Goal: Task Accomplishment & Management: Manage account settings

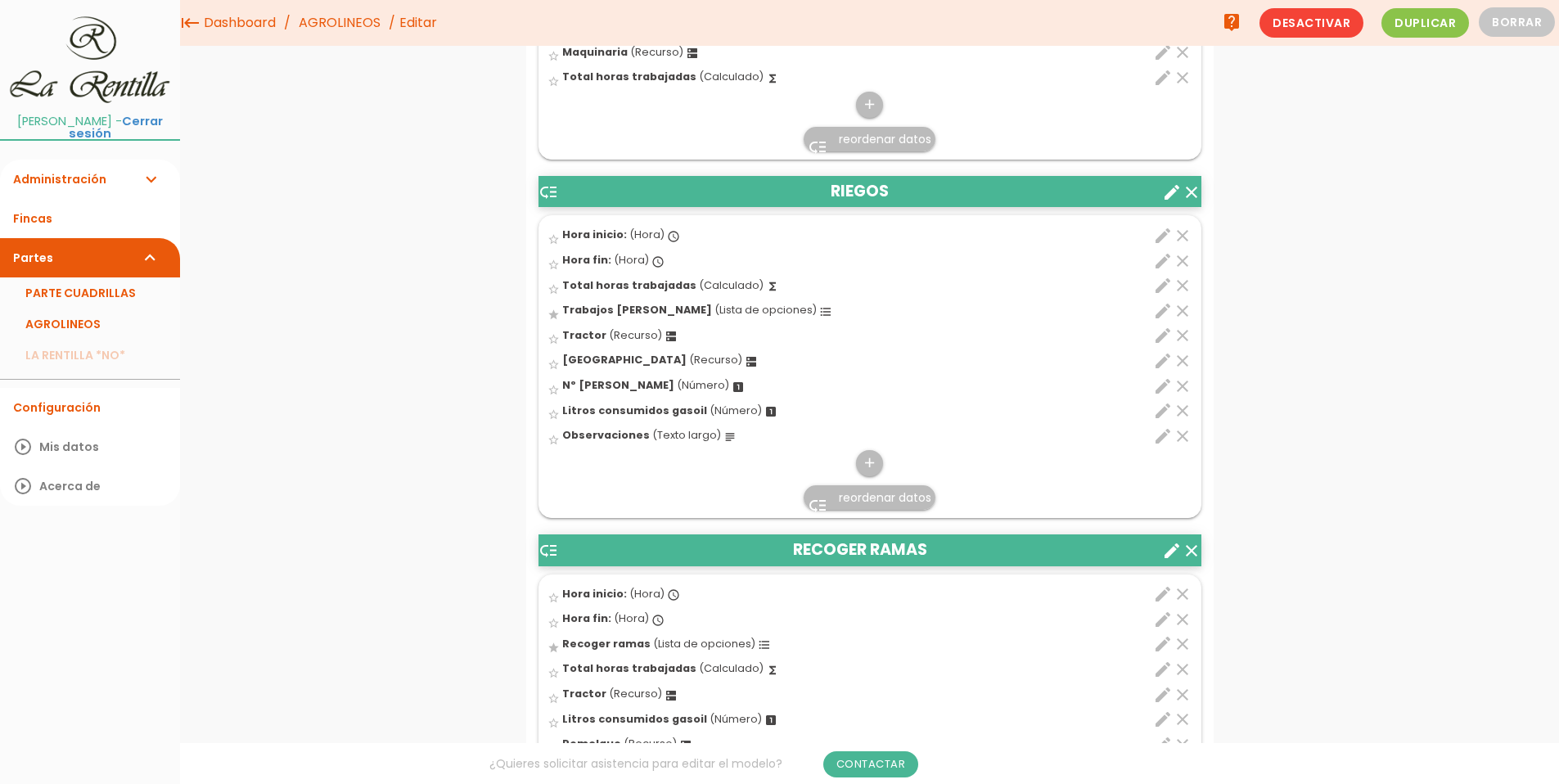
scroll to position [4499, 0]
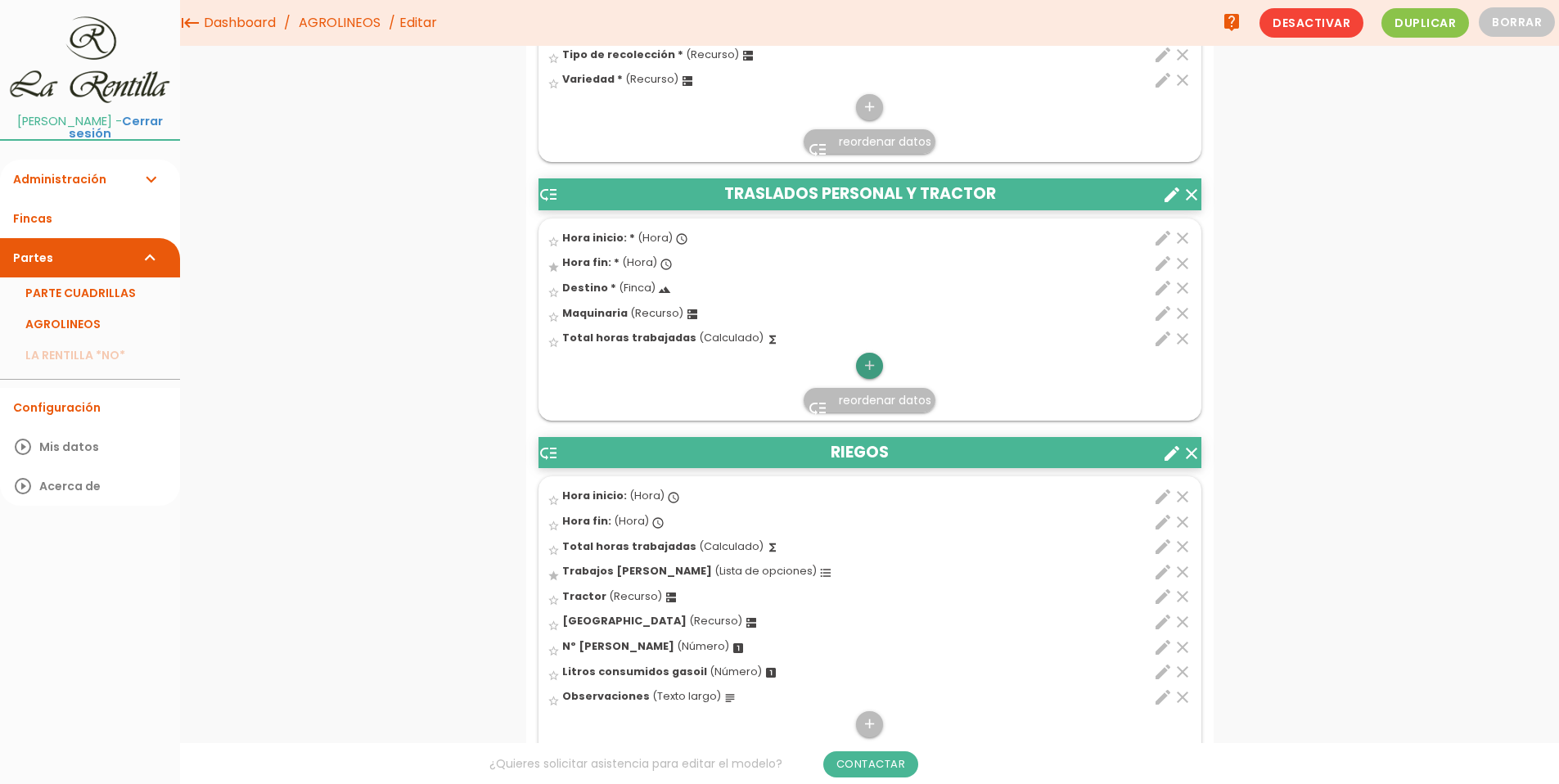
click at [868, 371] on icon "add" at bounding box center [869, 365] width 16 height 27
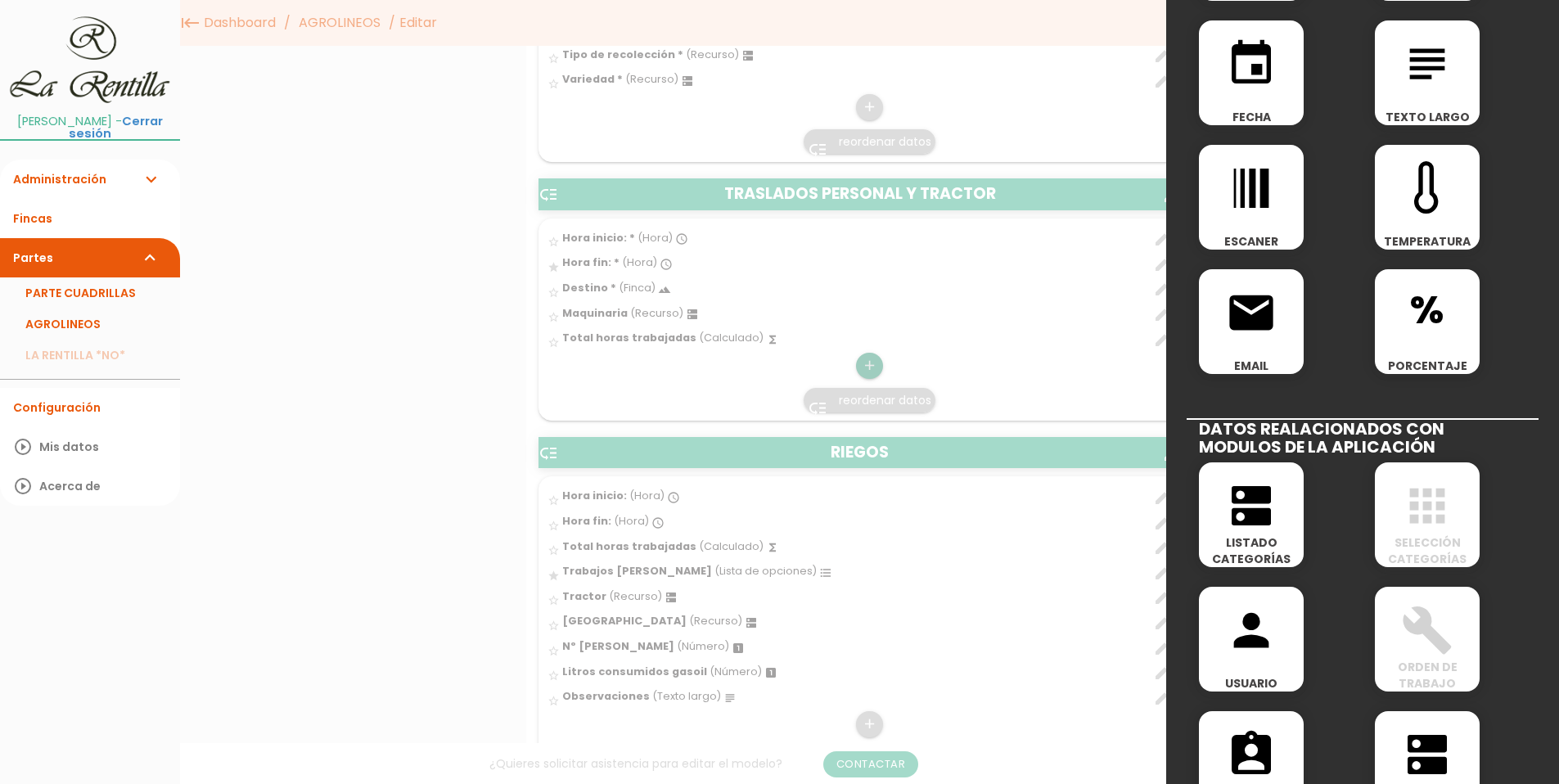
scroll to position [409, 0]
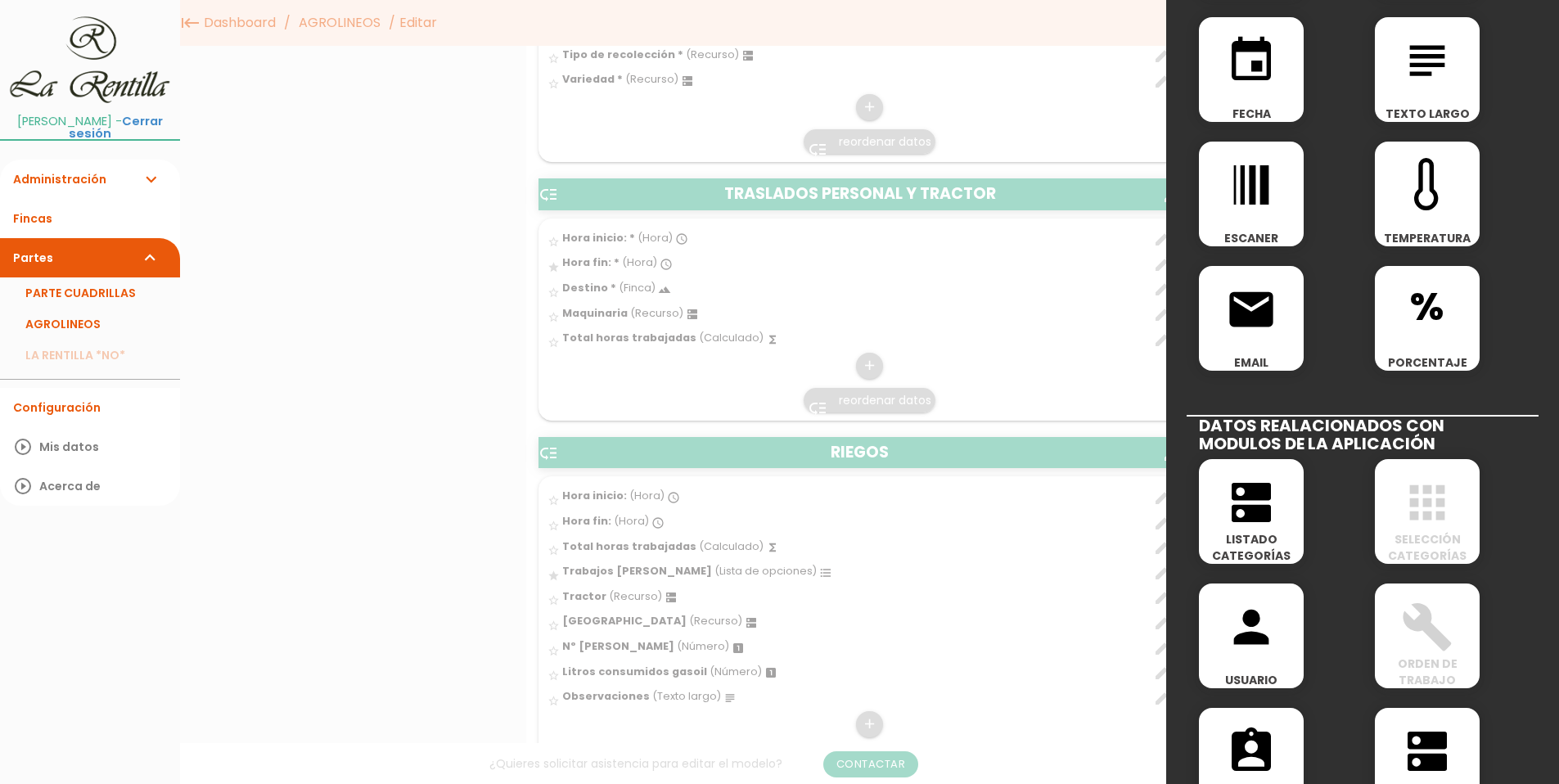
click at [1252, 512] on icon "dns" at bounding box center [1251, 502] width 52 height 52
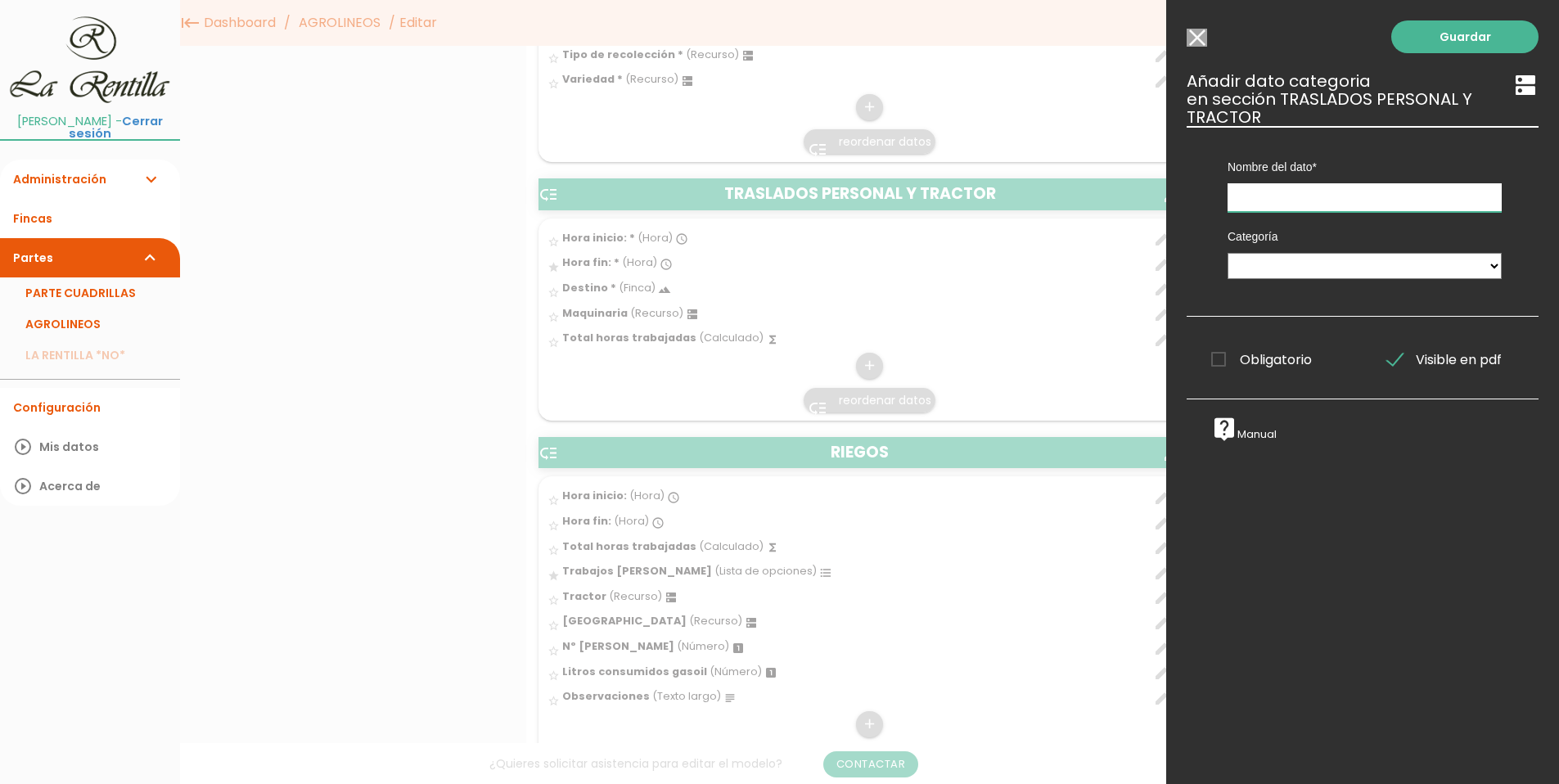
click at [1254, 189] on input "text" at bounding box center [1365, 197] width 275 height 29
type input "C"
click at [1199, 42] on input "Seleccionar todos los usuarios" at bounding box center [1196, 38] width 21 height 18
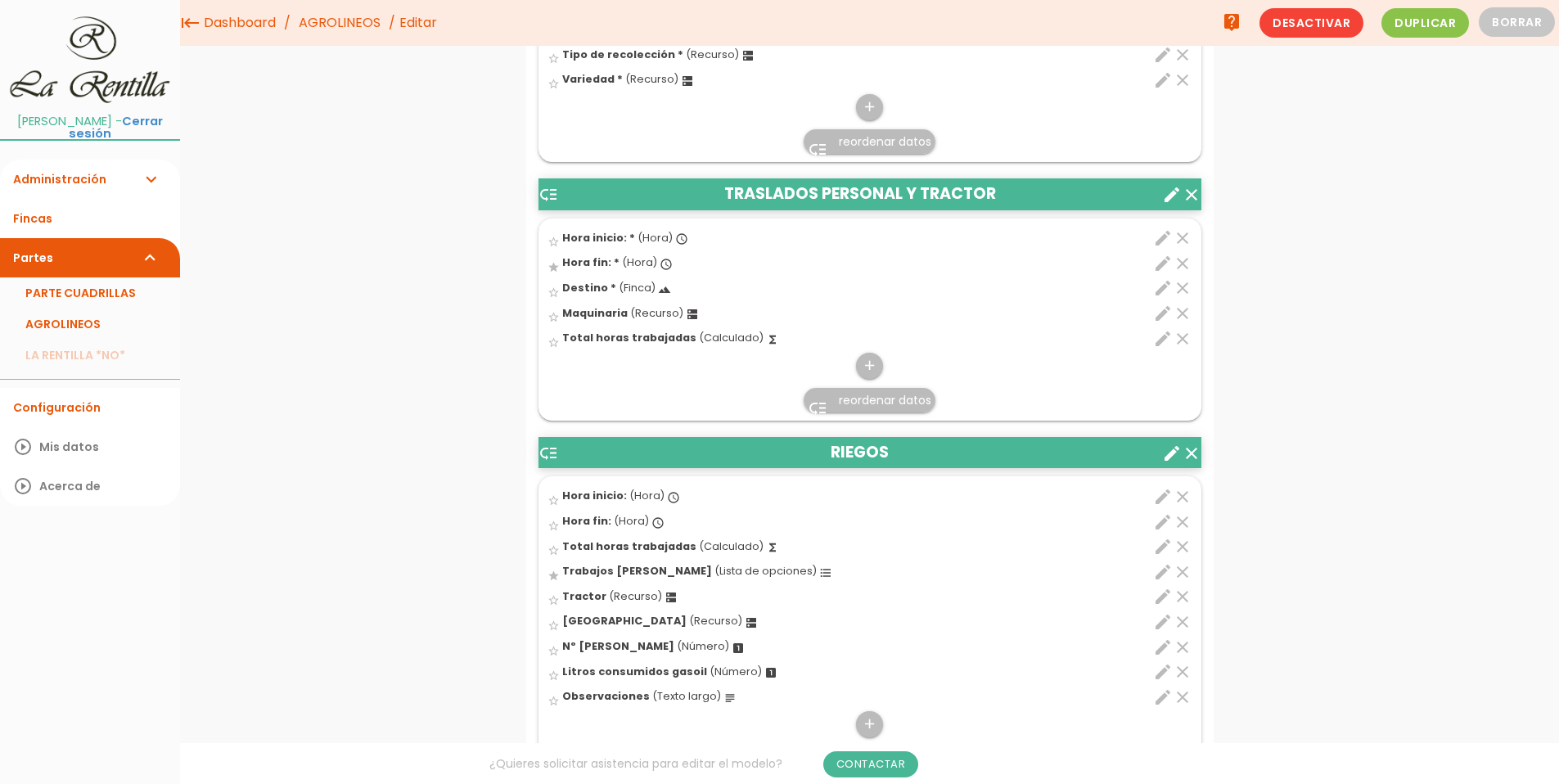
click at [617, 319] on span "Maquinaria" at bounding box center [595, 313] width 65 height 14
click at [0, 0] on input "star_border" at bounding box center [0, 0] width 0 height 0
click at [871, 363] on icon "add" at bounding box center [869, 365] width 16 height 27
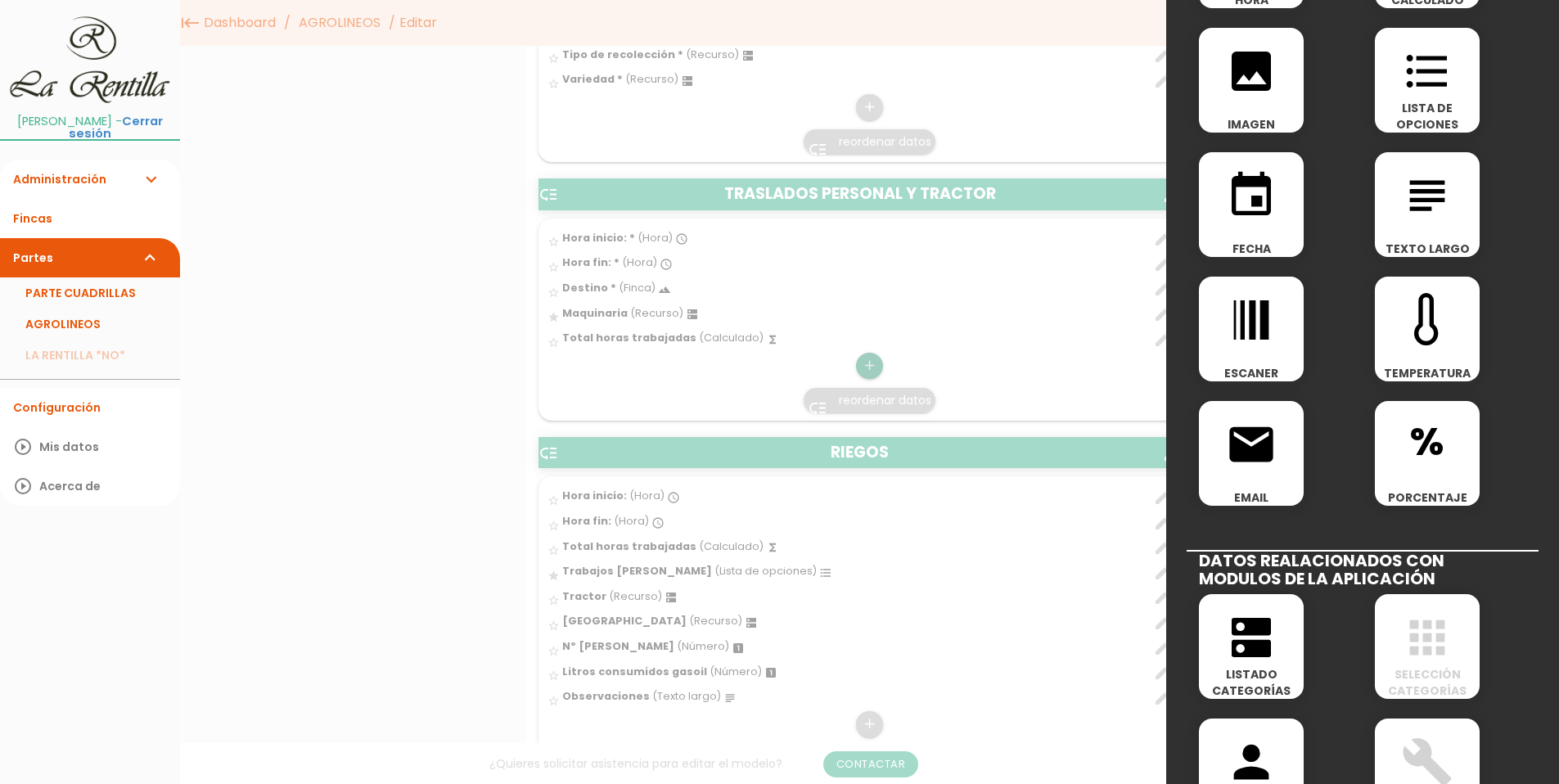
scroll to position [573, 0]
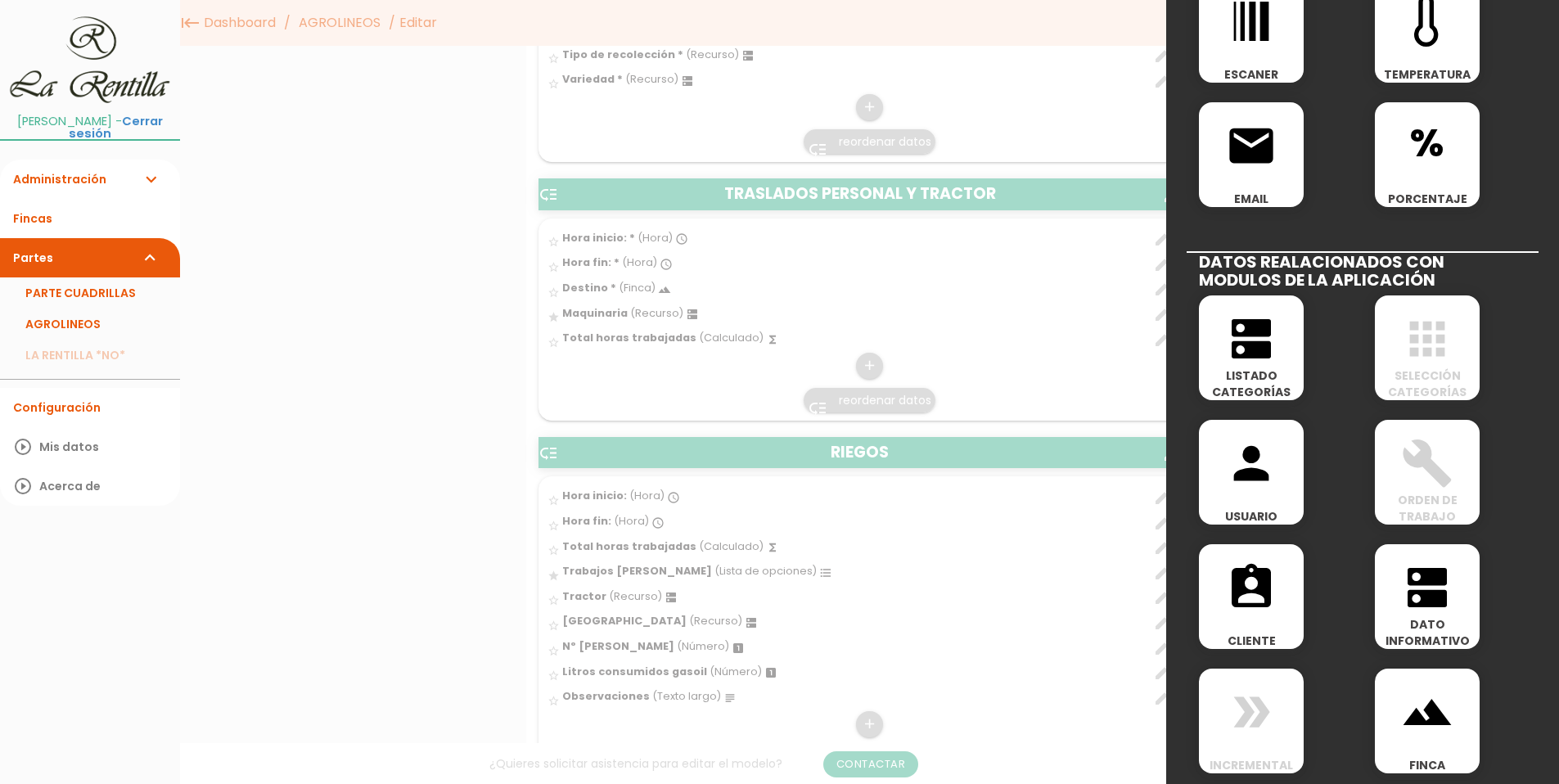
click at [1243, 378] on span "LISTADO CATEGORÍAS" at bounding box center [1252, 383] width 105 height 33
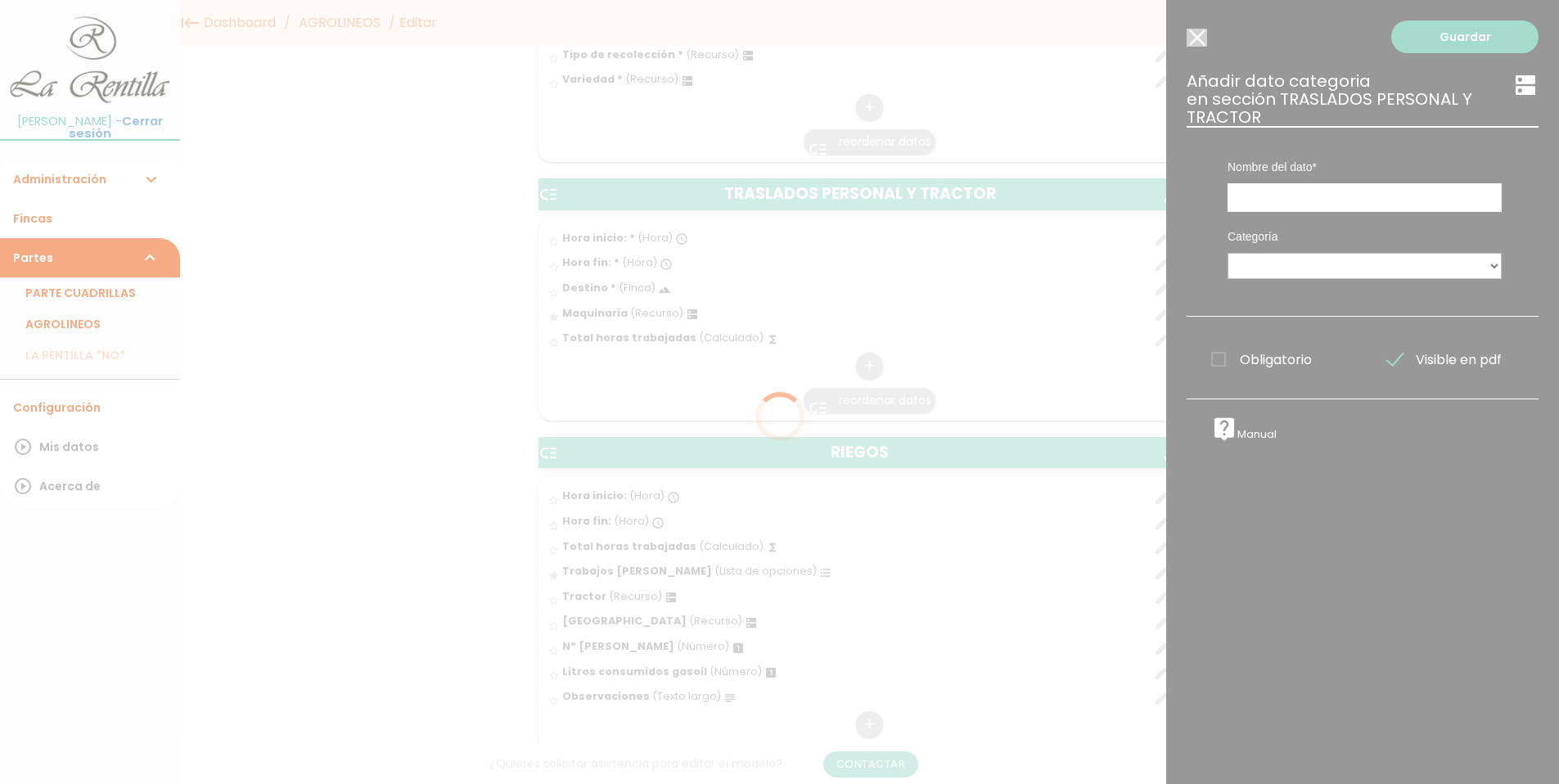
scroll to position [0, 0]
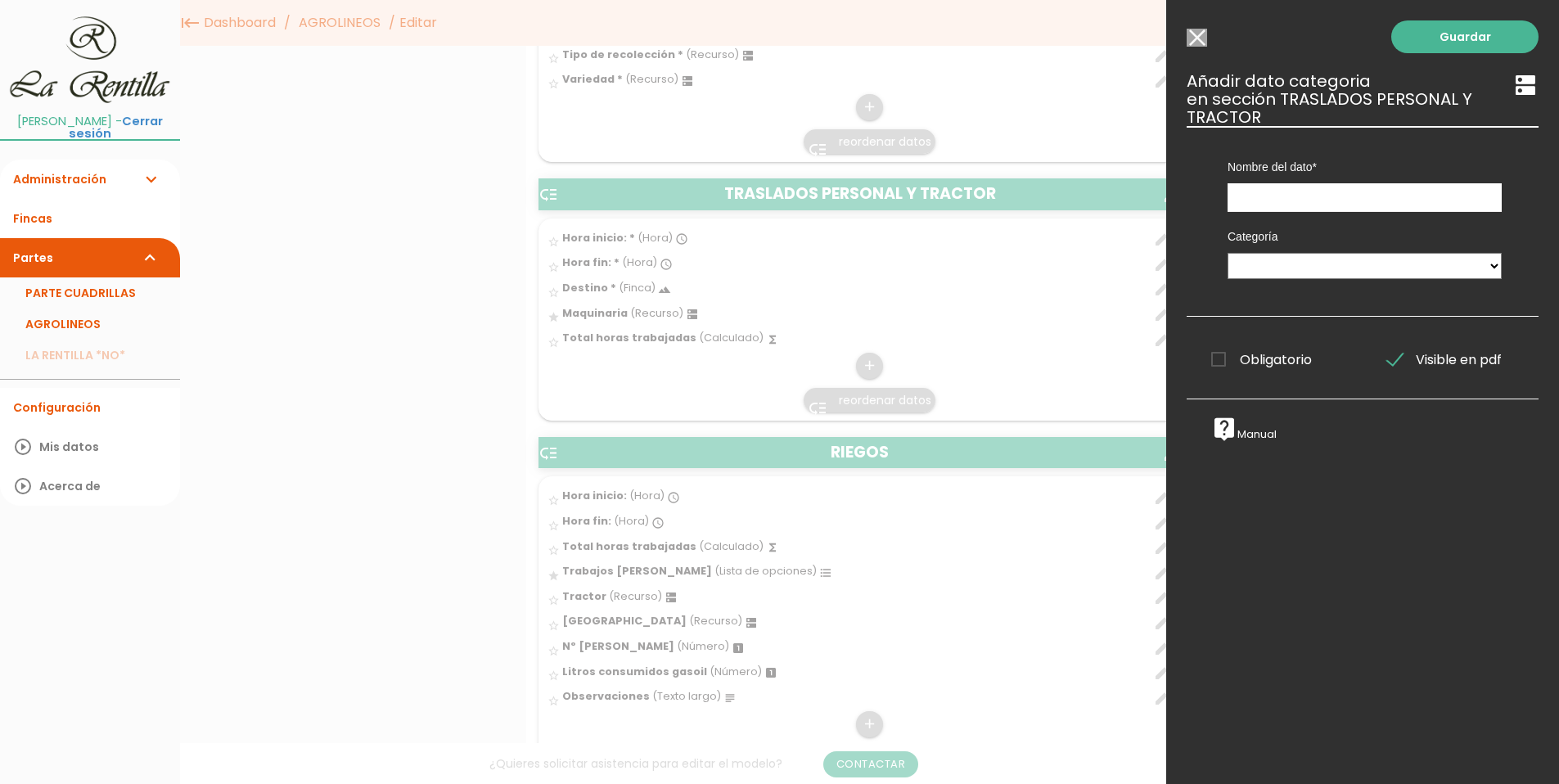
click at [1388, 251] on div "Categoría PERSONAL TAREAS PLANTACIONES MAQUINARIA PODADORAS UTENSILIOS VARIEDAD…" at bounding box center [1364, 252] width 298 height 79
click at [1374, 259] on select "PERSONAL TAREAS PLANTACIONES MAQUINARIA PODADORAS UTENSILIOS VARIEDADES ATOMIZA…" at bounding box center [1365, 266] width 275 height 27
select select "4914"
click at [1228, 253] on select "PERSONAL TAREAS PLANTACIONES MAQUINARIA PODADORAS UTENSILIOS VARIEDADES ATOMIZA…" at bounding box center [1365, 266] width 275 height 27
click at [1257, 201] on input "text" at bounding box center [1365, 197] width 275 height 29
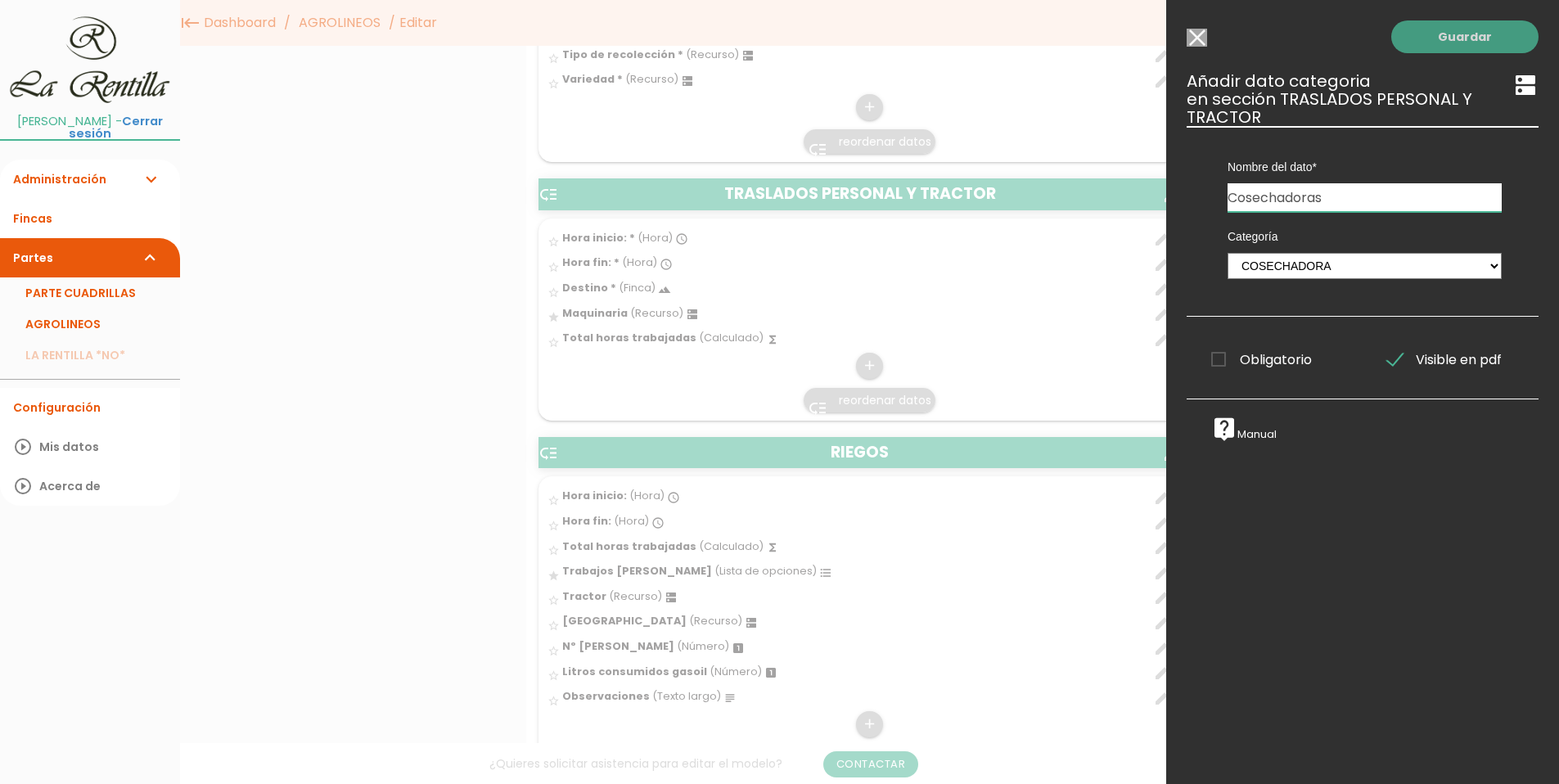
type input "Cosechadoras"
click at [1458, 39] on link "Guardar" at bounding box center [1464, 37] width 147 height 33
click at [1452, 37] on link "Guardar" at bounding box center [1464, 37] width 147 height 33
click at [1461, 33] on link "Guardar" at bounding box center [1464, 37] width 147 height 33
click at [1448, 41] on link "Guardar" at bounding box center [1464, 37] width 147 height 33
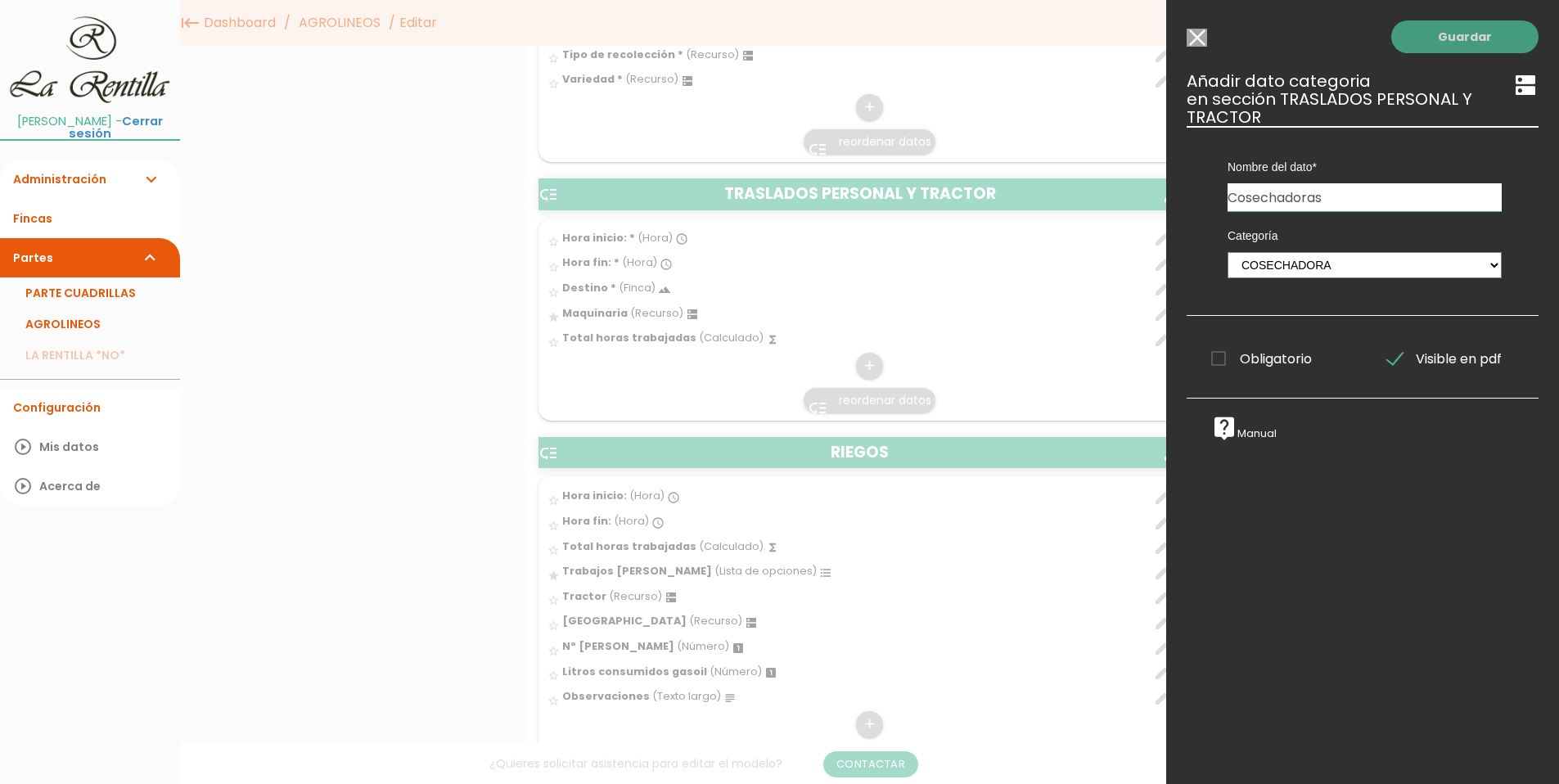
click at [1445, 44] on link "Guardar" at bounding box center [1464, 37] width 147 height 33
click at [1199, 35] on input "Seleccionar todos los usuarios" at bounding box center [1196, 38] width 21 height 18
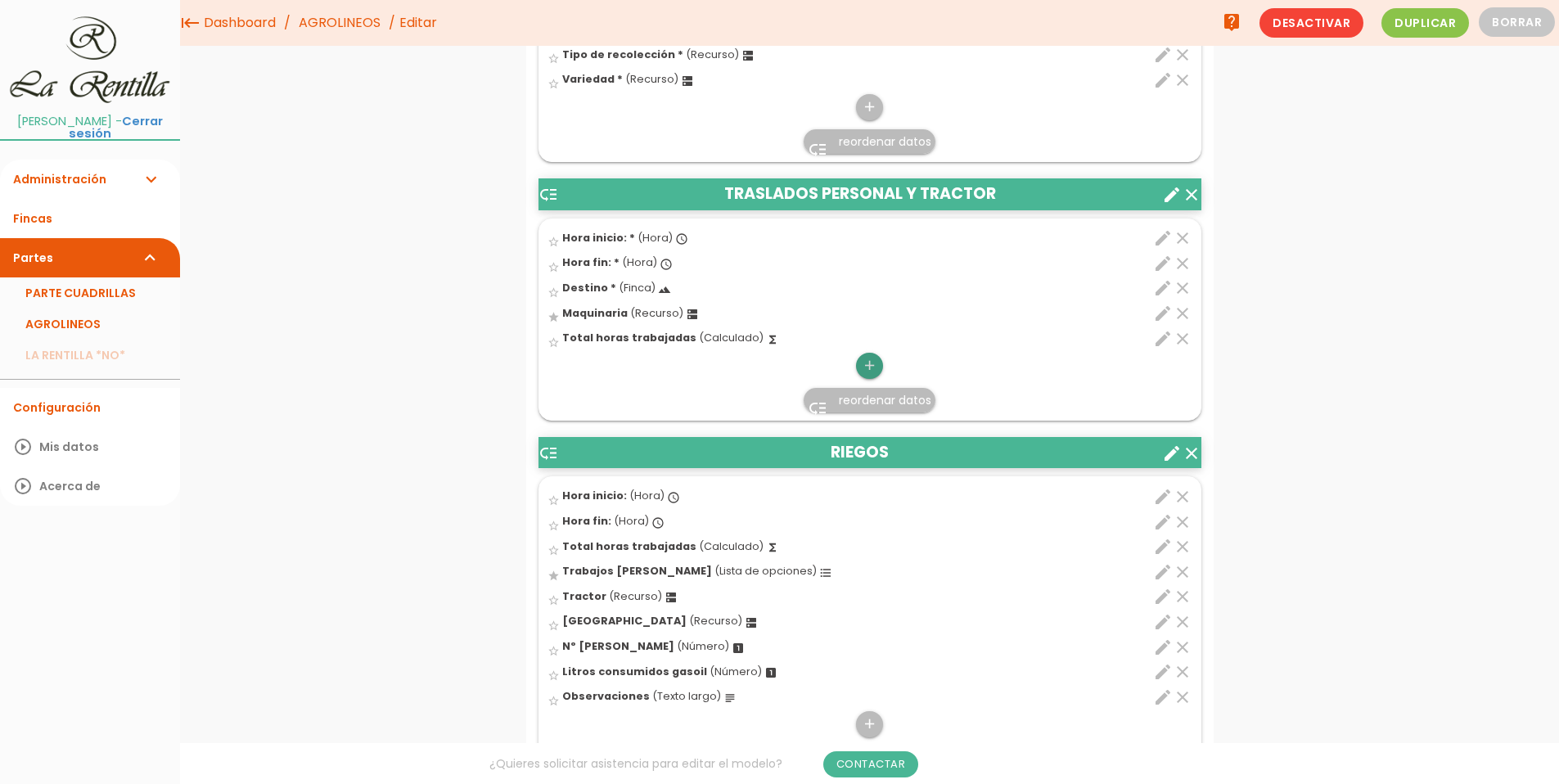
click at [869, 372] on icon "add" at bounding box center [869, 365] width 16 height 27
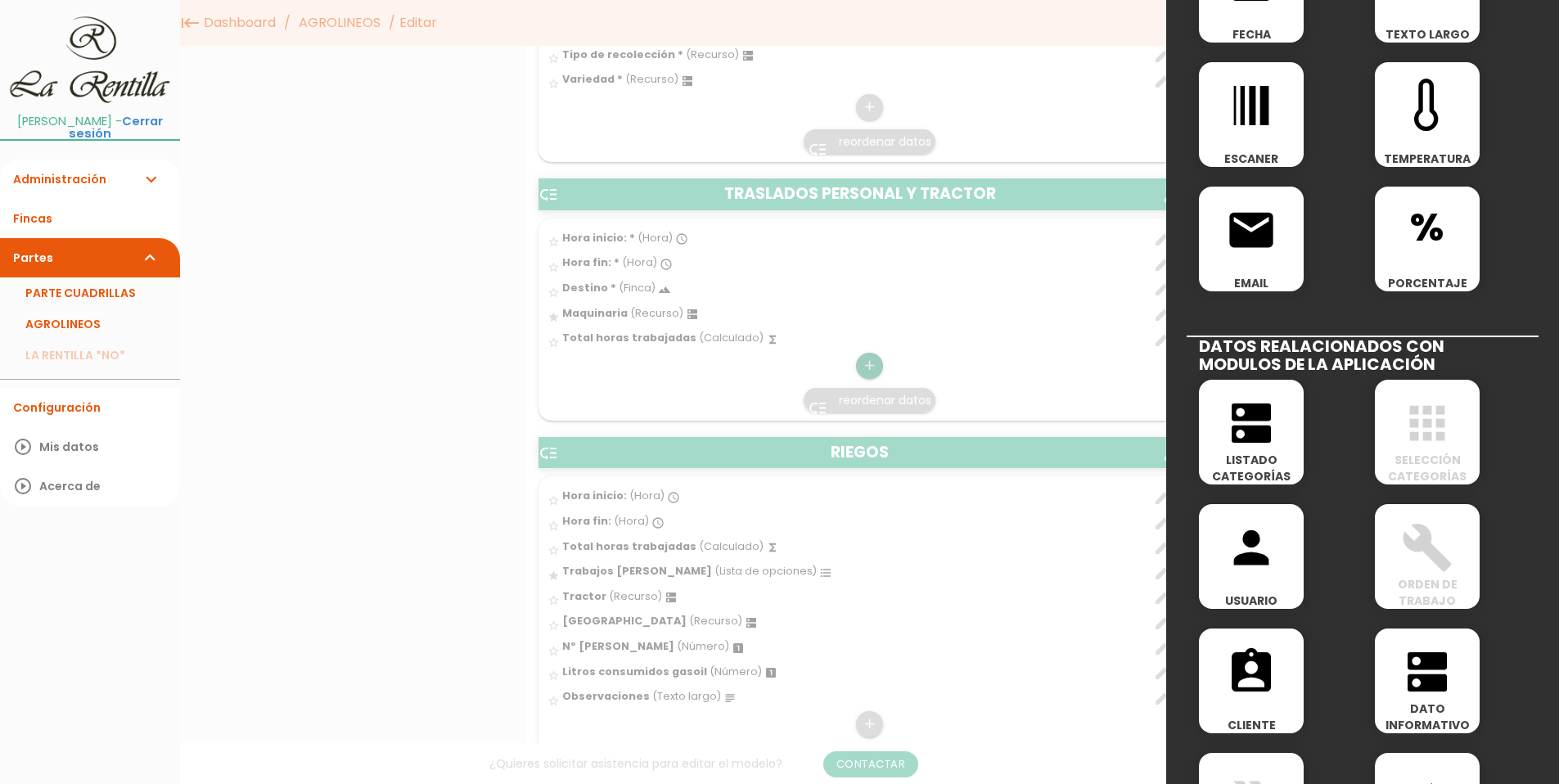
scroll to position [573, 0]
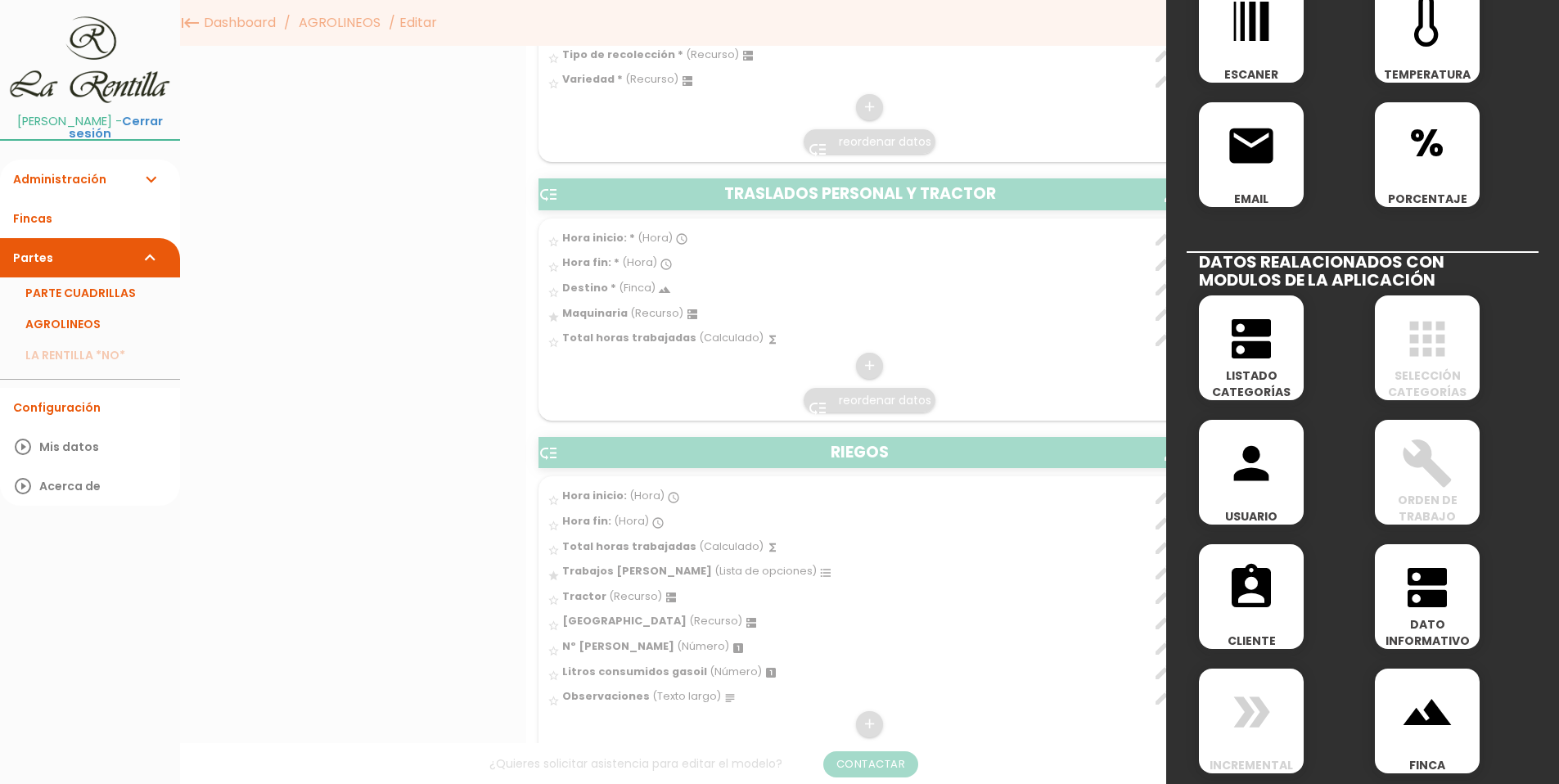
click at [1239, 350] on icon "dns" at bounding box center [1251, 338] width 52 height 52
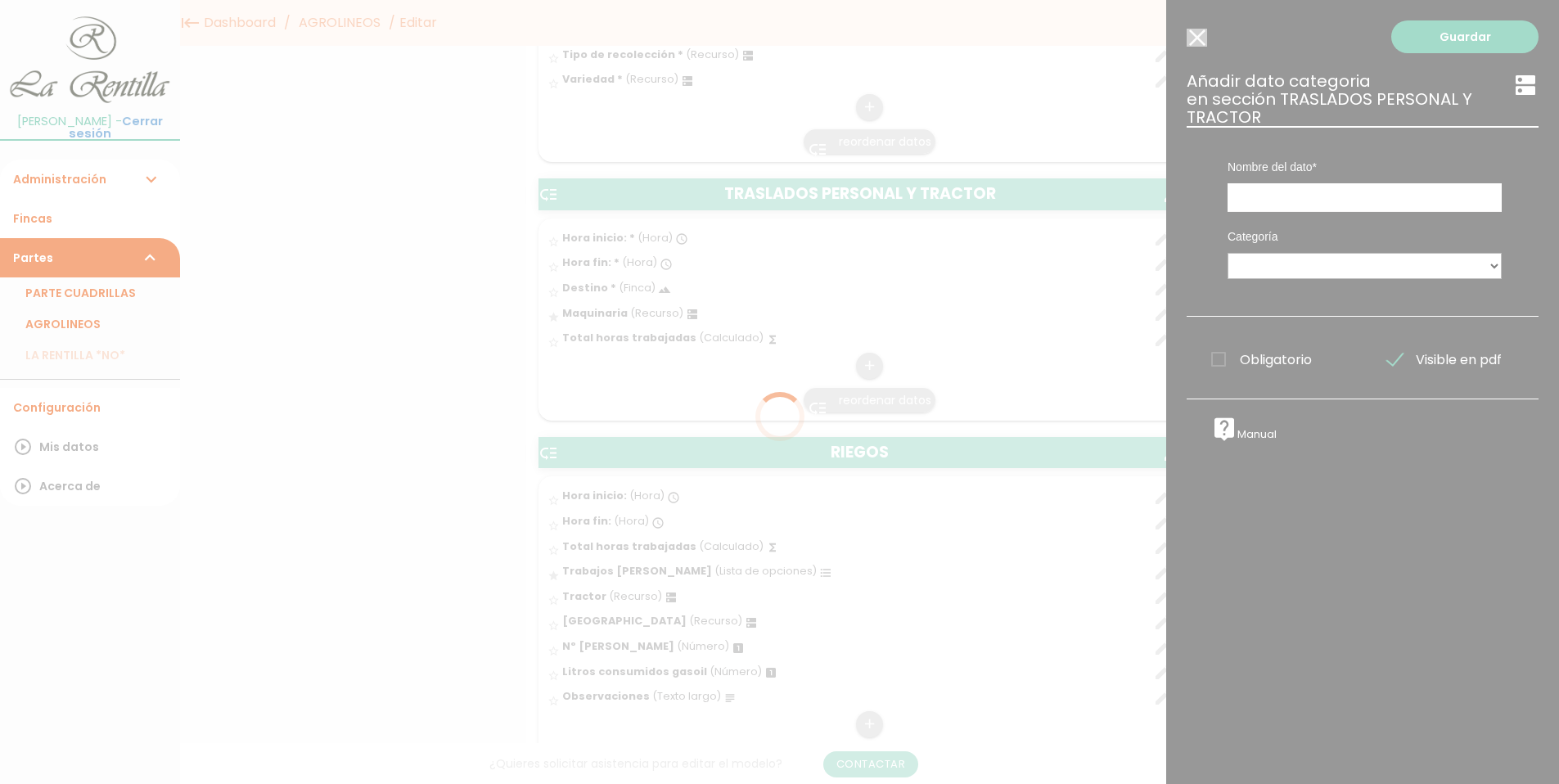
scroll to position [0, 0]
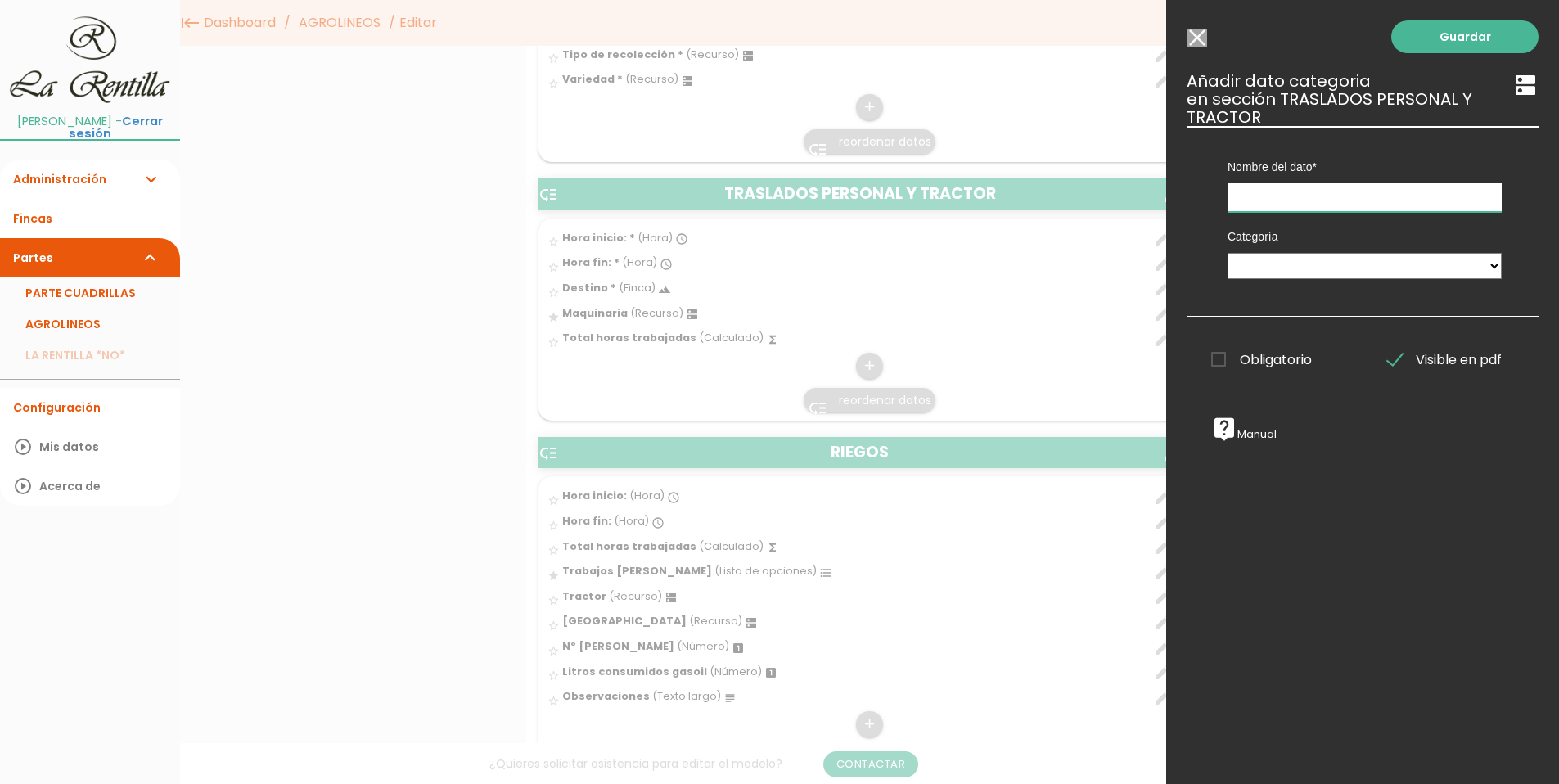
click at [1257, 192] on input "text" at bounding box center [1365, 197] width 275 height 29
type input "Cosechadora"
click at [1262, 265] on select "PERSONAL TAREAS PLANTACIONES MAQUINARIA PODADORAS UTENSILIOS VARIEDADES ATOMIZA…" at bounding box center [1365, 266] width 275 height 27
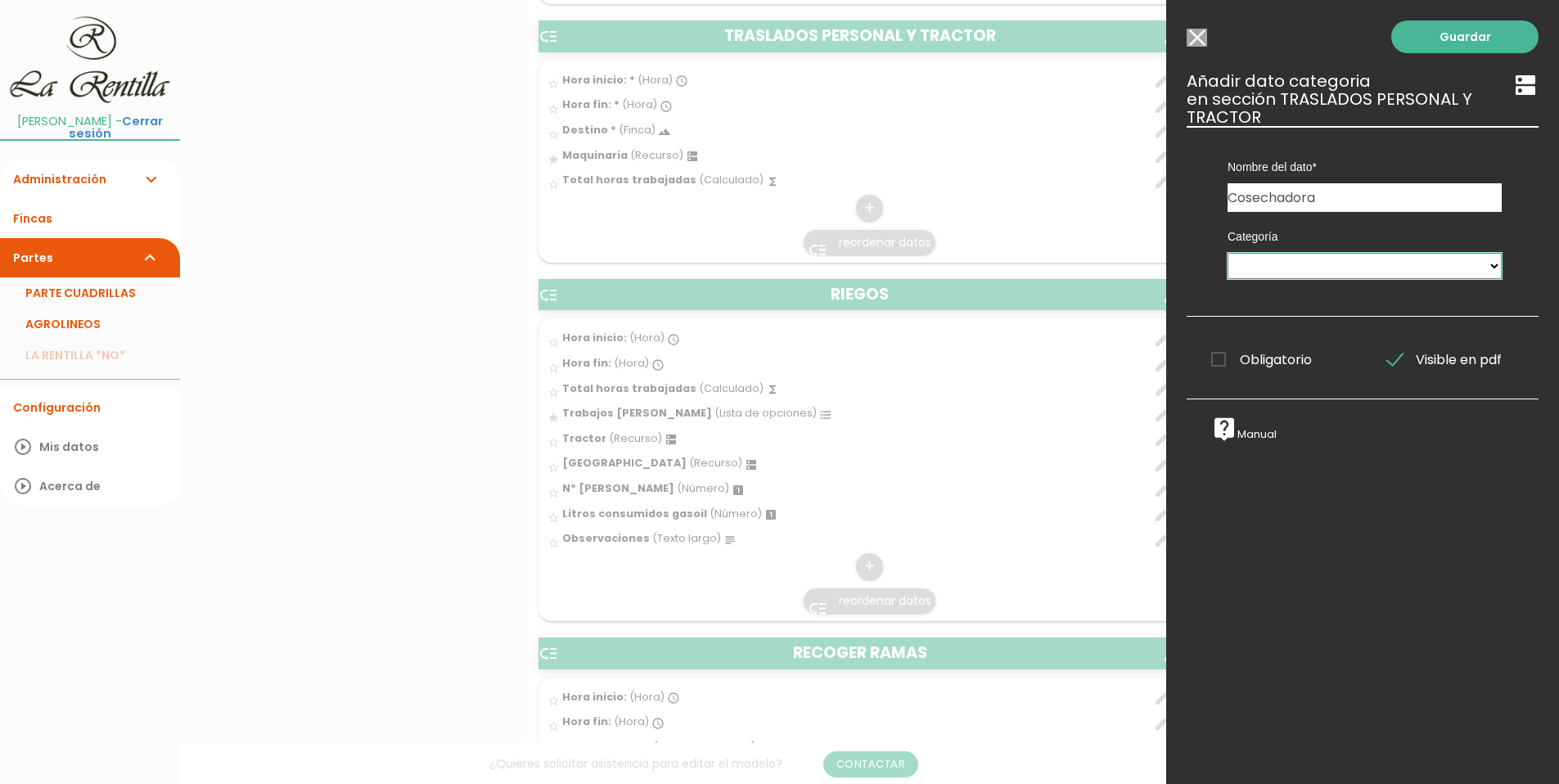
scroll to position [5071, 0]
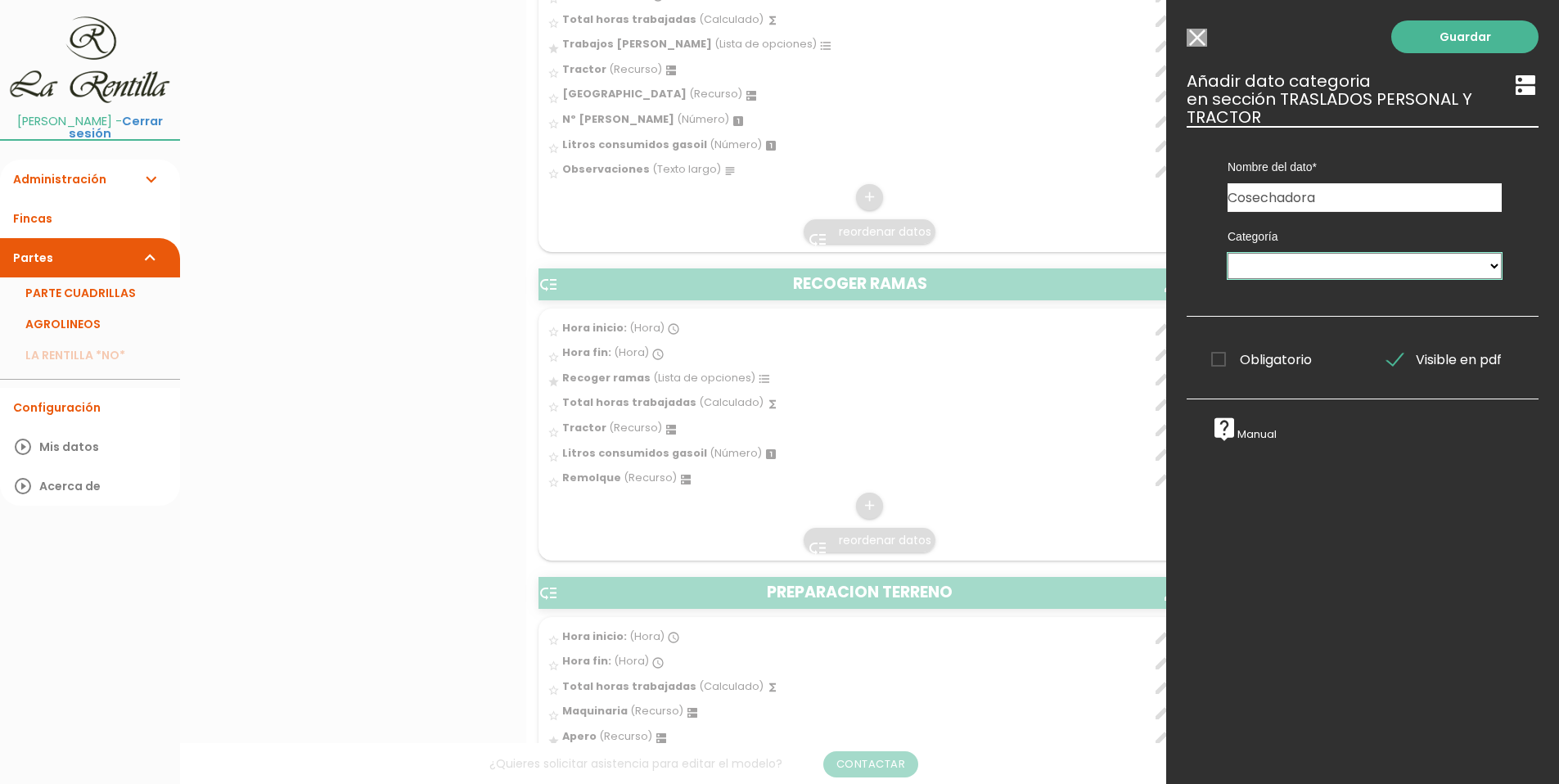
click at [1314, 265] on select "PERSONAL TAREAS PLANTACIONES MAQUINARIA PODADORAS UTENSILIOS VARIEDADES ATOMIZA…" at bounding box center [1365, 266] width 275 height 27
select select "4914"
click at [1228, 253] on select "PERSONAL TAREAS PLANTACIONES MAQUINARIA PODADORAS UTENSILIOS VARIEDADES ATOMIZA…" at bounding box center [1365, 266] width 275 height 27
click at [1442, 36] on link "Guardar" at bounding box center [1464, 37] width 147 height 33
click at [1452, 31] on link "Guardar" at bounding box center [1464, 37] width 147 height 33
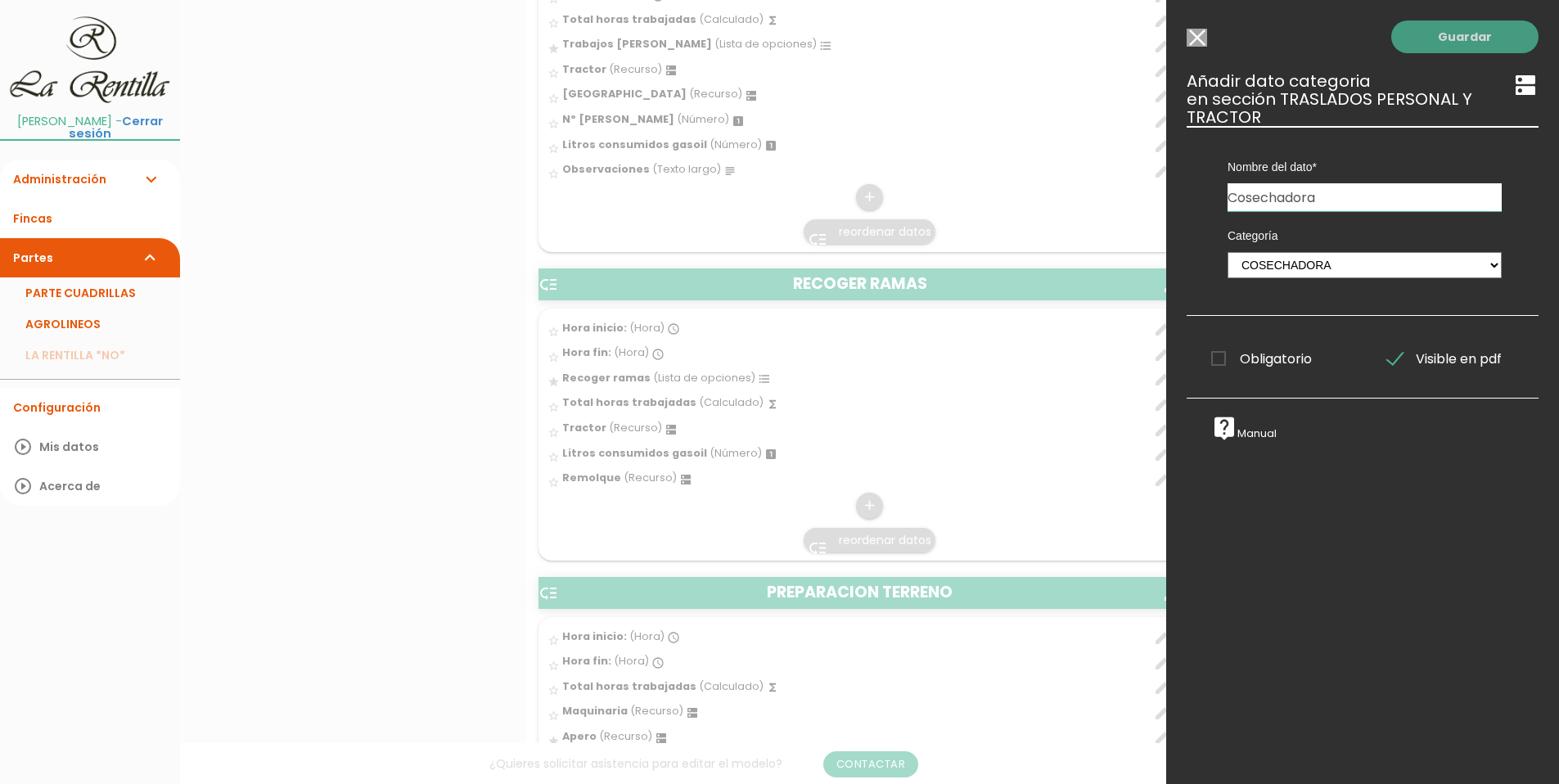
click at [1450, 31] on link "Guardar" at bounding box center [1464, 37] width 147 height 33
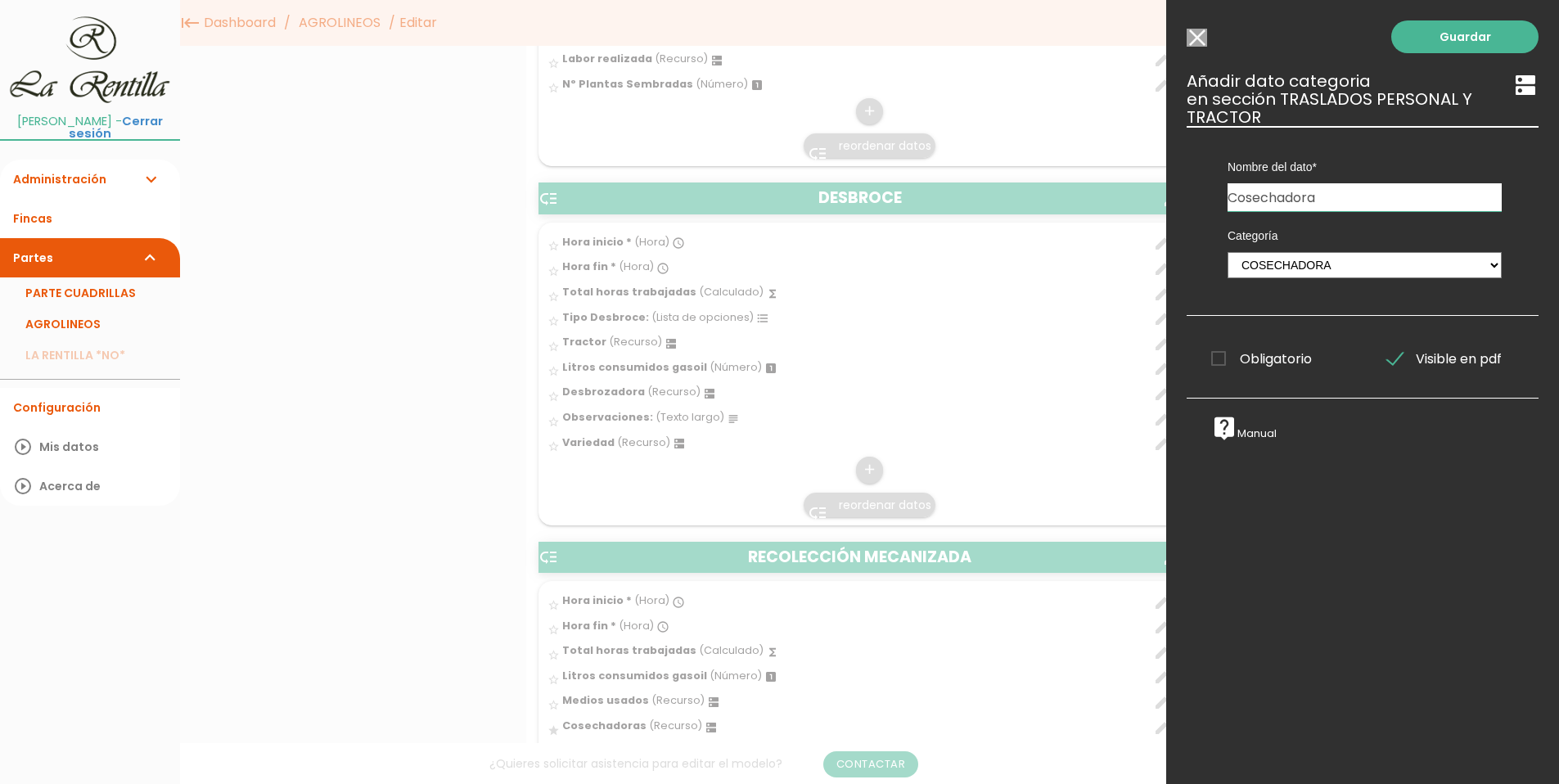
scroll to position [3026, 0]
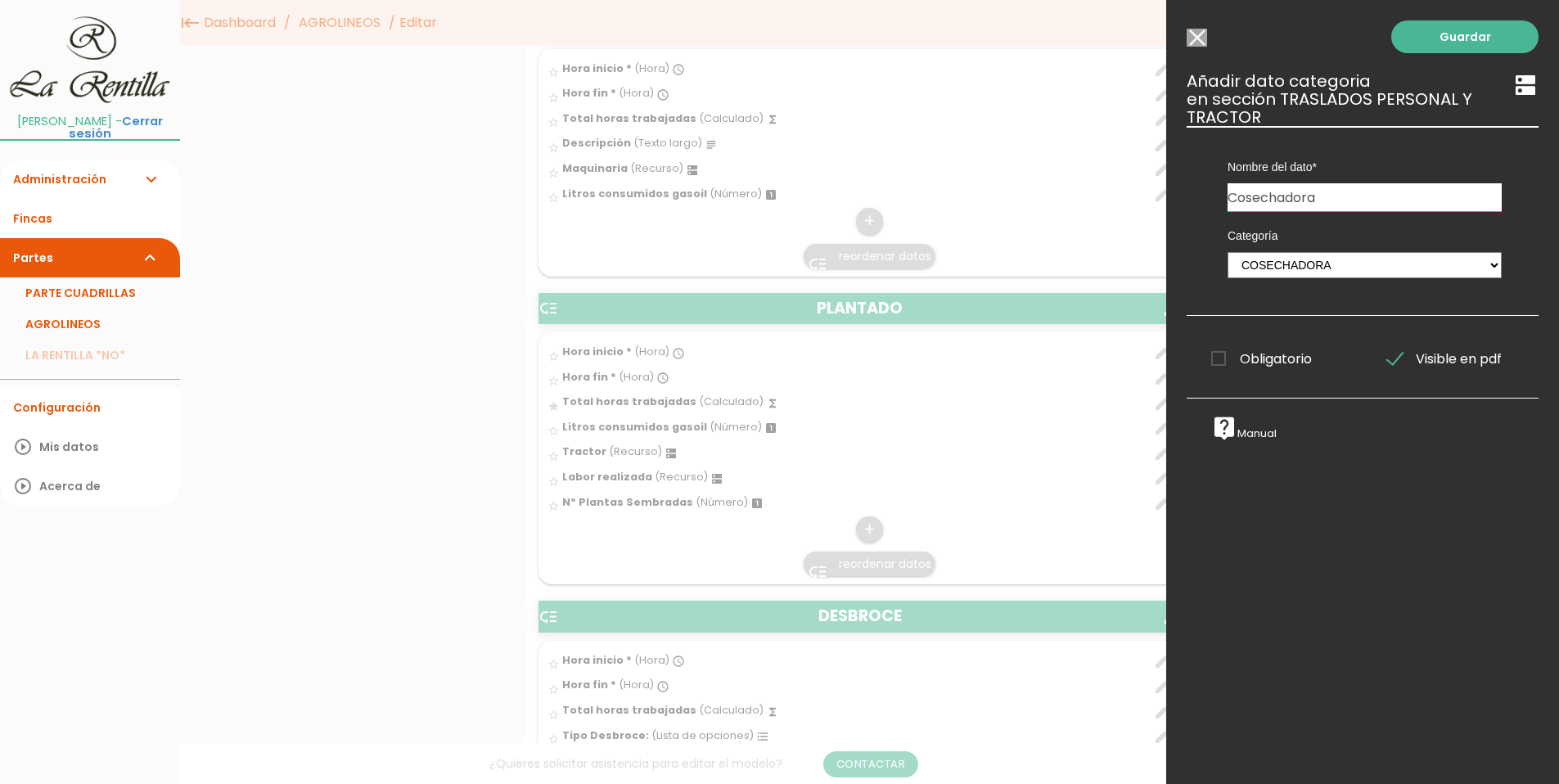
click at [1515, 83] on icon "dns" at bounding box center [1525, 85] width 27 height 27
drag, startPoint x: 1513, startPoint y: 83, endPoint x: 1404, endPoint y: 78, distance: 109.1
click at [1513, 82] on icon "dns" at bounding box center [1525, 85] width 27 height 27
click at [1192, 36] on input "Seleccionar todos los usuarios" at bounding box center [1196, 38] width 21 height 18
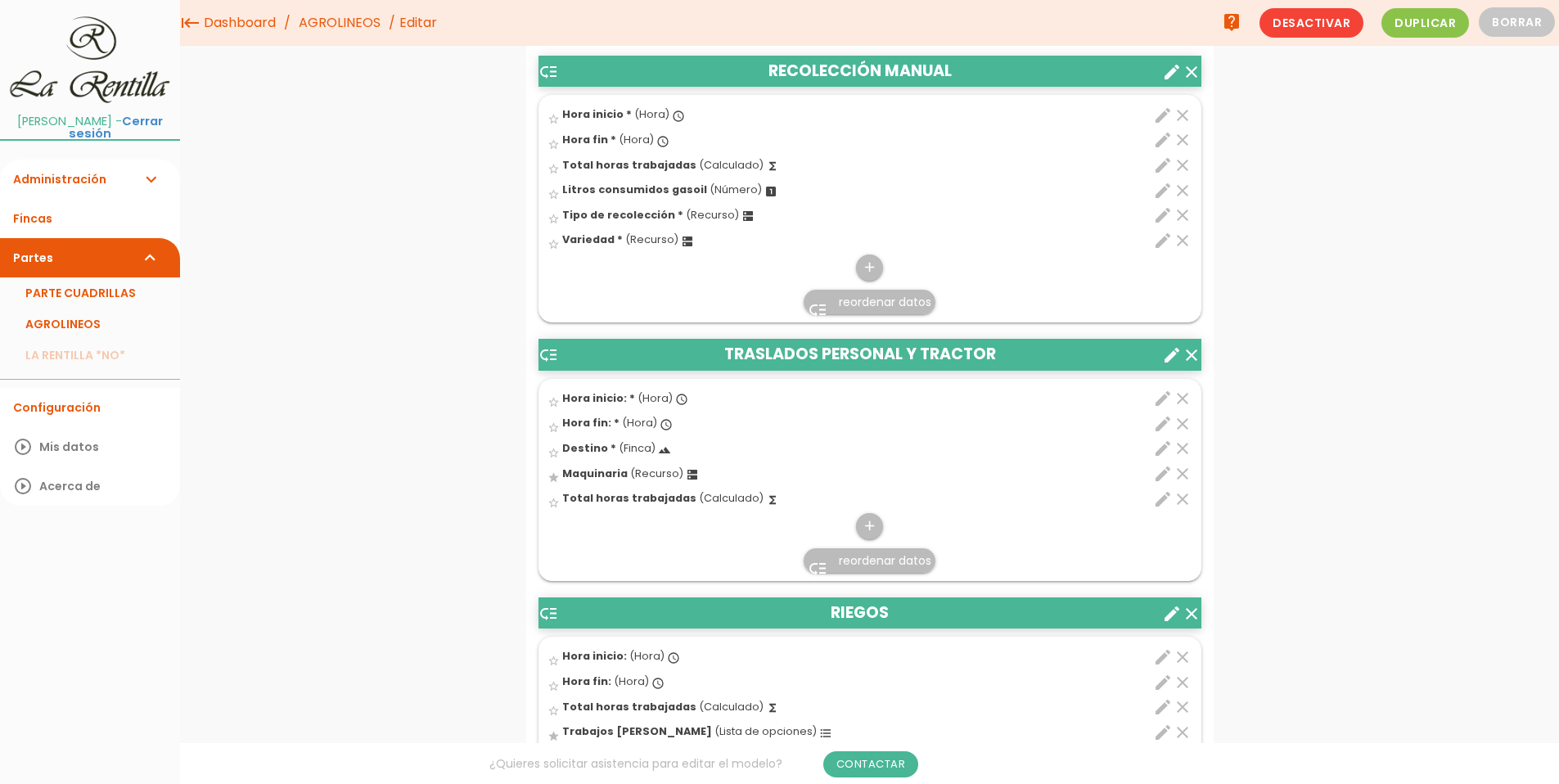
scroll to position [4335, 0]
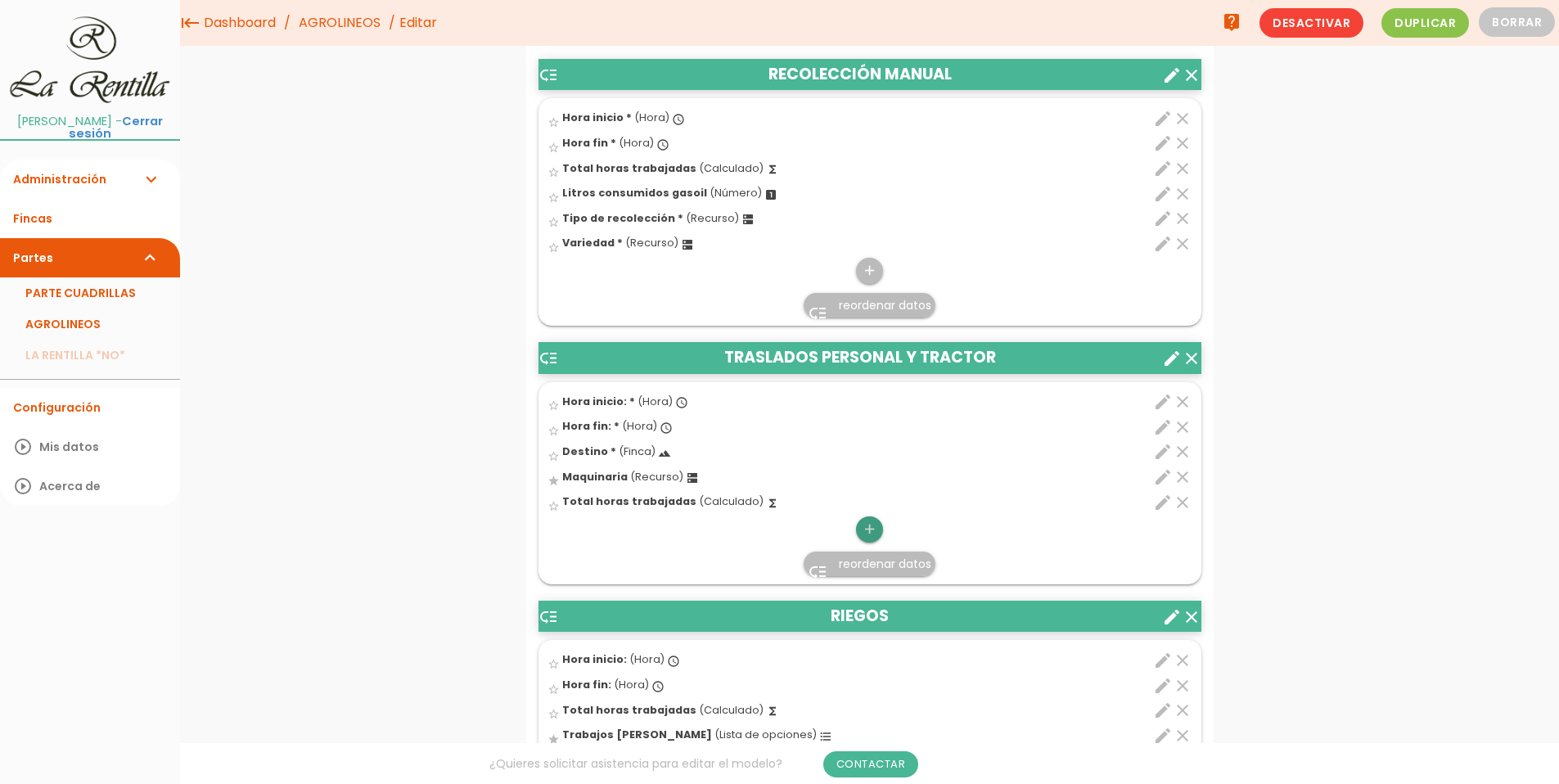
click at [862, 526] on icon "add" at bounding box center [869, 529] width 16 height 27
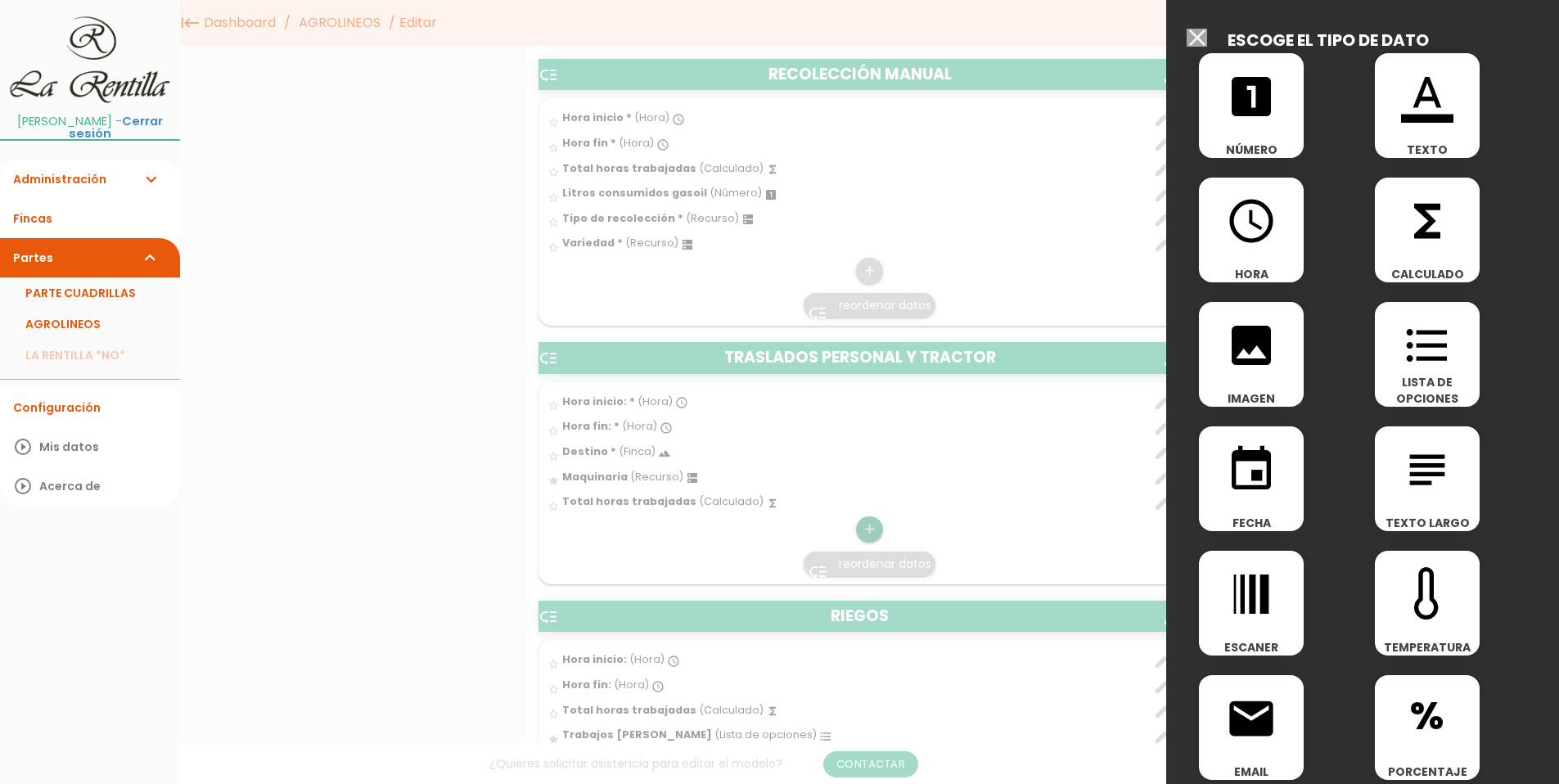
scroll to position [655, 0]
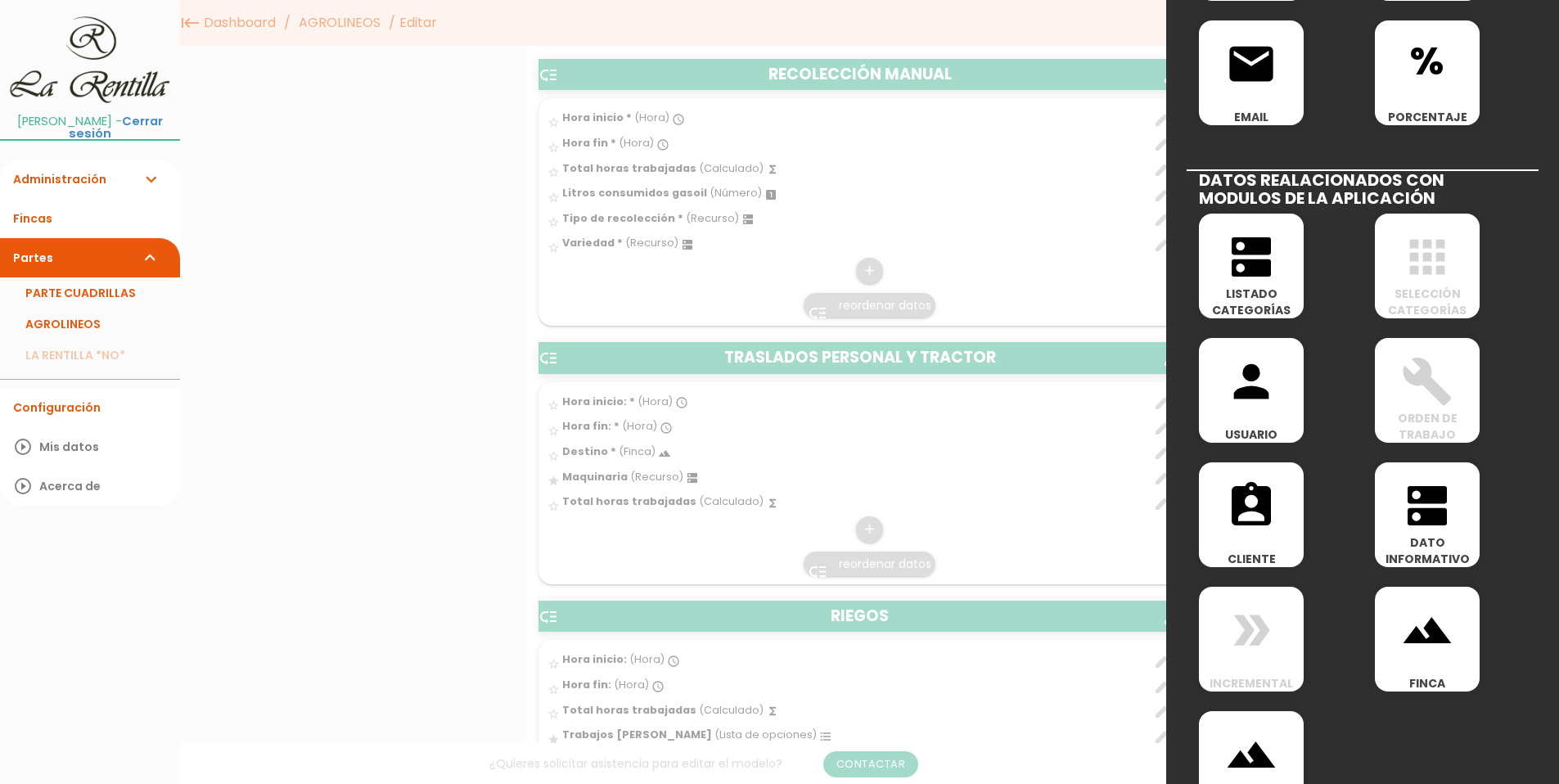
click at [1249, 257] on icon "dns" at bounding box center [1251, 257] width 52 height 52
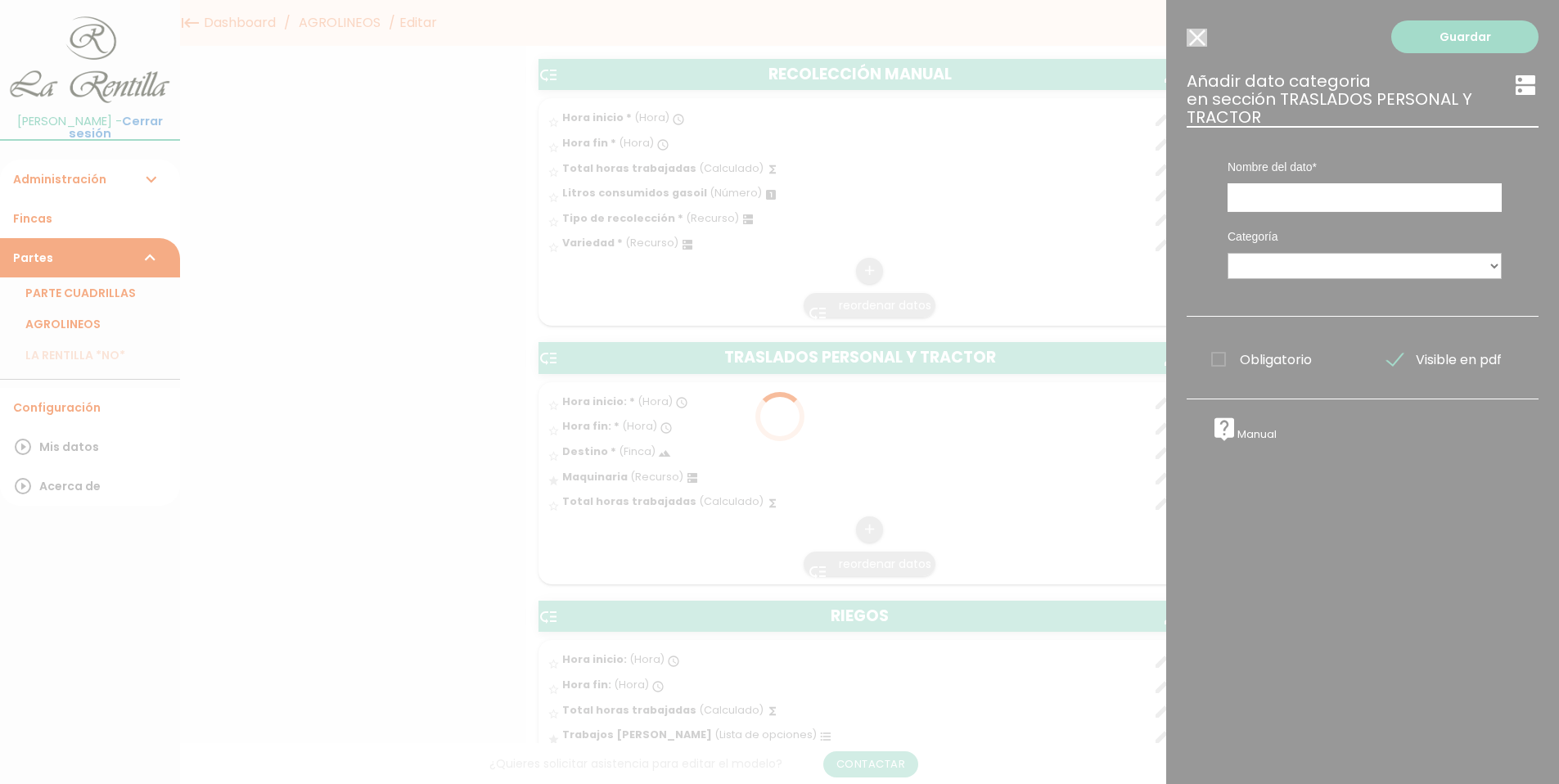
scroll to position [0, 0]
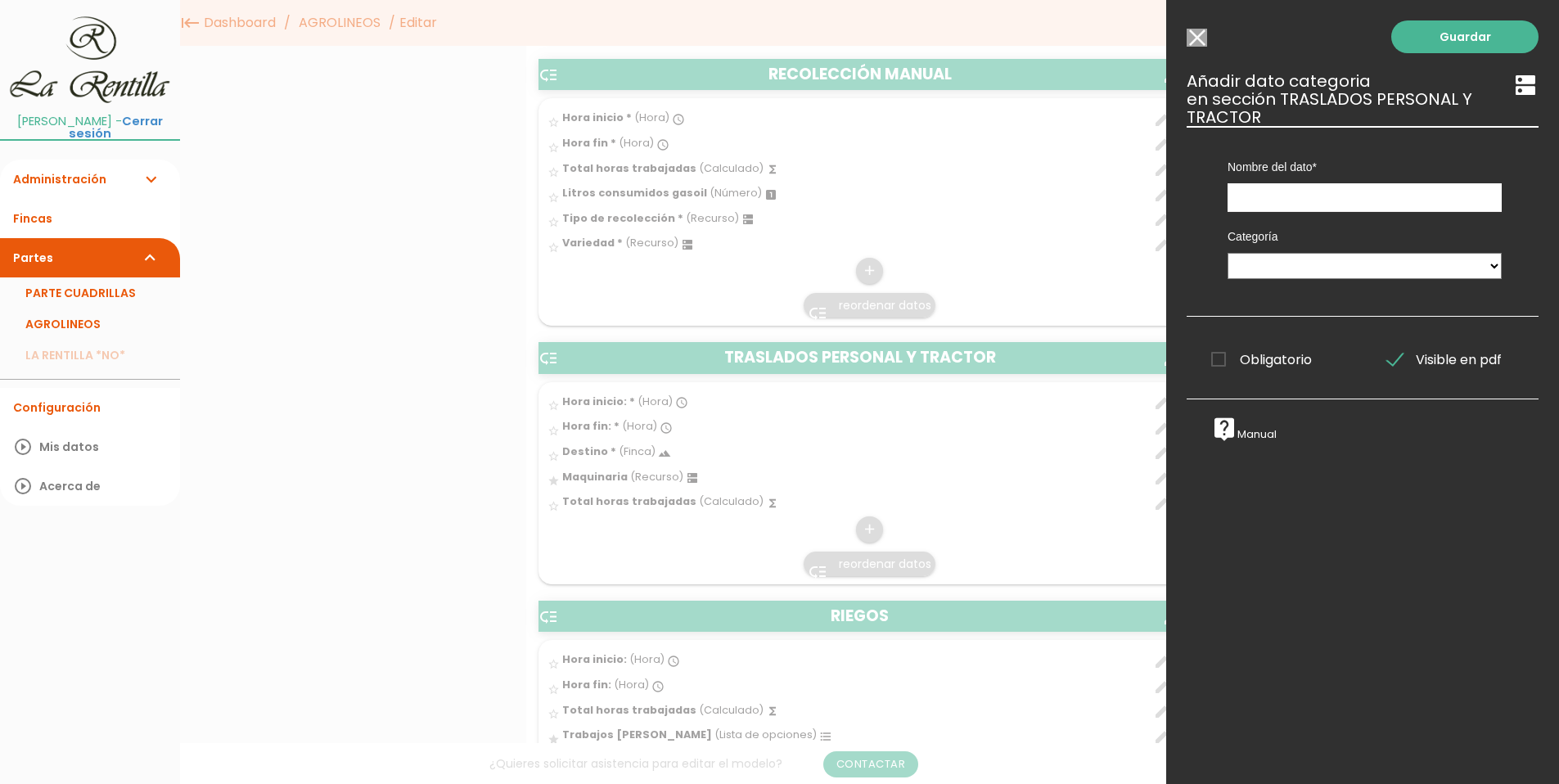
click at [1313, 217] on div "Categoría PERSONAL TAREAS PLANTACIONES MAQUINARIA PODADORAS UTENSILIOS VARIEDAD…" at bounding box center [1364, 252] width 298 height 79
click at [1314, 199] on input "text" at bounding box center [1365, 197] width 275 height 29
type input "Cosechadora"
click at [1457, 42] on link "Guardar" at bounding box center [1464, 37] width 147 height 33
click at [1451, 30] on link "Guardar" at bounding box center [1464, 37] width 147 height 33
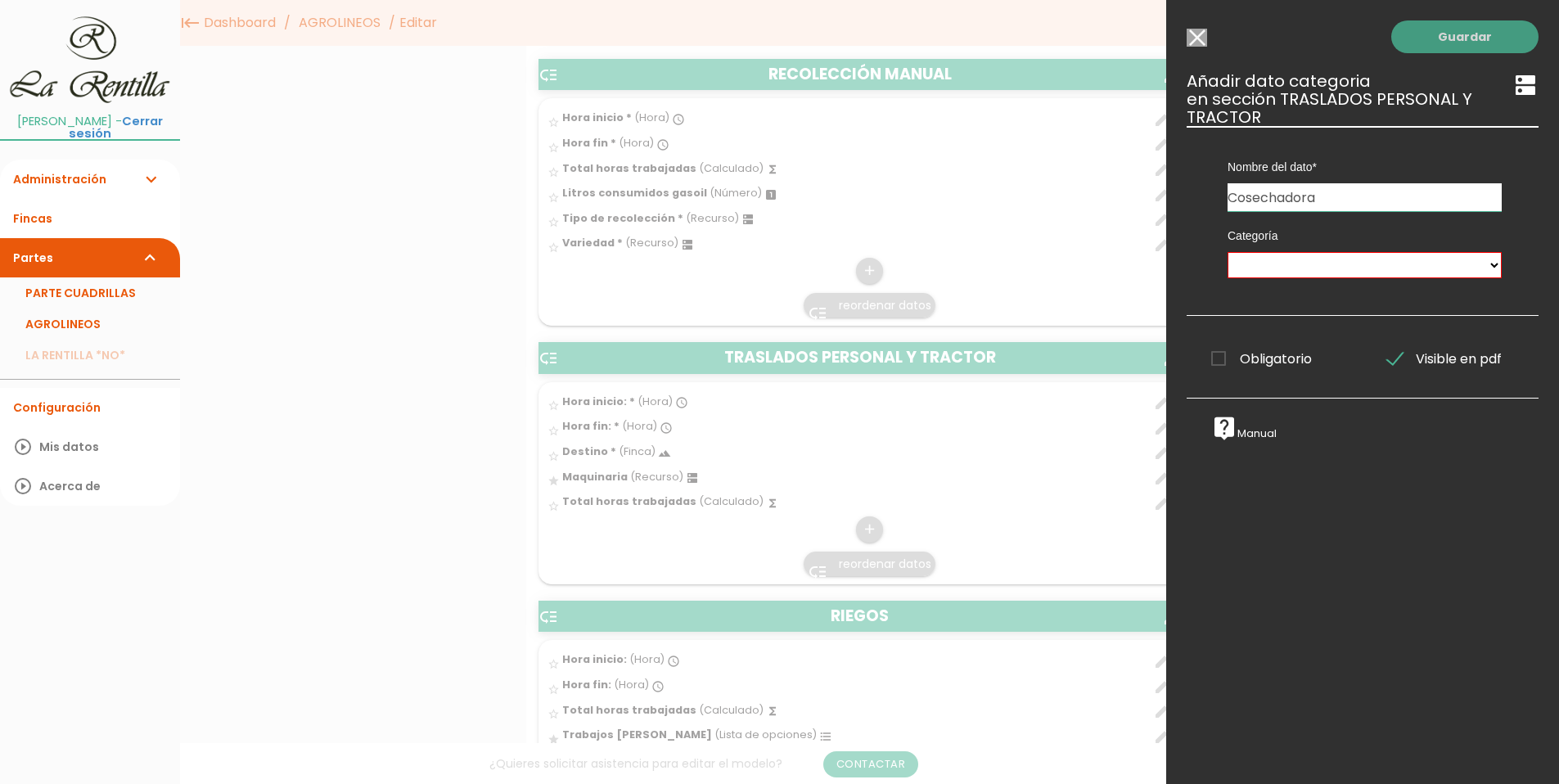
click at [1452, 30] on link "Guardar" at bounding box center [1464, 37] width 147 height 33
drag, startPoint x: 1515, startPoint y: 83, endPoint x: 1452, endPoint y: 88, distance: 63.2
click at [1514, 83] on icon "dns" at bounding box center [1525, 85] width 27 height 27
click at [1456, 35] on link "Guardar" at bounding box center [1464, 37] width 147 height 33
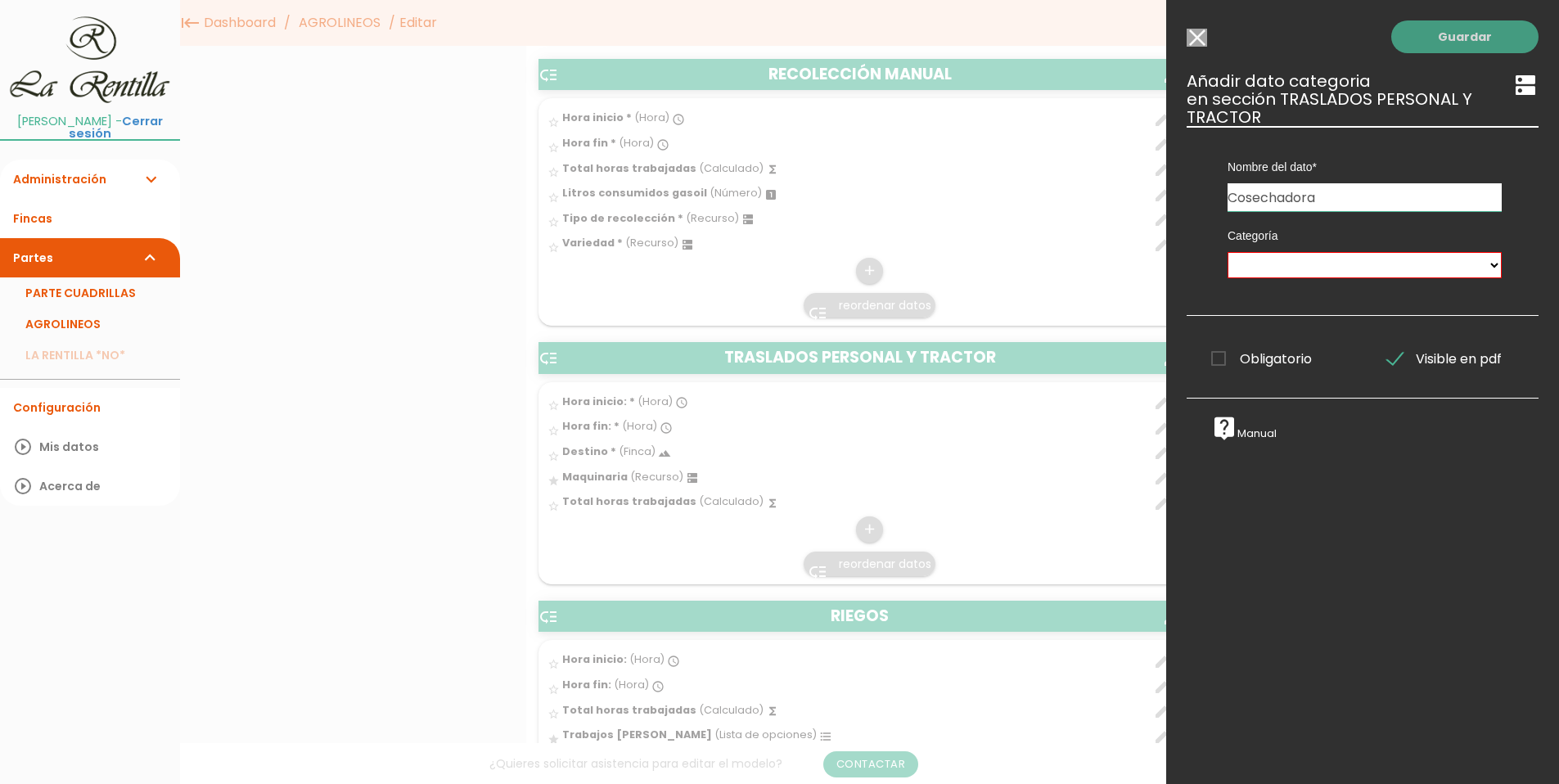
click at [1456, 35] on link "Guardar" at bounding box center [1464, 37] width 147 height 33
click at [1465, 264] on select "PERSONAL TAREAS PLANTACIONES MAQUINARIA PODADORAS UTENSILIOS VARIEDADES ATOMIZA…" at bounding box center [1365, 265] width 275 height 27
select select "4914"
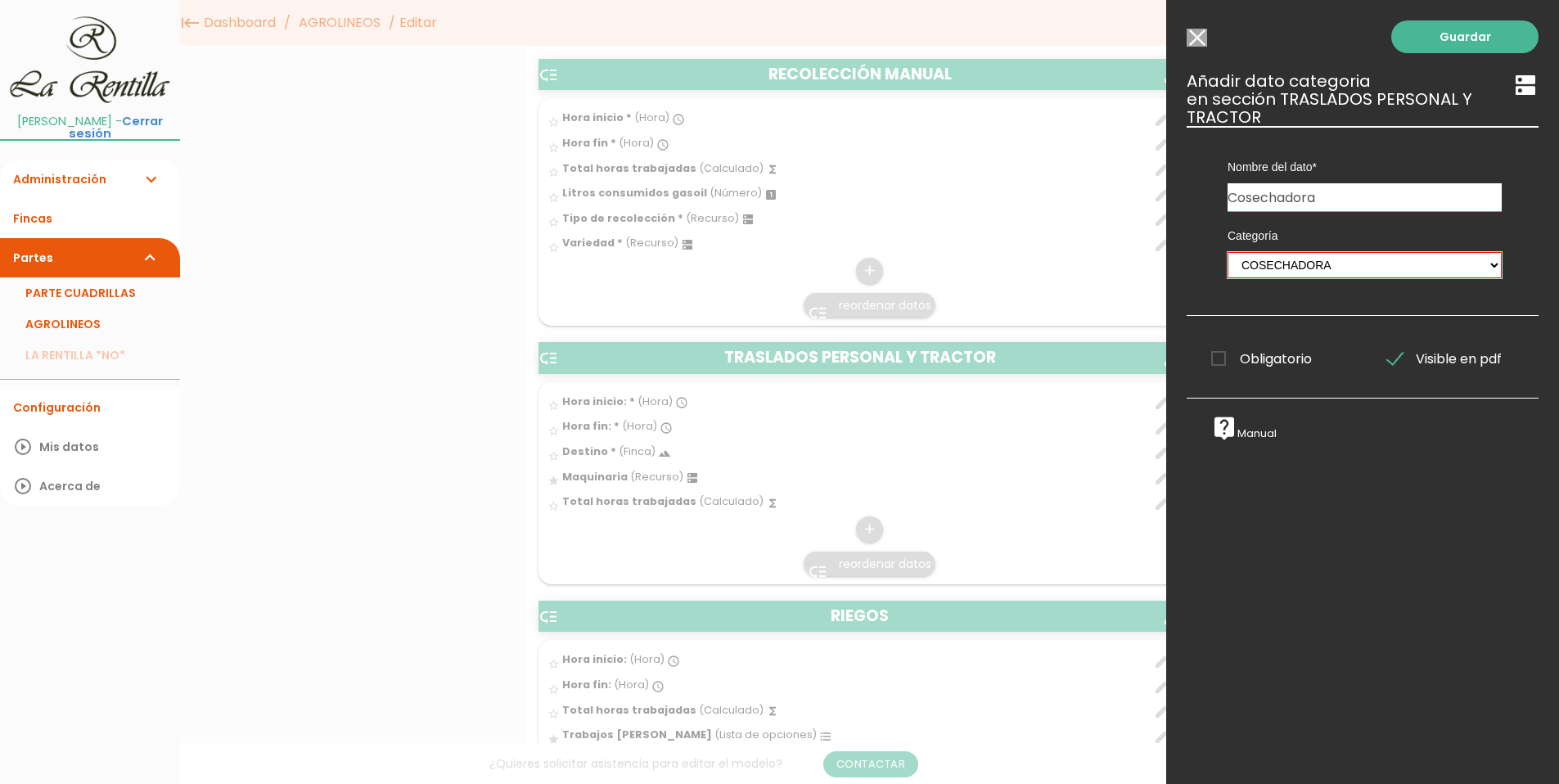
click at [1228, 252] on select "PERSONAL TAREAS PLANTACIONES MAQUINARIA PODADORAS UTENSILIOS VARIEDADES ATOMIZA…" at bounding box center [1365, 265] width 275 height 27
click at [1431, 46] on link "Guardar" at bounding box center [1464, 37] width 147 height 33
click at [1383, 255] on select "PERSONAL TAREAS PLANTACIONES MAQUINARIA PODADORAS UTENSILIOS VARIEDADES ATOMIZA…" at bounding box center [1365, 265] width 275 height 27
click at [1228, 252] on select "PERSONAL TAREAS PLANTACIONES MAQUINARIA PODADORAS UTENSILIOS VARIEDADES ATOMIZA…" at bounding box center [1365, 265] width 275 height 27
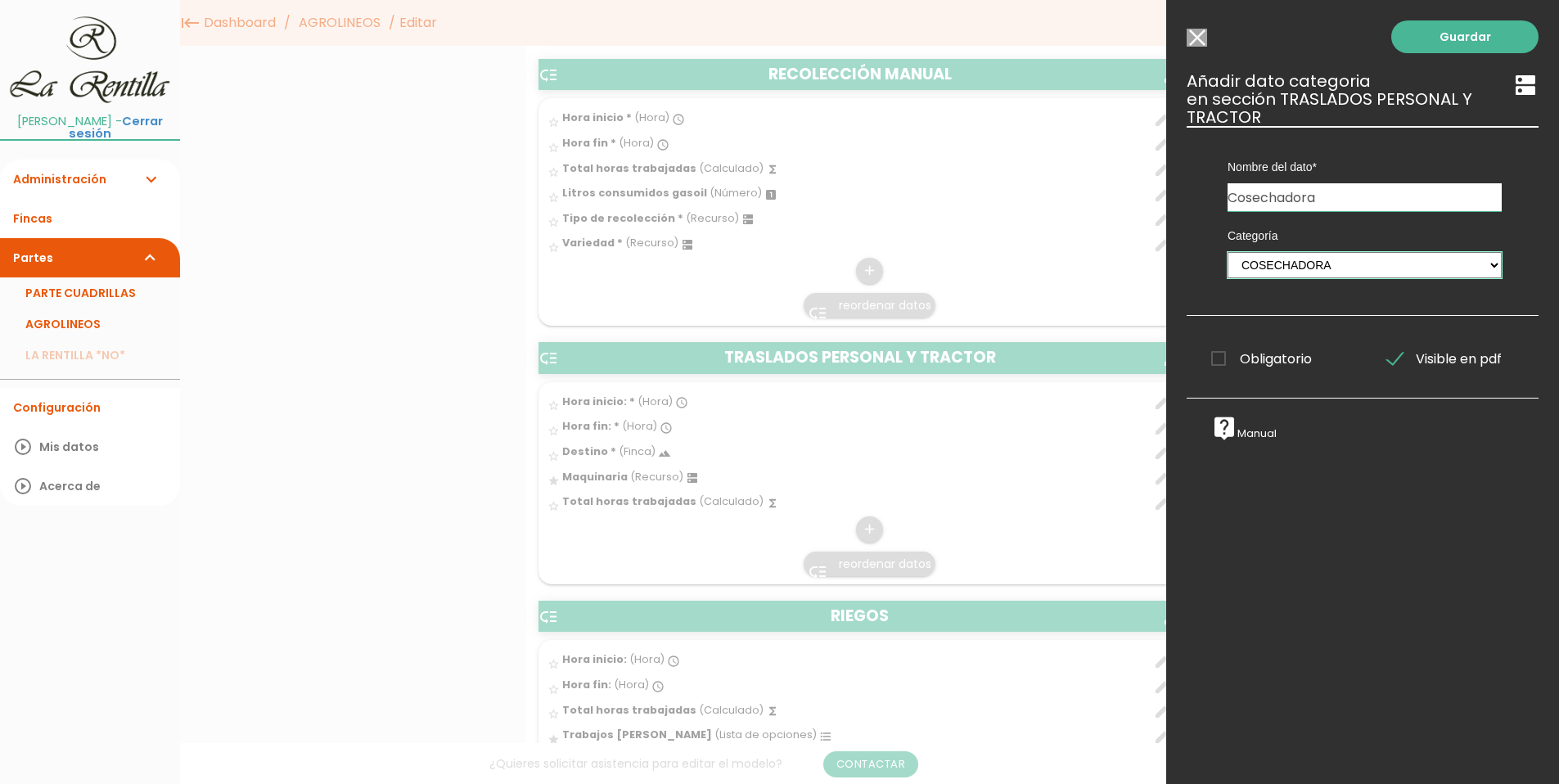
click at [1228, 252] on select "PERSONAL TAREAS PLANTACIONES MAQUINARIA PODADORAS UTENSILIOS VARIEDADES ATOMIZA…" at bounding box center [1365, 265] width 275 height 27
click at [1450, 131] on div "Nombre del dato Hora inicio Hora inicio: Hora inicio Hora inicio Hora inicio Ho…" at bounding box center [1364, 169] width 298 height 85
click at [1451, 18] on div "Guardar ESCOGE EL TIPO DE DATO looks_one NÚMERO format_color_text TEXTO access_…" at bounding box center [1362, 392] width 393 height 784
click at [1453, 97] on div "Guardar ESCOGE EL TIPO DE DATO looks_one NÚMERO format_color_text TEXTO access_…" at bounding box center [1362, 392] width 393 height 784
click at [1447, 53] on div "Guardar ESCOGE EL TIPO DE DATO looks_one NÚMERO format_color_text TEXTO access_…" at bounding box center [1362, 392] width 393 height 784
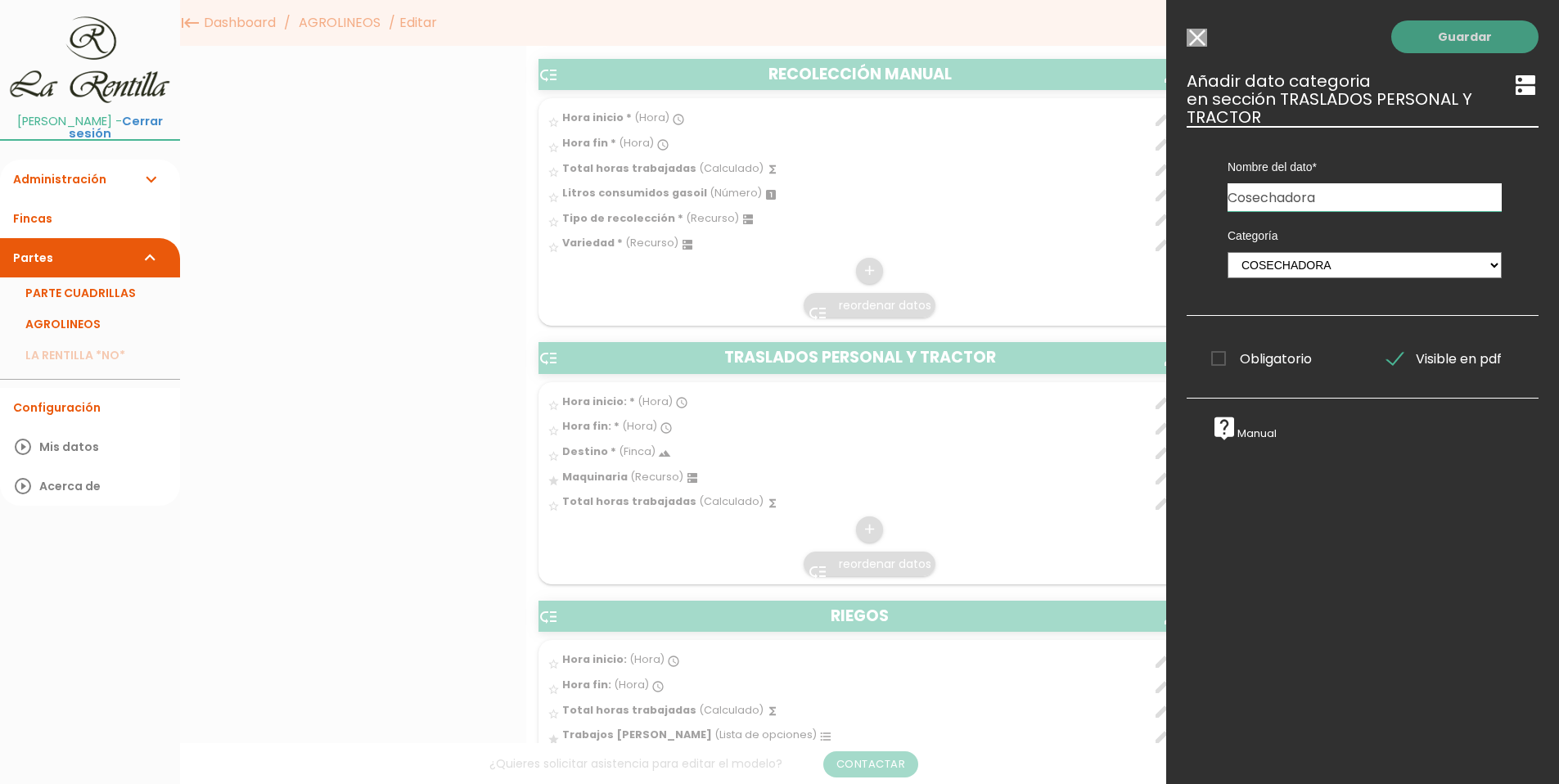
click at [1447, 42] on link "Guardar" at bounding box center [1464, 37] width 147 height 33
click at [1447, 32] on link "Guardar" at bounding box center [1464, 37] width 147 height 33
drag, startPoint x: 1375, startPoint y: 55, endPoint x: 1378, endPoint y: 38, distance: 17.3
click at [1373, 54] on div "Guardar ESCOGE EL TIPO DE DATO looks_one NÚMERO format_color_text TEXTO access_…" at bounding box center [1362, 392] width 393 height 784
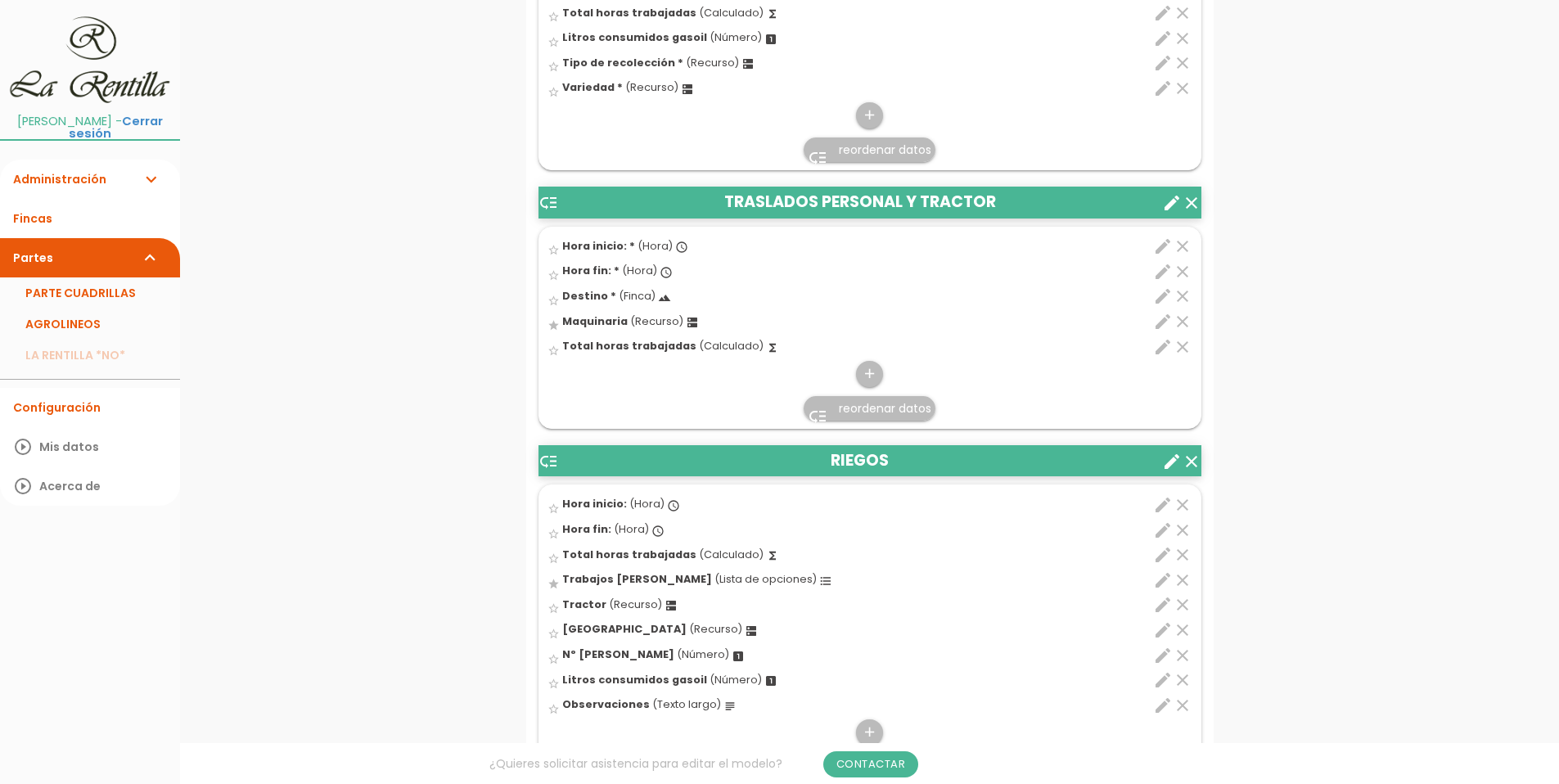
scroll to position [4499, 0]
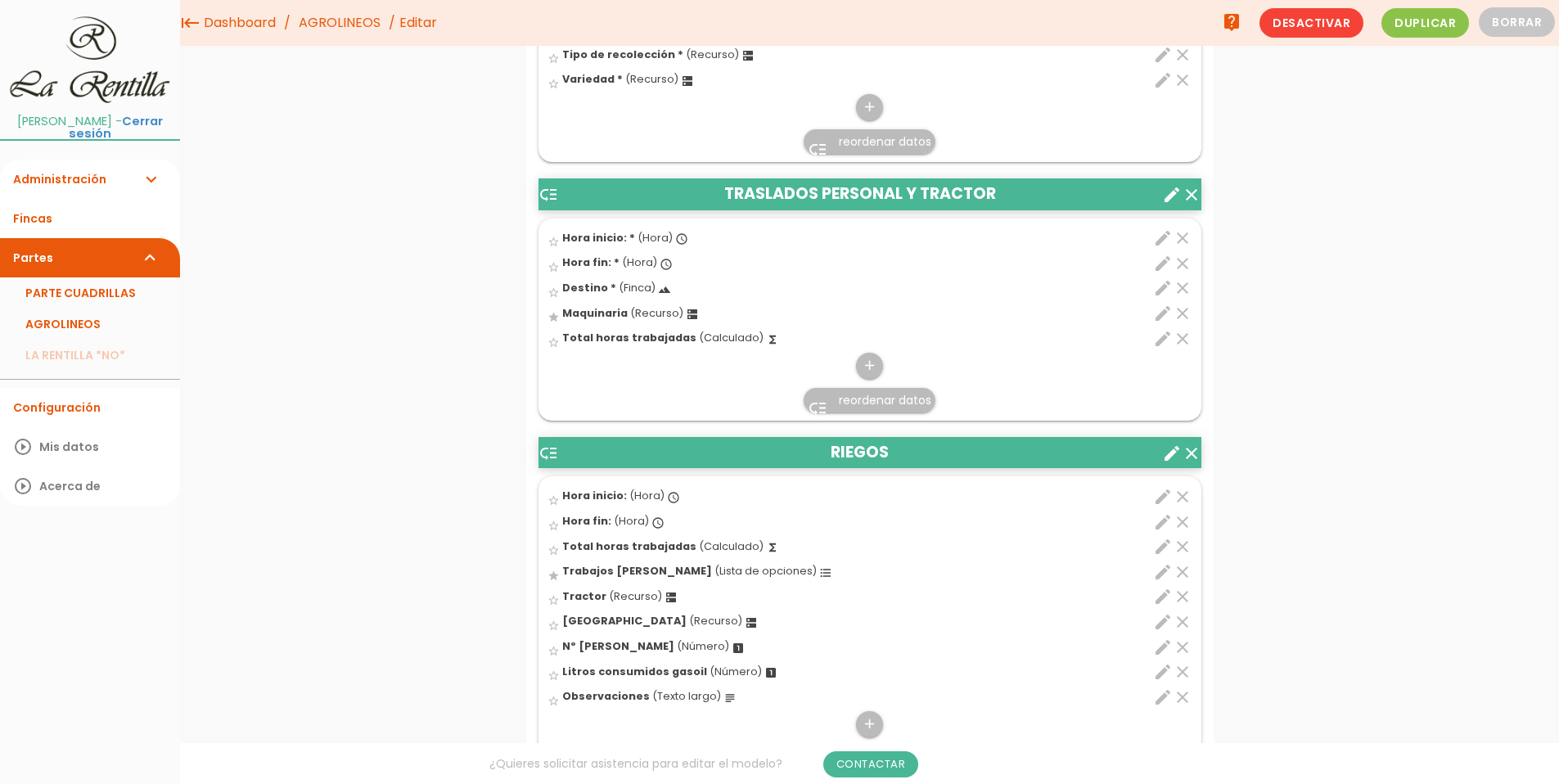
click at [1174, 191] on icon "create" at bounding box center [1172, 195] width 20 height 20
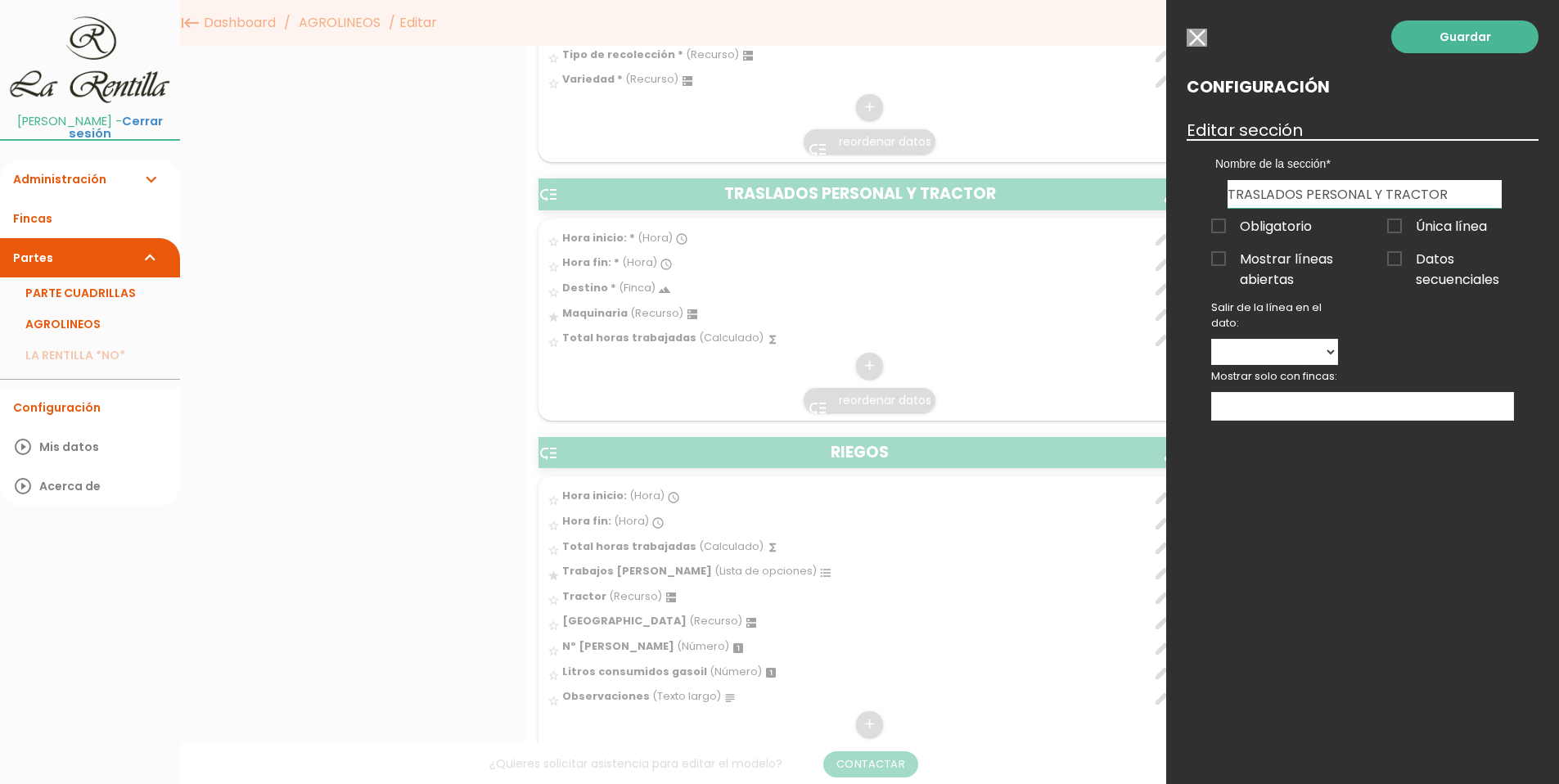
drag, startPoint x: 1385, startPoint y: 194, endPoint x: 1499, endPoint y: 190, distance: 114.1
click at [1478, 193] on input "TRASLADOS PERSONAL Y TRACTOR" at bounding box center [1365, 194] width 275 height 28
type input "TRASLADOS PERSONAL Y MAQUINARIA"
click at [1223, 259] on span "Mostrar líneas abiertas" at bounding box center [1274, 259] width 126 height 21
click at [0, 0] on input "Mostrar líneas abiertas" at bounding box center [0, 0] width 0 height 0
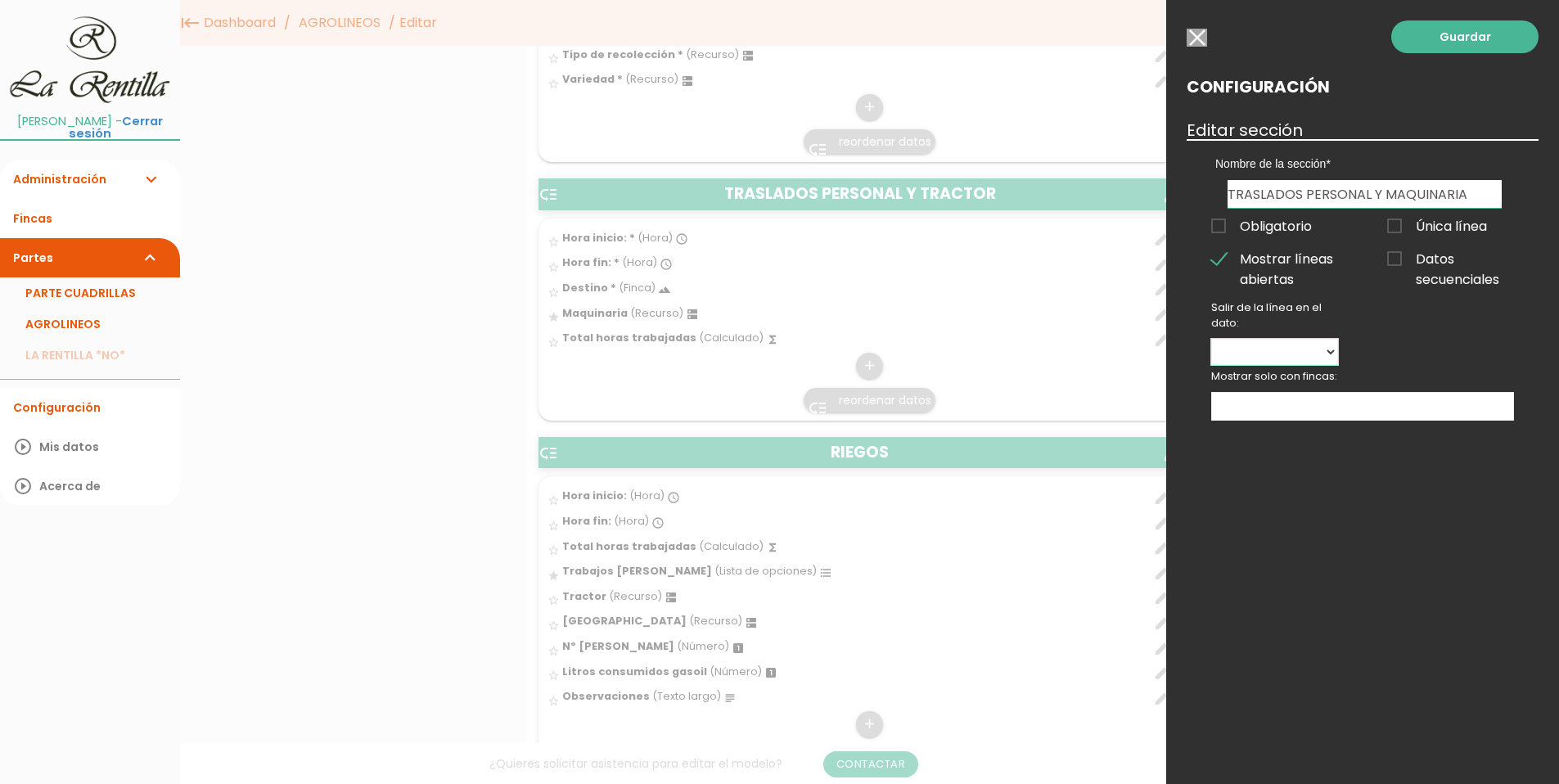
click at [1328, 354] on select "Hora inicio: Hora fin: Destino Maquinaria Total horas trabajadas" at bounding box center [1274, 352] width 126 height 27
click at [1271, 563] on div "Guardar Configuración Editar sección Nombre de la sección PODA MECANICA PODA MA…" at bounding box center [1362, 392] width 393 height 784
click at [1263, 408] on ul at bounding box center [1362, 406] width 301 height 27
click at [1412, 260] on span "Datos secuenciales" at bounding box center [1450, 259] width 126 height 21
click at [0, 0] on input "Datos secuenciales" at bounding box center [0, 0] width 0 height 0
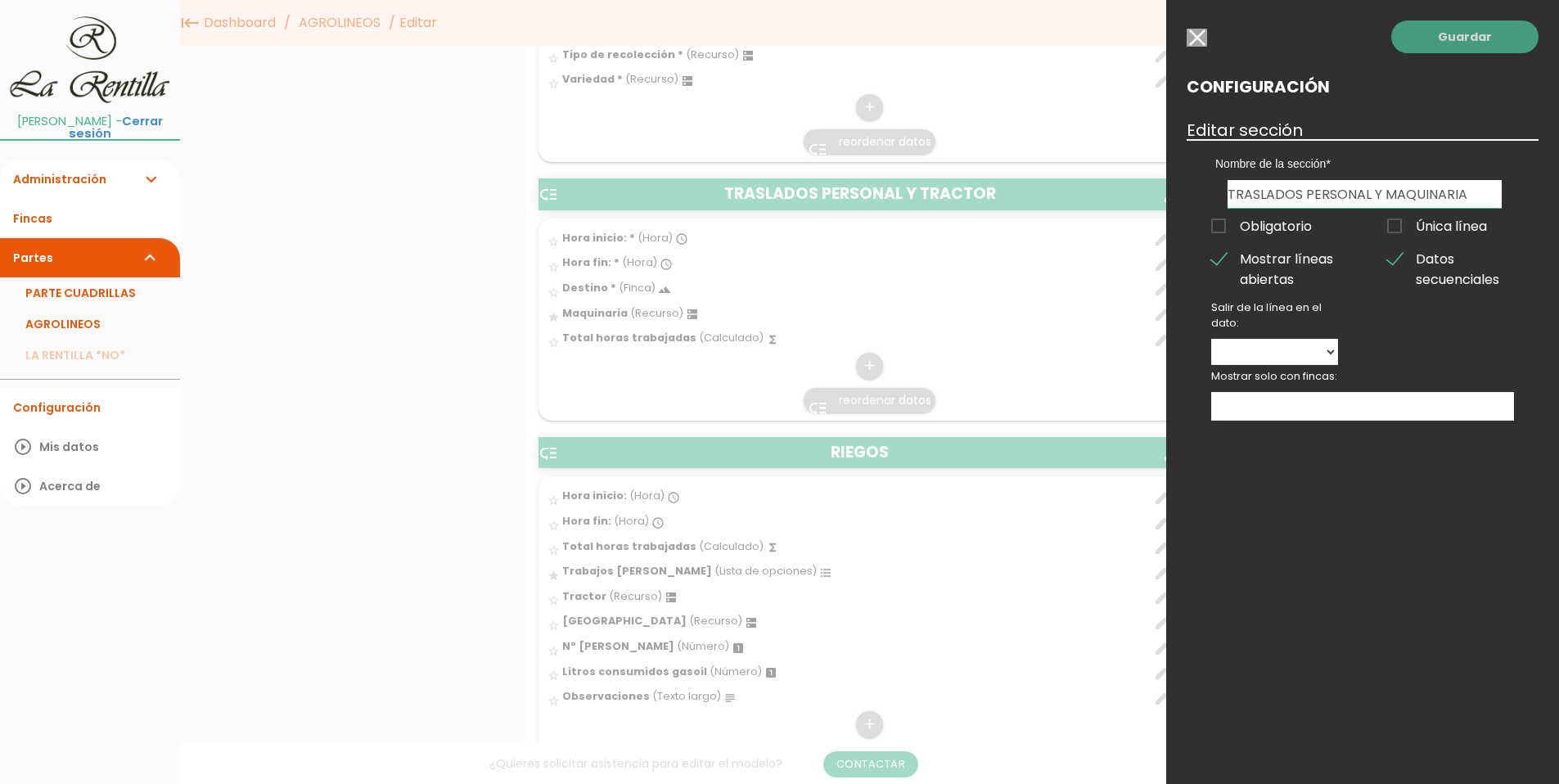
click at [1464, 29] on link "Guardar" at bounding box center [1464, 37] width 147 height 33
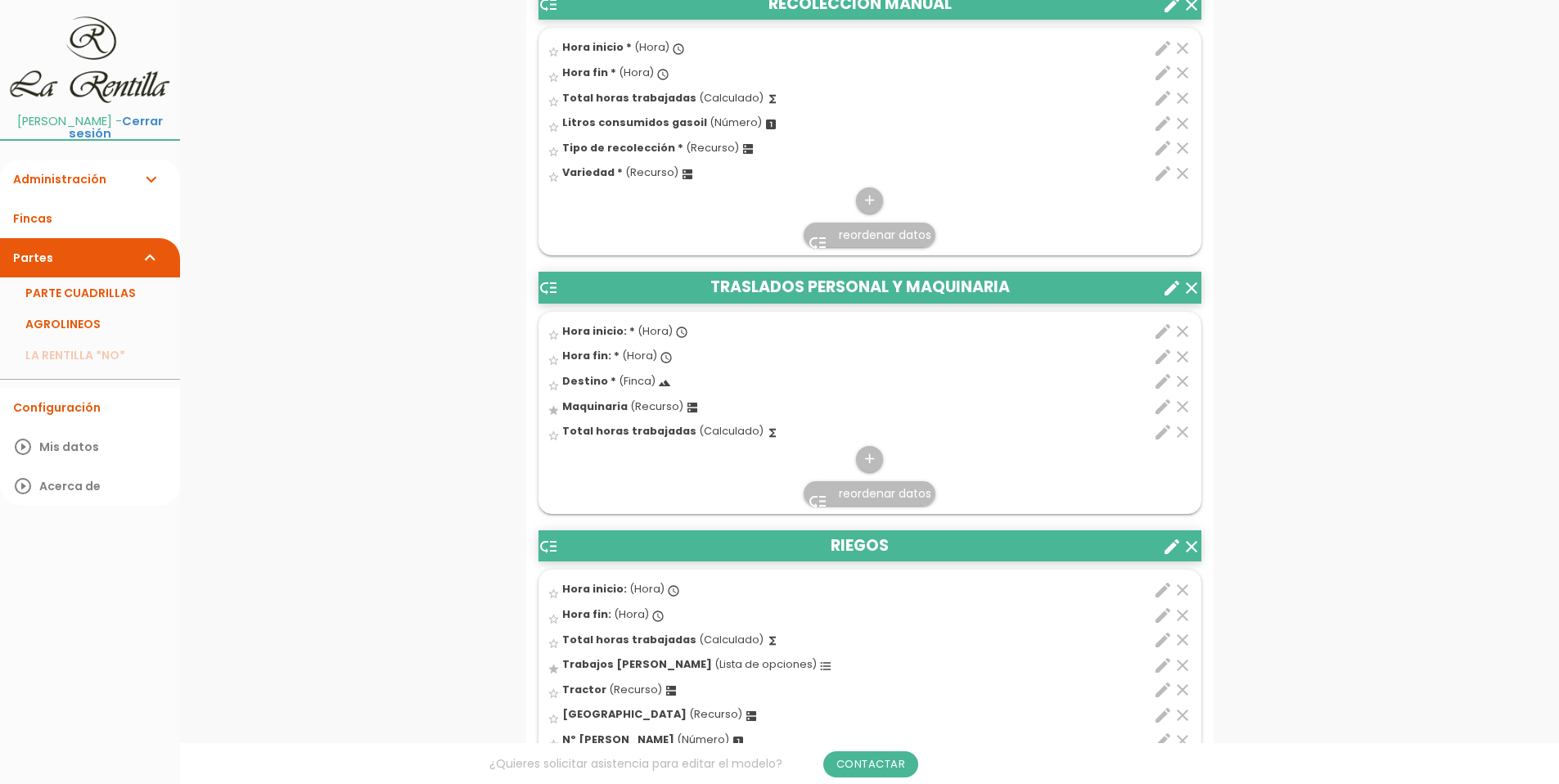
scroll to position [4721, 0]
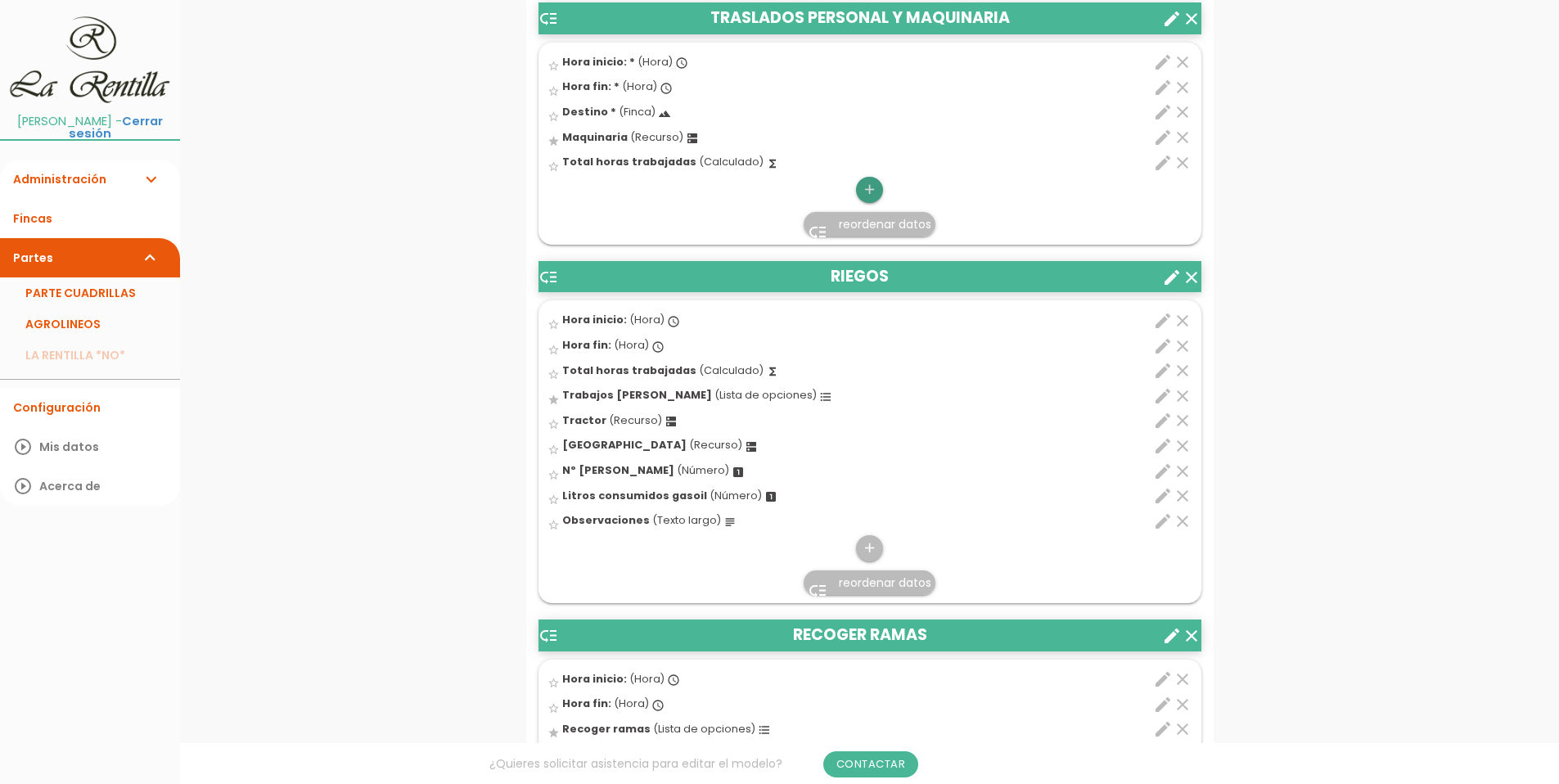
click at [865, 184] on icon "add" at bounding box center [869, 190] width 16 height 27
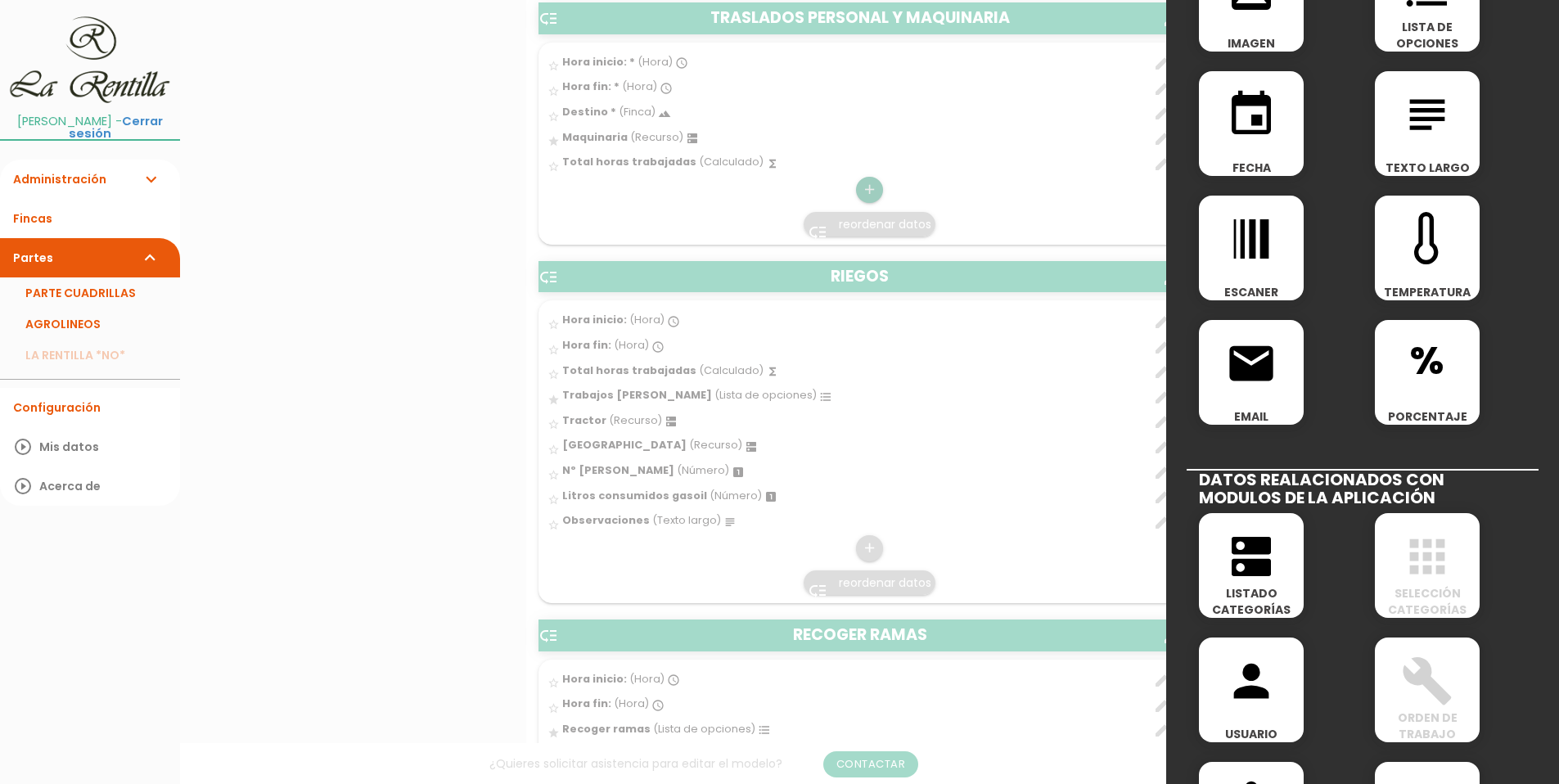
scroll to position [491, 0]
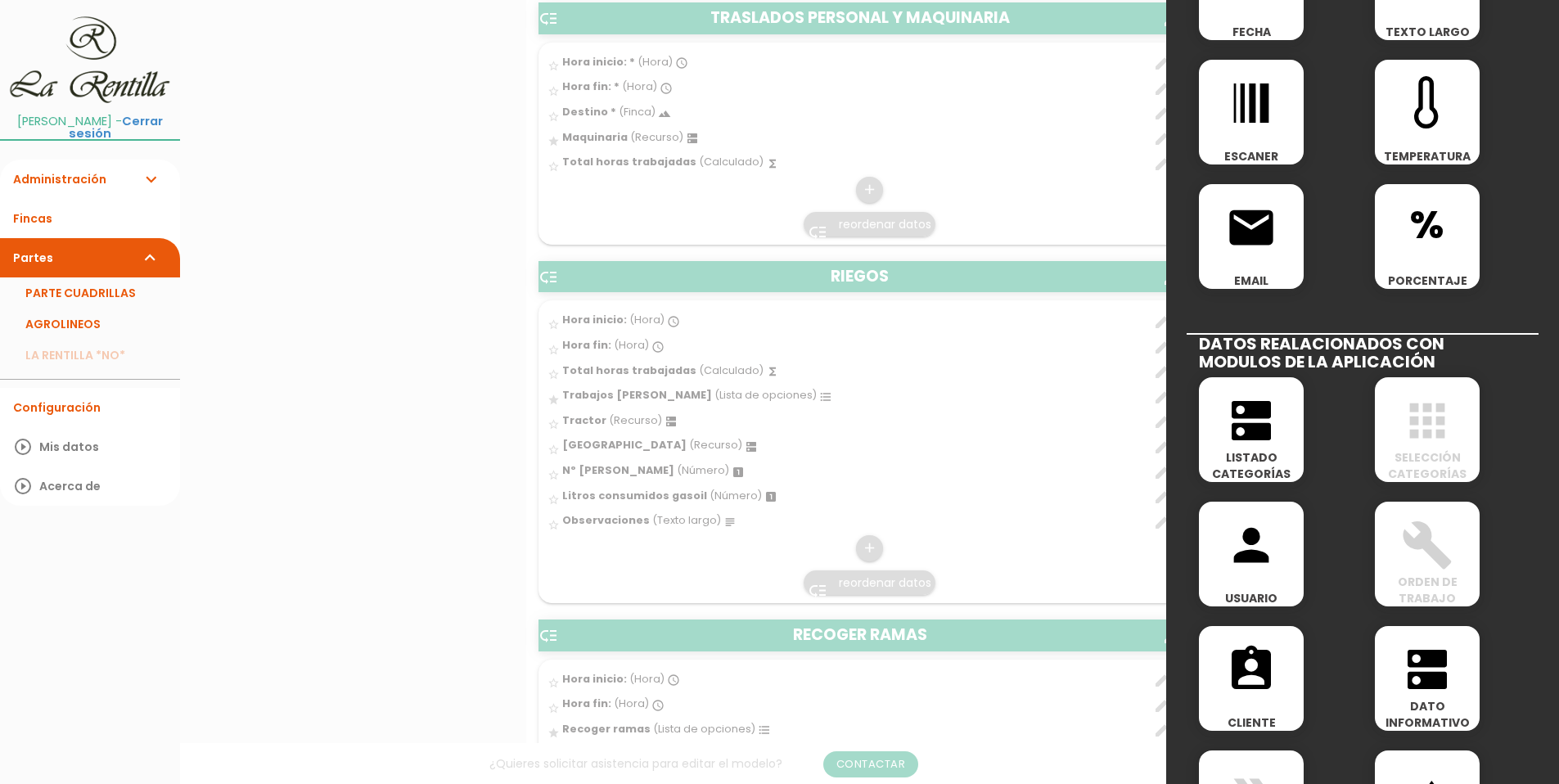
click at [1237, 475] on span "LISTADO CATEGORÍAS" at bounding box center [1252, 465] width 105 height 33
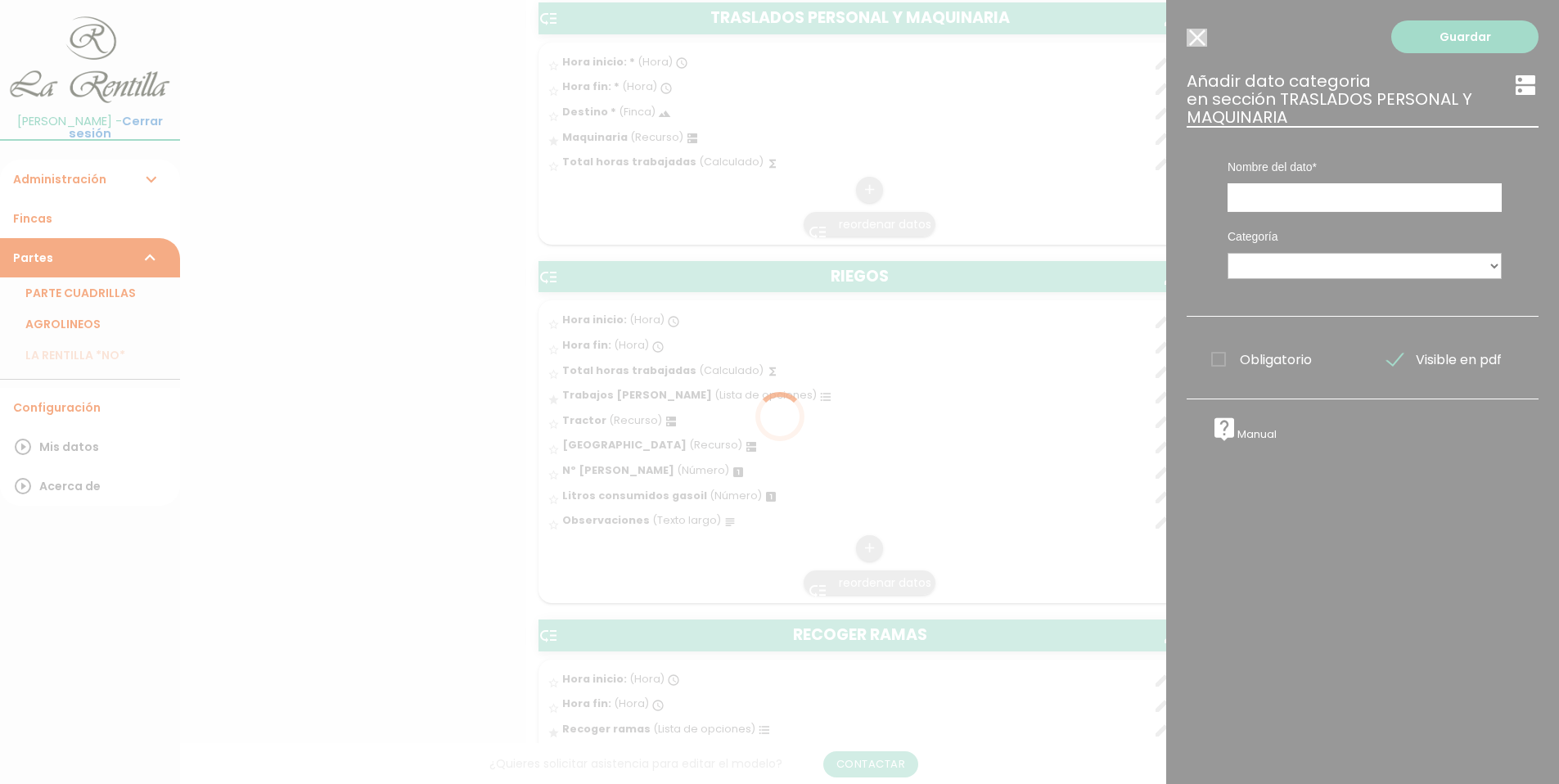
scroll to position [0, 0]
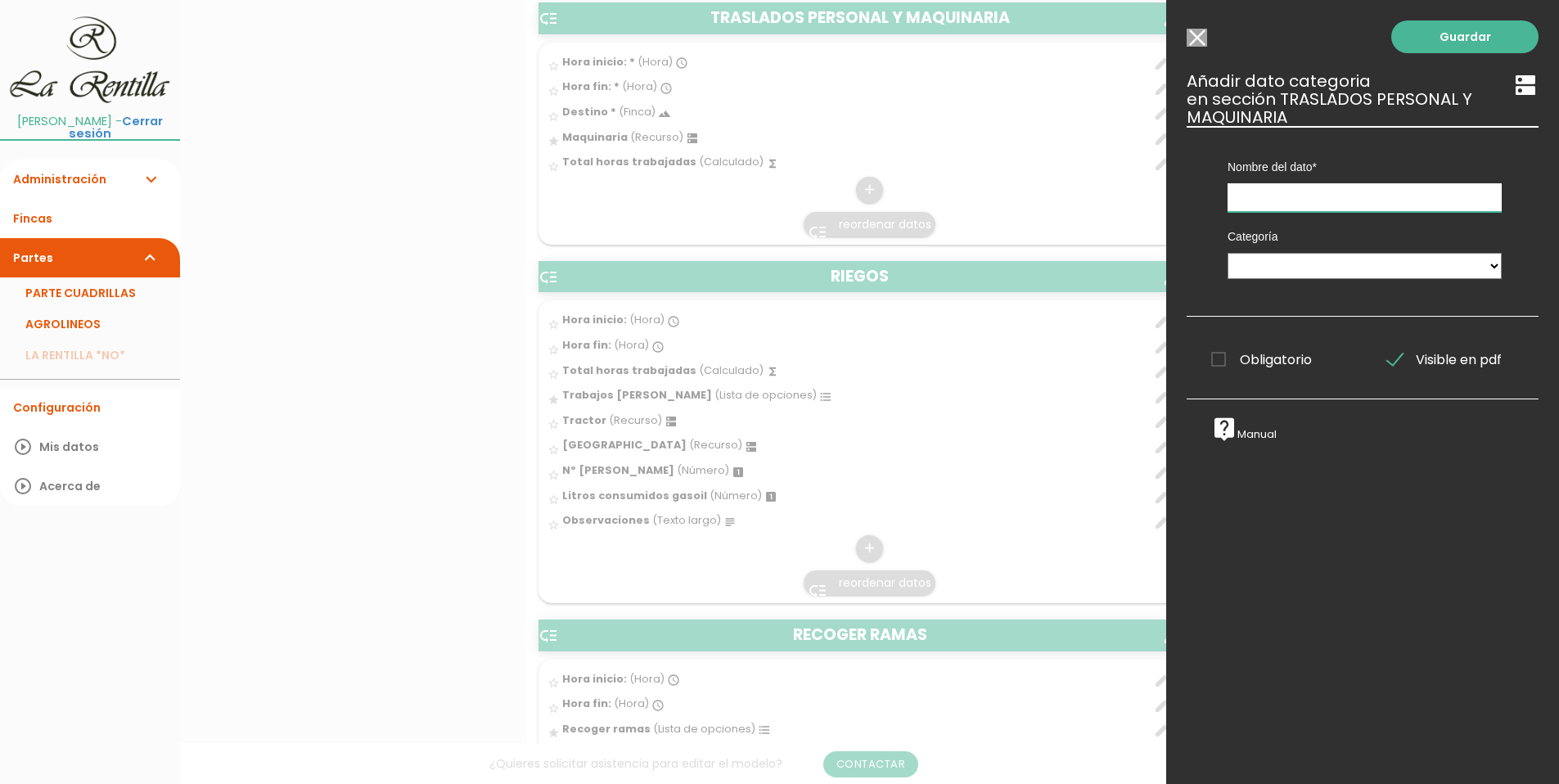
click at [1272, 199] on input "text" at bounding box center [1365, 197] width 275 height 29
type input "c"
type input "Cosechadora"
select select "4914"
click at [1436, 42] on link "Guardar" at bounding box center [1464, 37] width 147 height 33
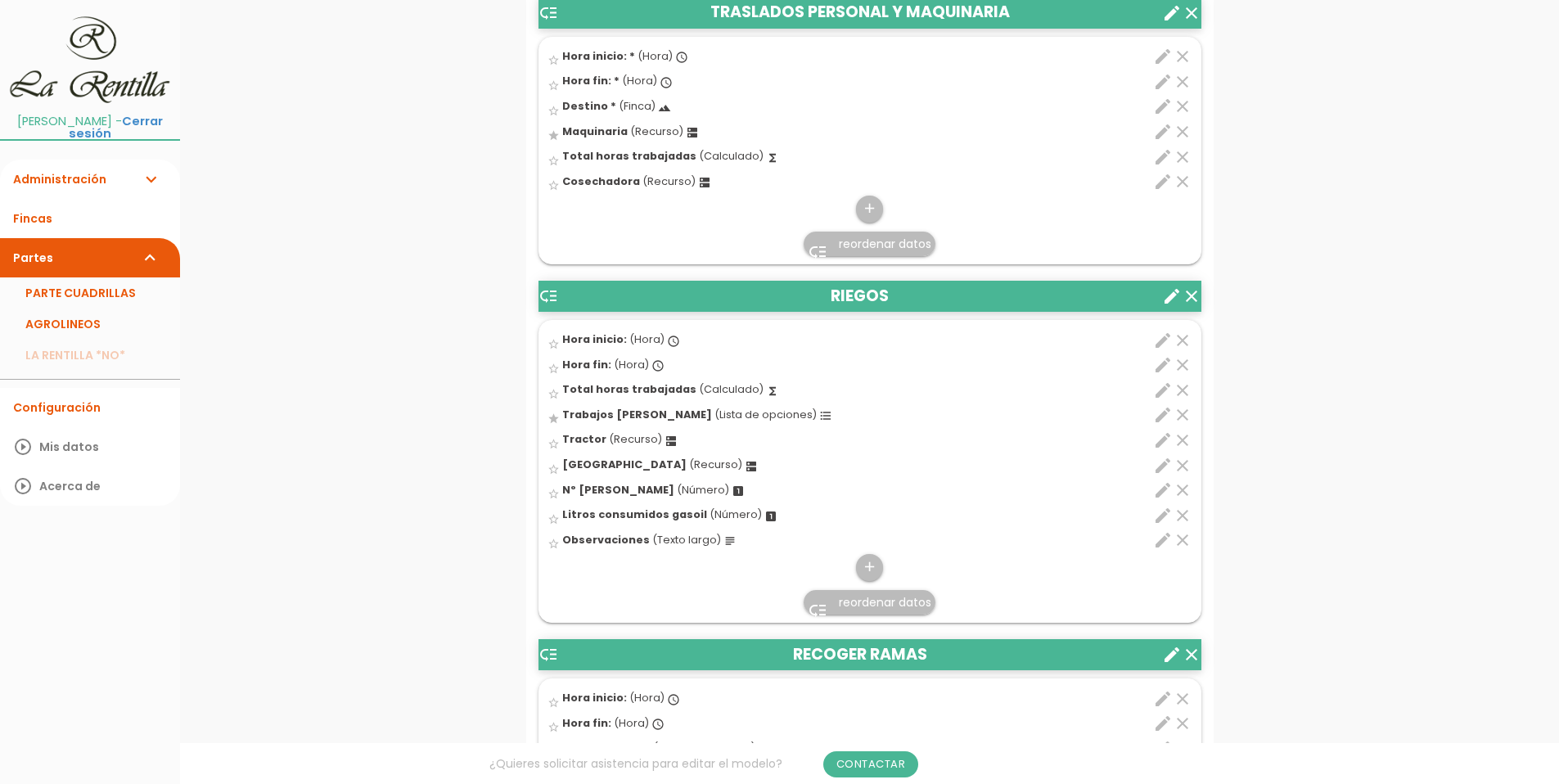
scroll to position [4557, 0]
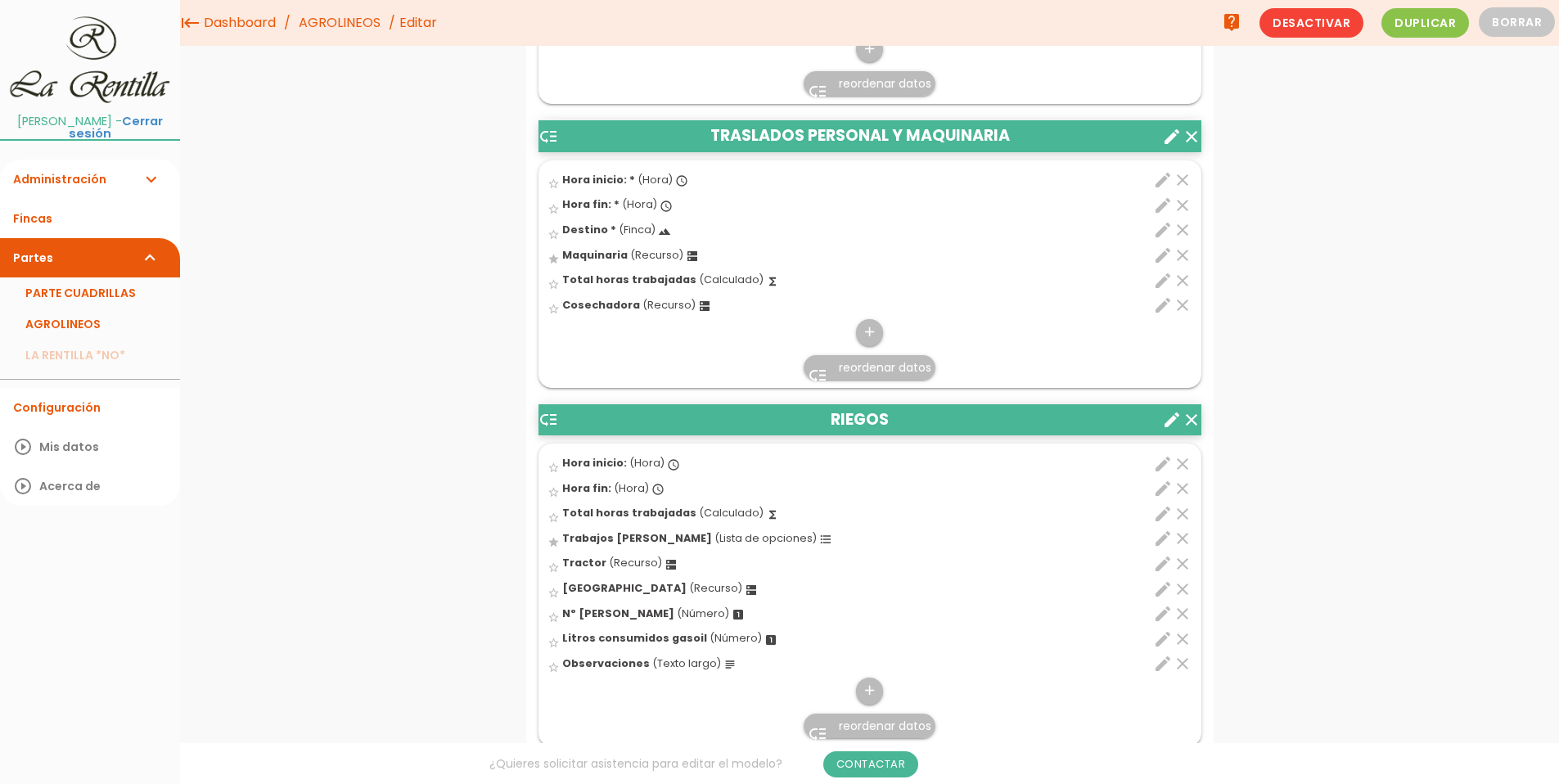
click at [1169, 144] on icon "create" at bounding box center [1172, 136] width 20 height 20
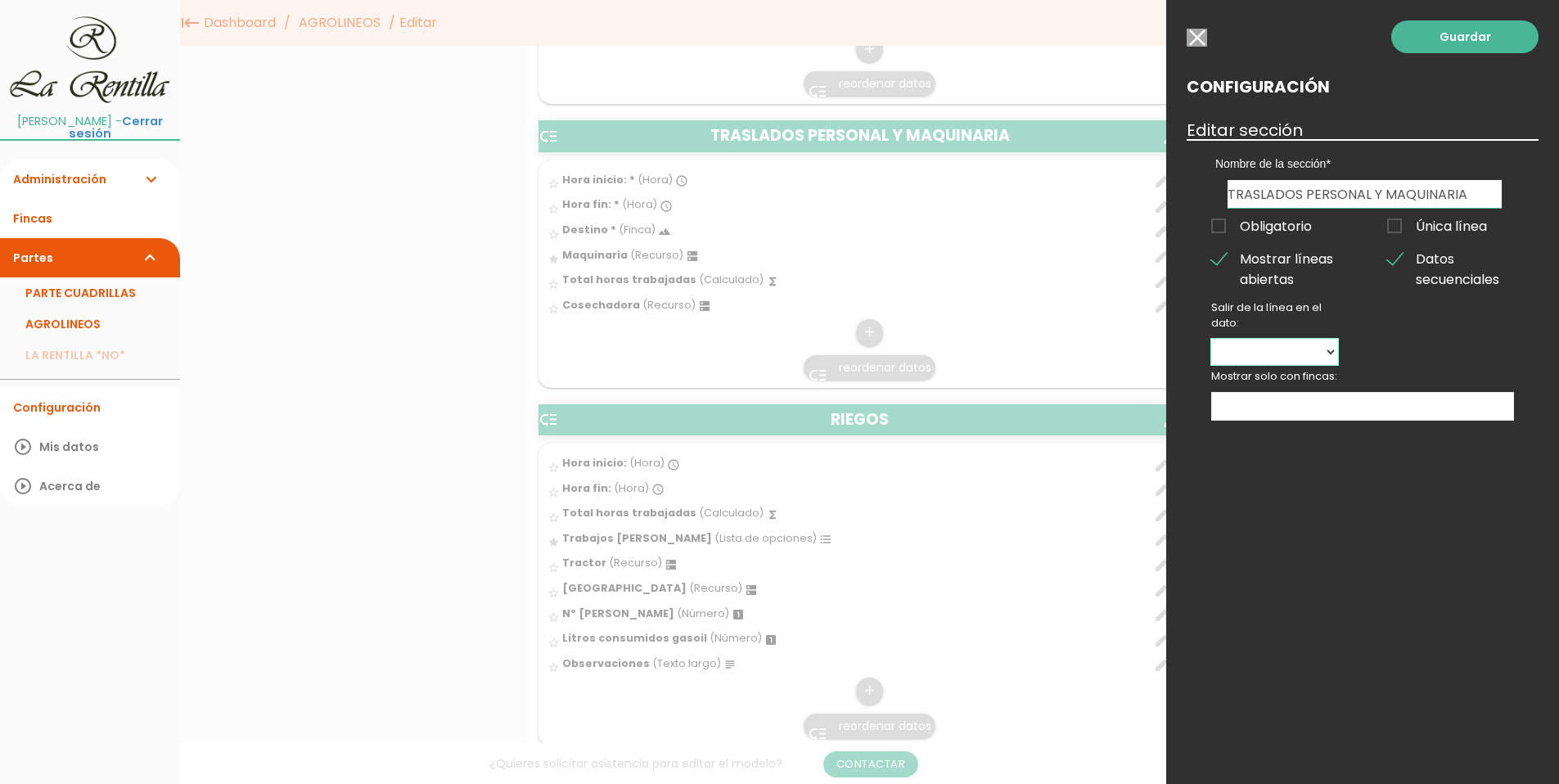
click at [1327, 351] on select "Hora inicio: Hora fin: Destino Maquinaria Total horas trabajadas Cosechadora" at bounding box center [1274, 352] width 126 height 27
select select "58160"
click at [1211, 339] on select "Hora inicio: Hora fin: Destino Maquinaria Total horas trabajadas Cosechadora" at bounding box center [1274, 352] width 126 height 27
click at [1452, 48] on link "Guardar" at bounding box center [1464, 37] width 147 height 33
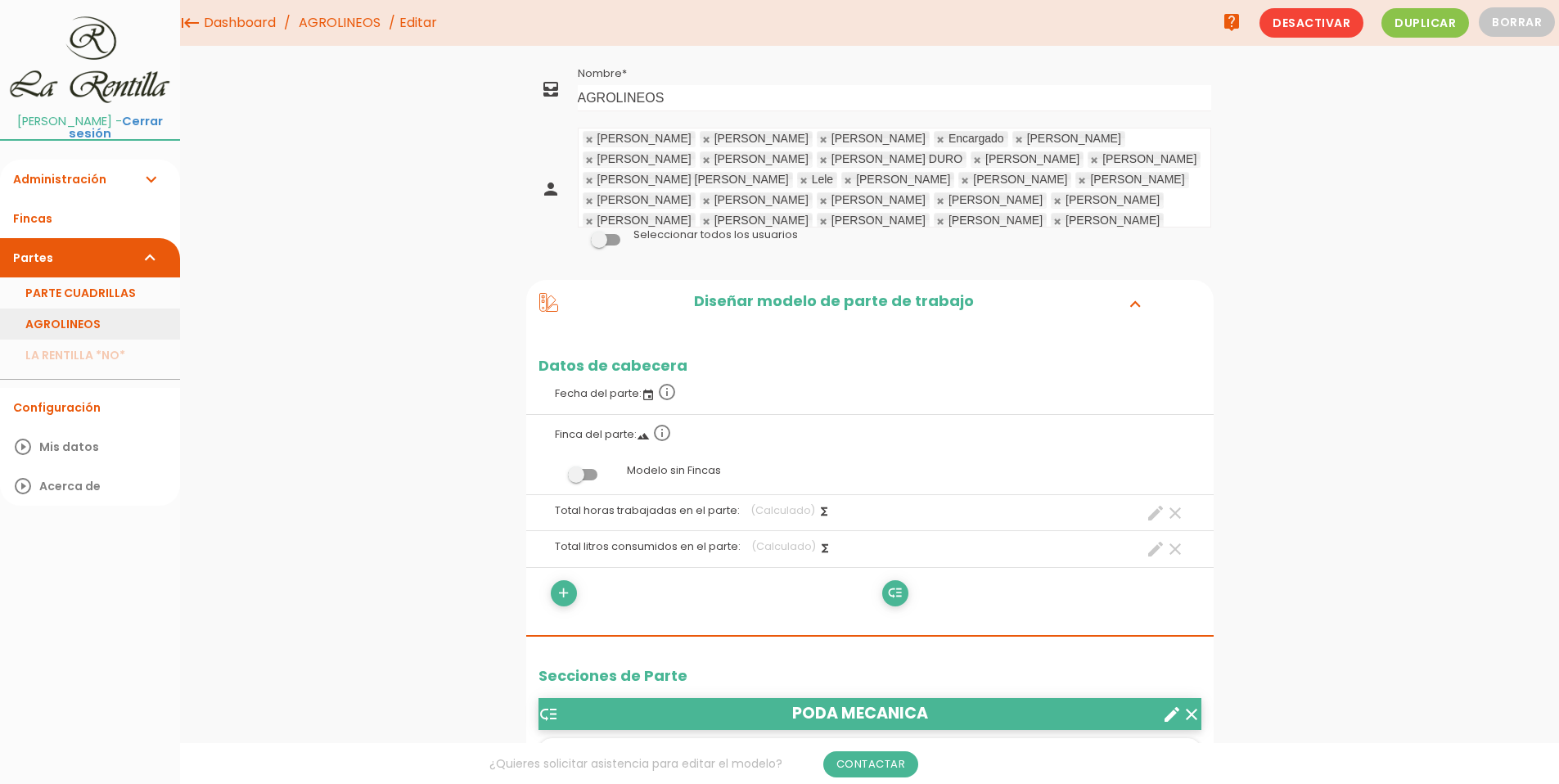
click at [54, 317] on link "AGROLINEOS" at bounding box center [90, 323] width 180 height 31
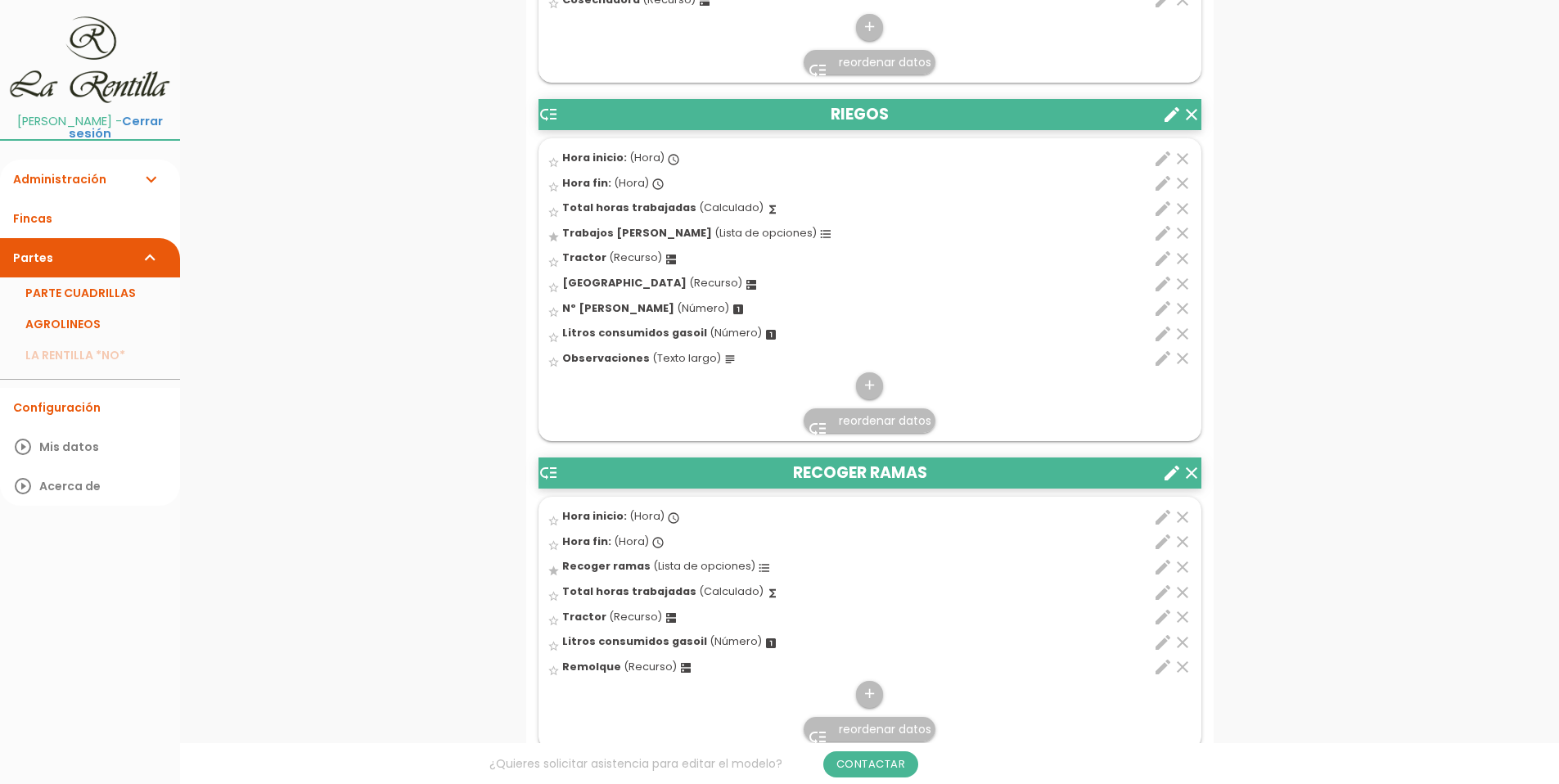
scroll to position [4581, 0]
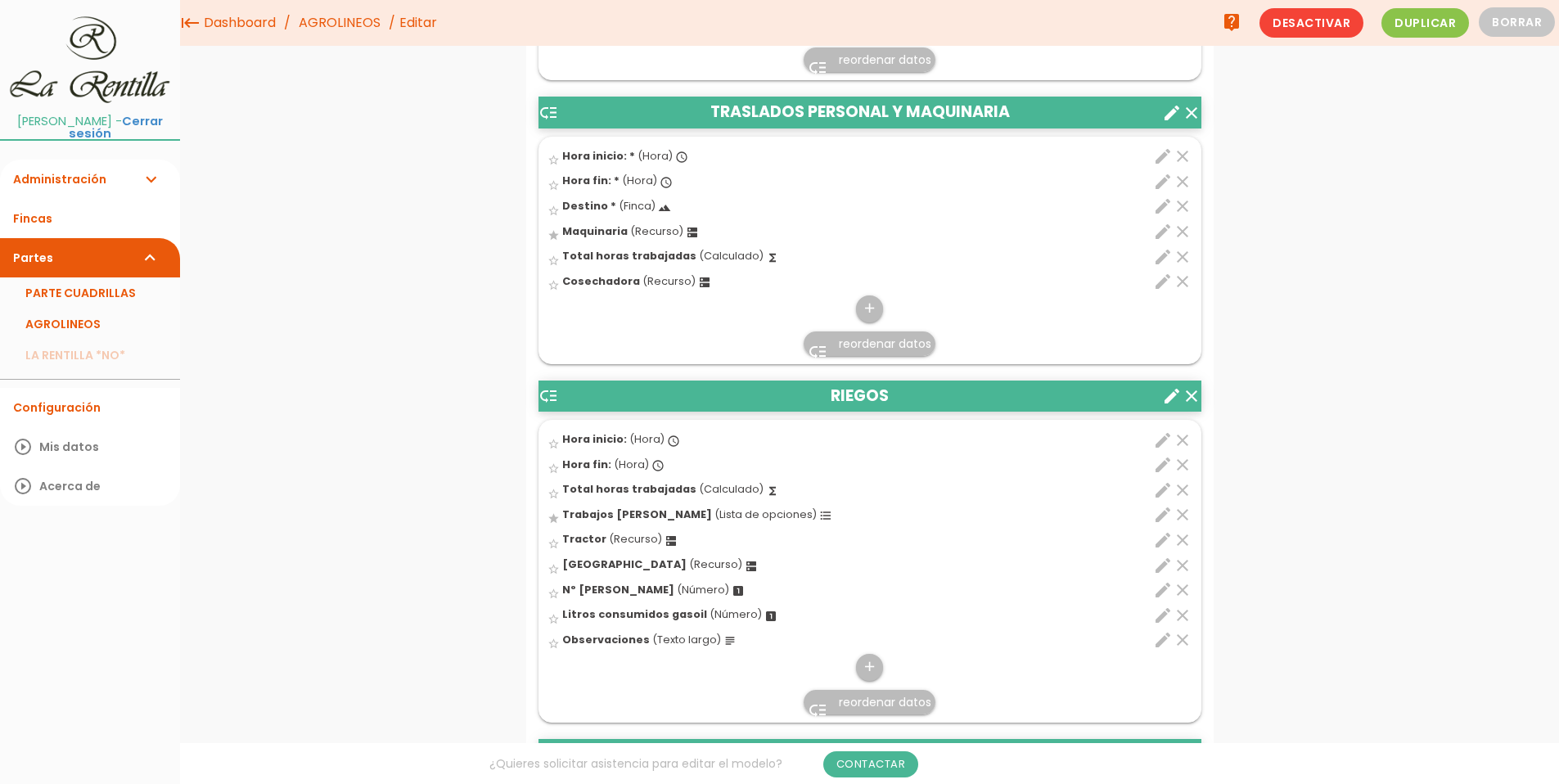
click at [866, 346] on span "reordenar datos" at bounding box center [885, 344] width 93 height 17
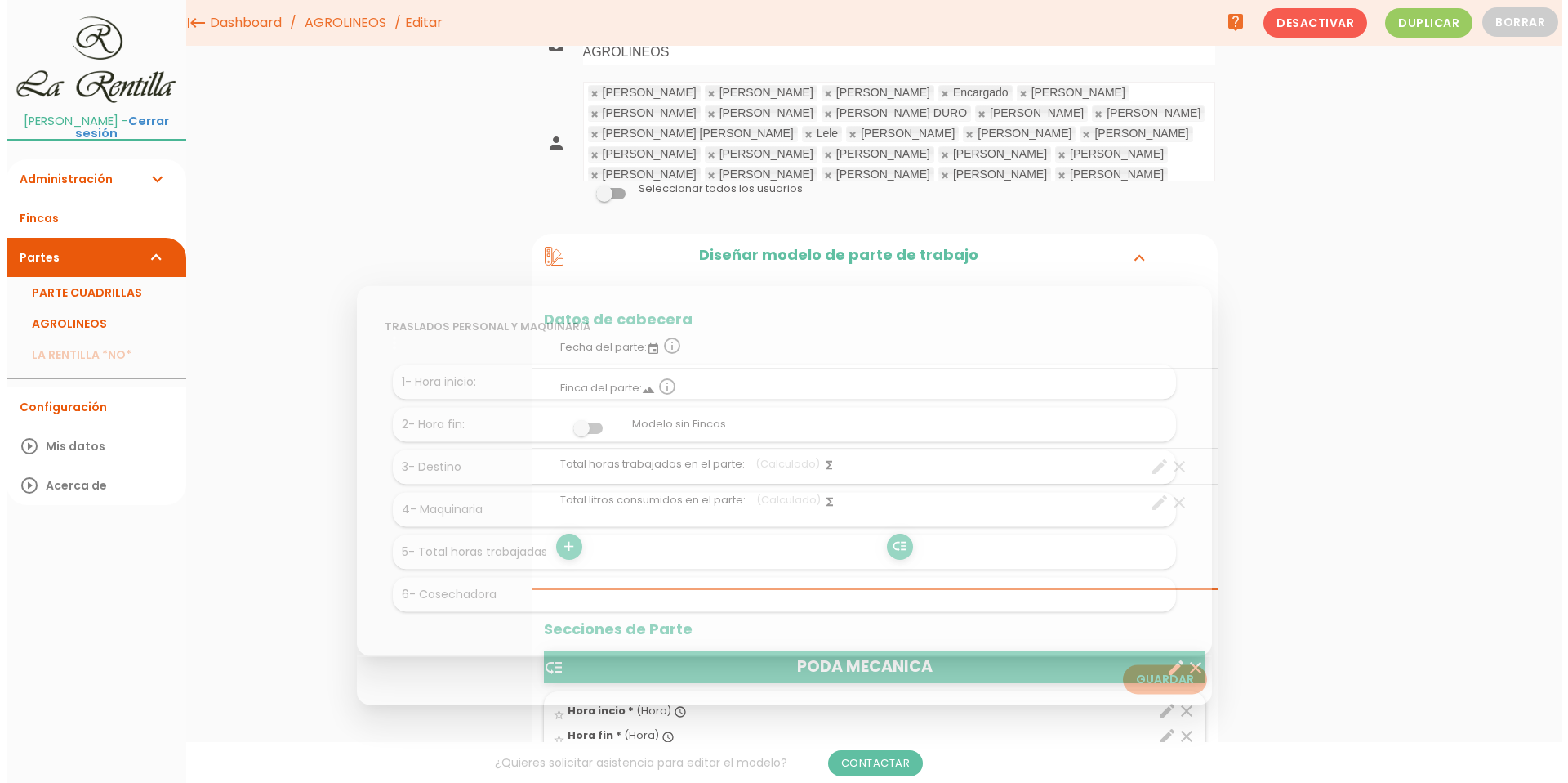
scroll to position [0, 0]
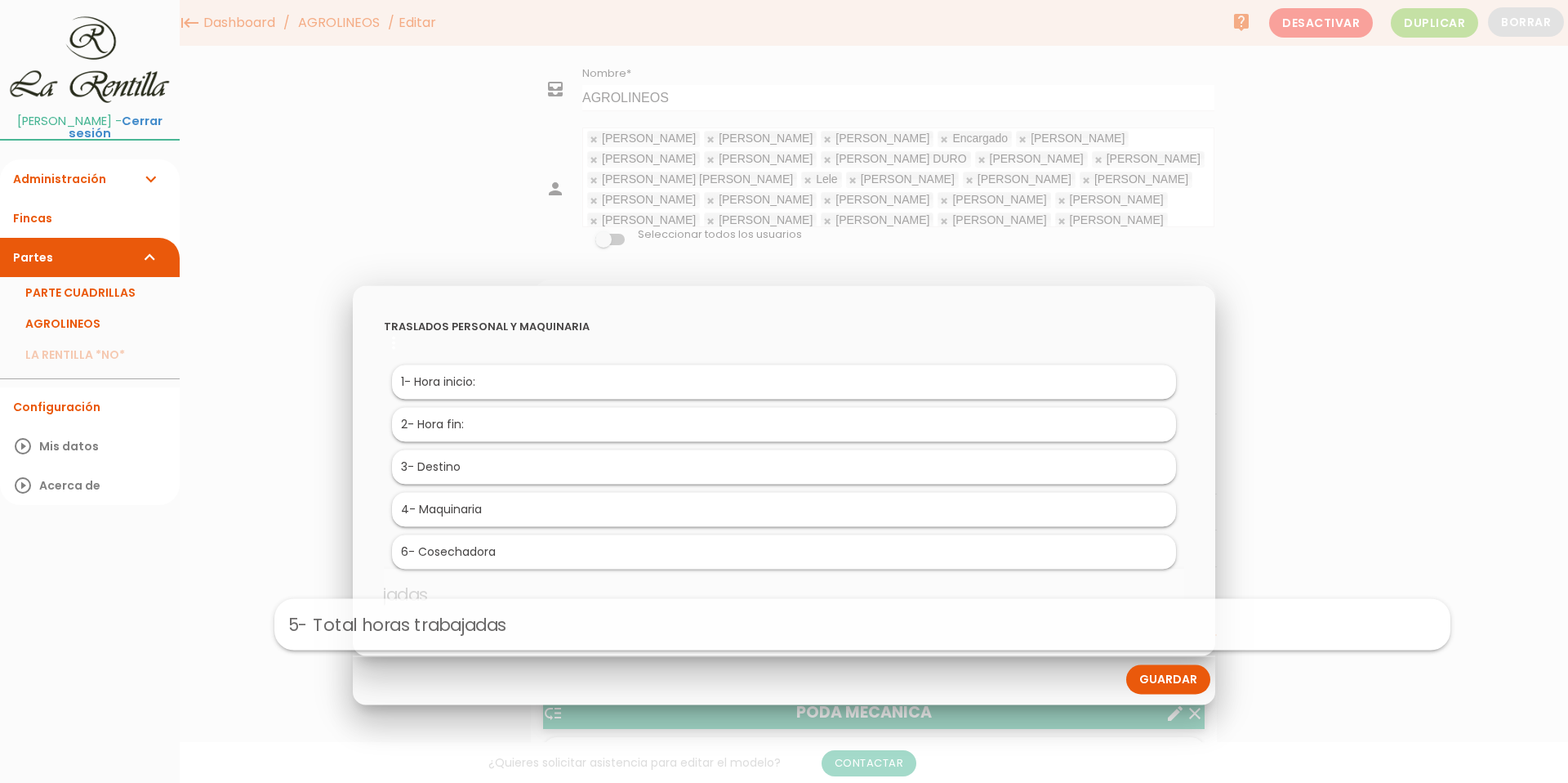
drag, startPoint x: 483, startPoint y: 558, endPoint x: 562, endPoint y: 635, distance: 110.3
click at [1174, 674] on link "Guardar" at bounding box center [1167, 678] width 84 height 30
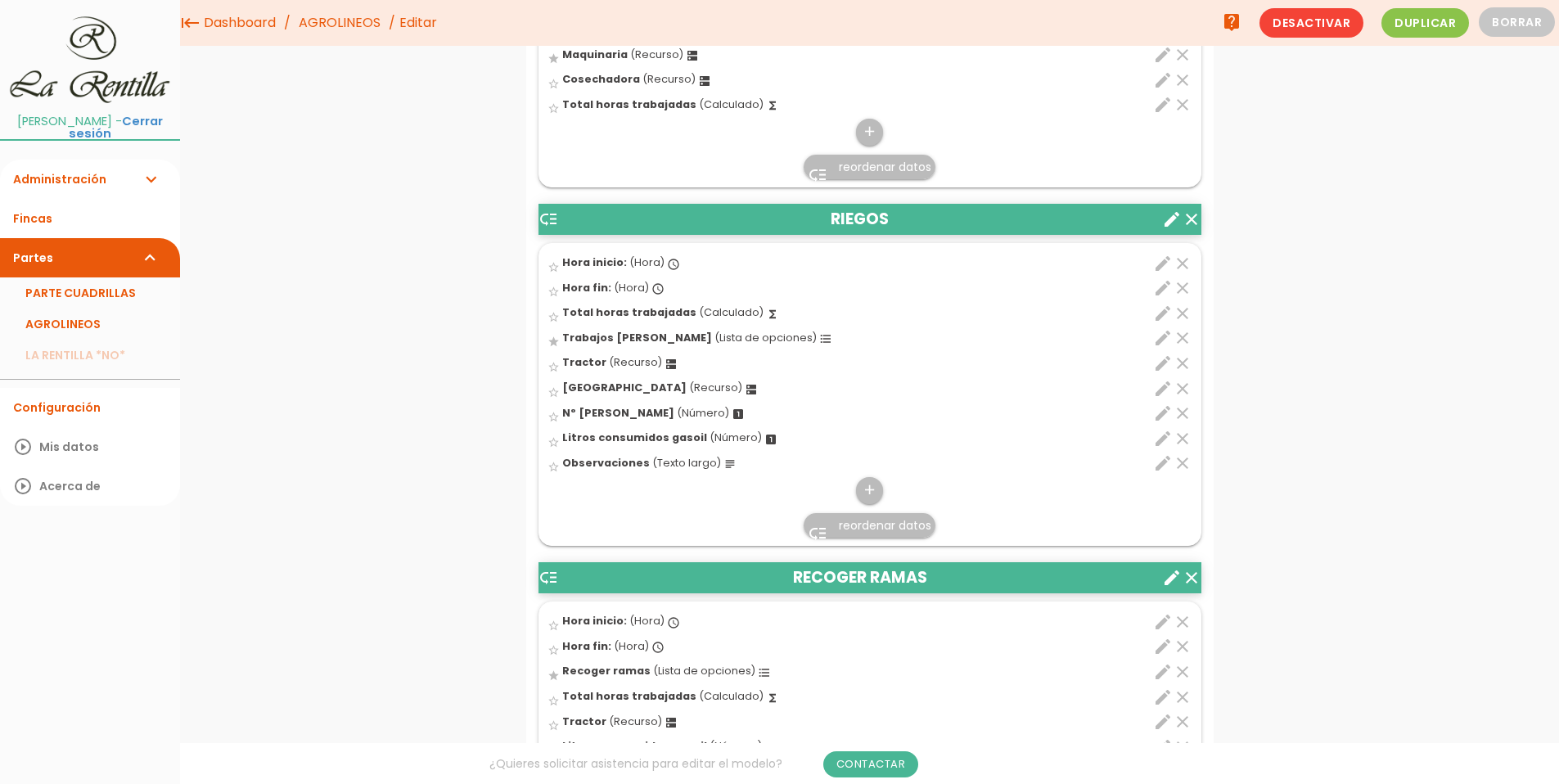
scroll to position [4458, 0]
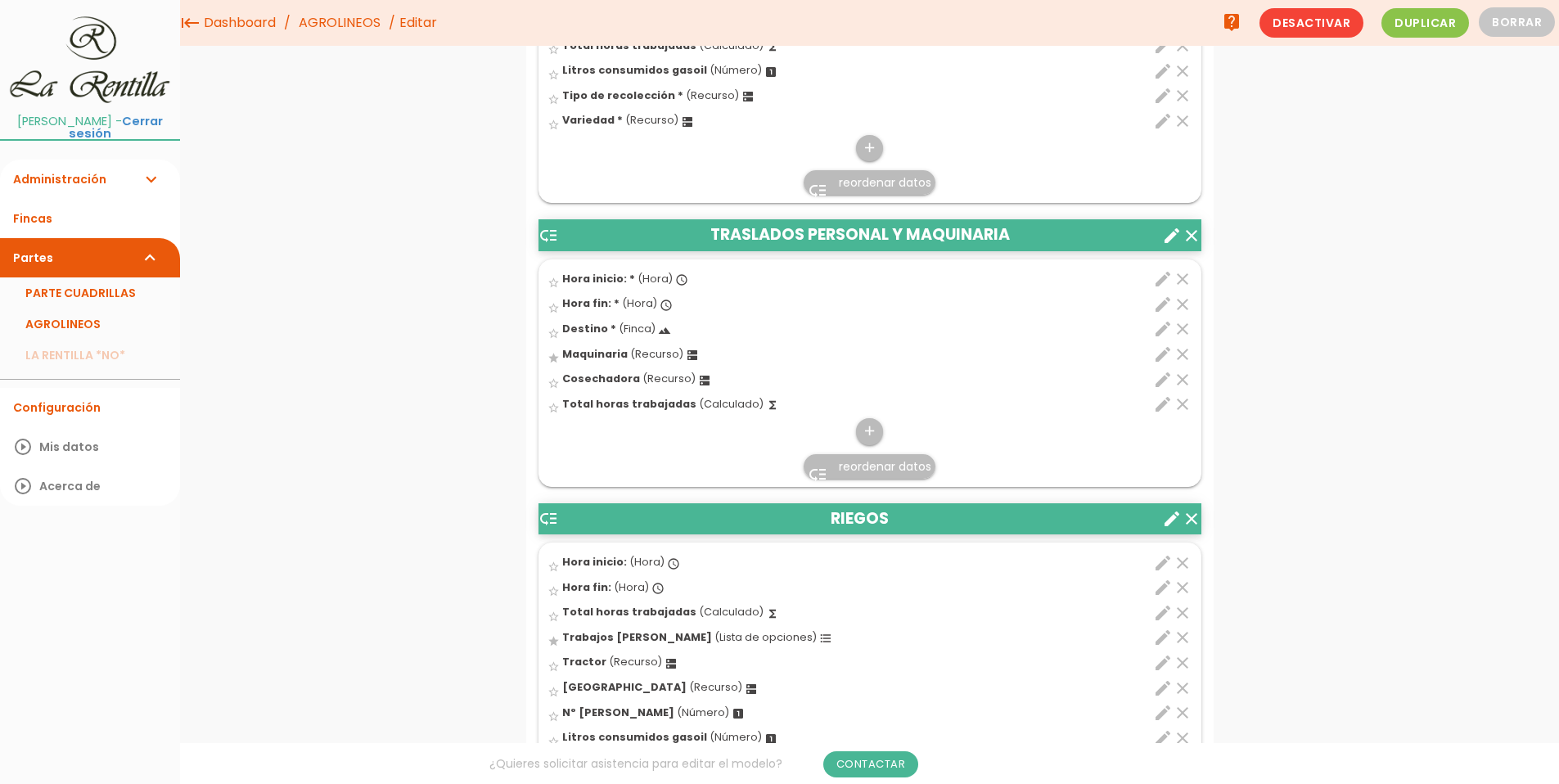
click at [1170, 237] on icon "create" at bounding box center [1172, 236] width 20 height 20
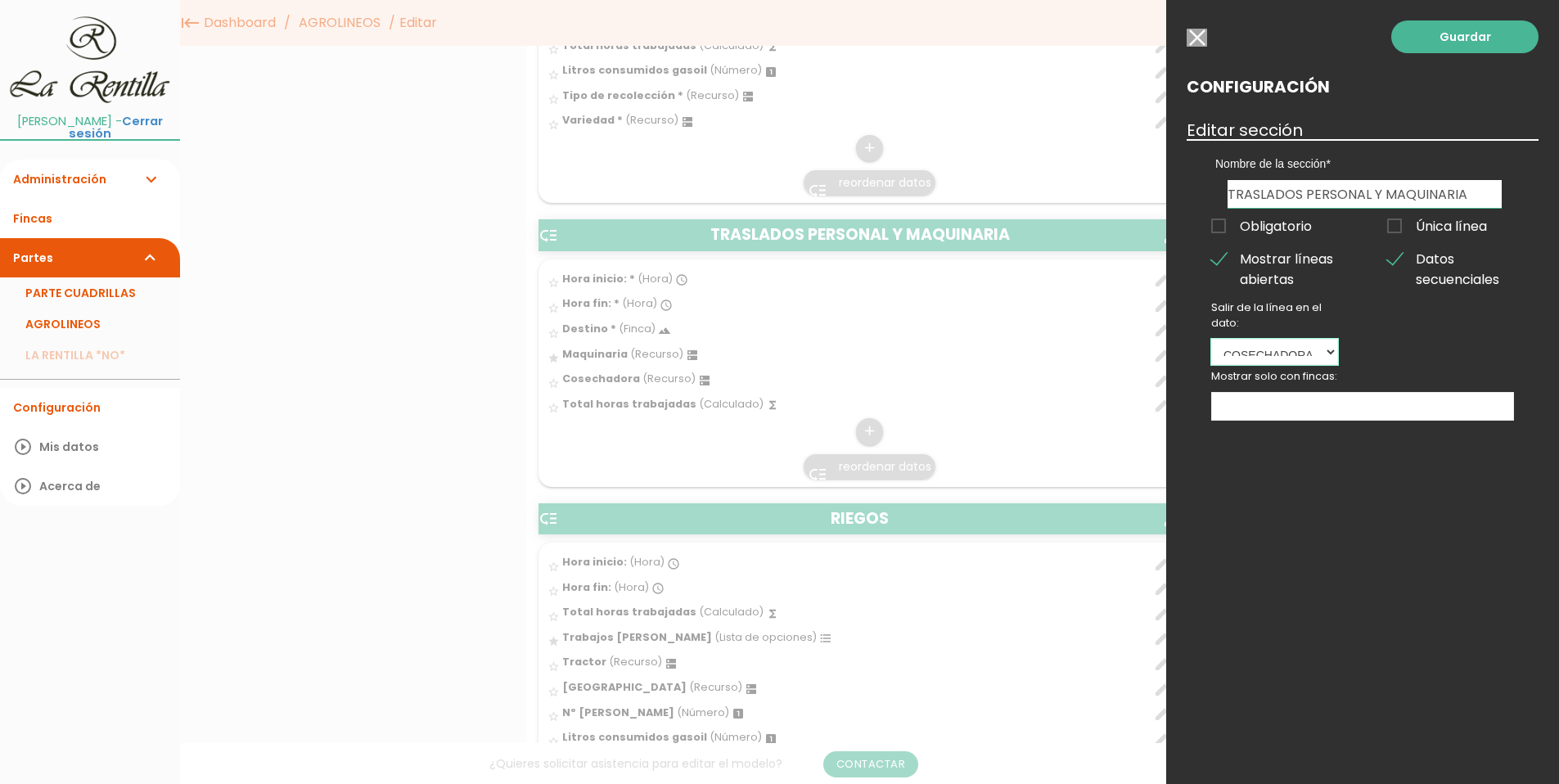
click at [1321, 351] on select "Hora inicio: Hora fin: Destino Maquinaria Cosechadora Total horas trabajadas" at bounding box center [1274, 352] width 126 height 27
select select "57099"
click at [1211, 339] on select "Hora inicio: Hora fin: Destino Maquinaria Cosechadora Total horas trabajadas" at bounding box center [1274, 352] width 126 height 27
click at [1476, 40] on link "Guardar" at bounding box center [1464, 37] width 147 height 33
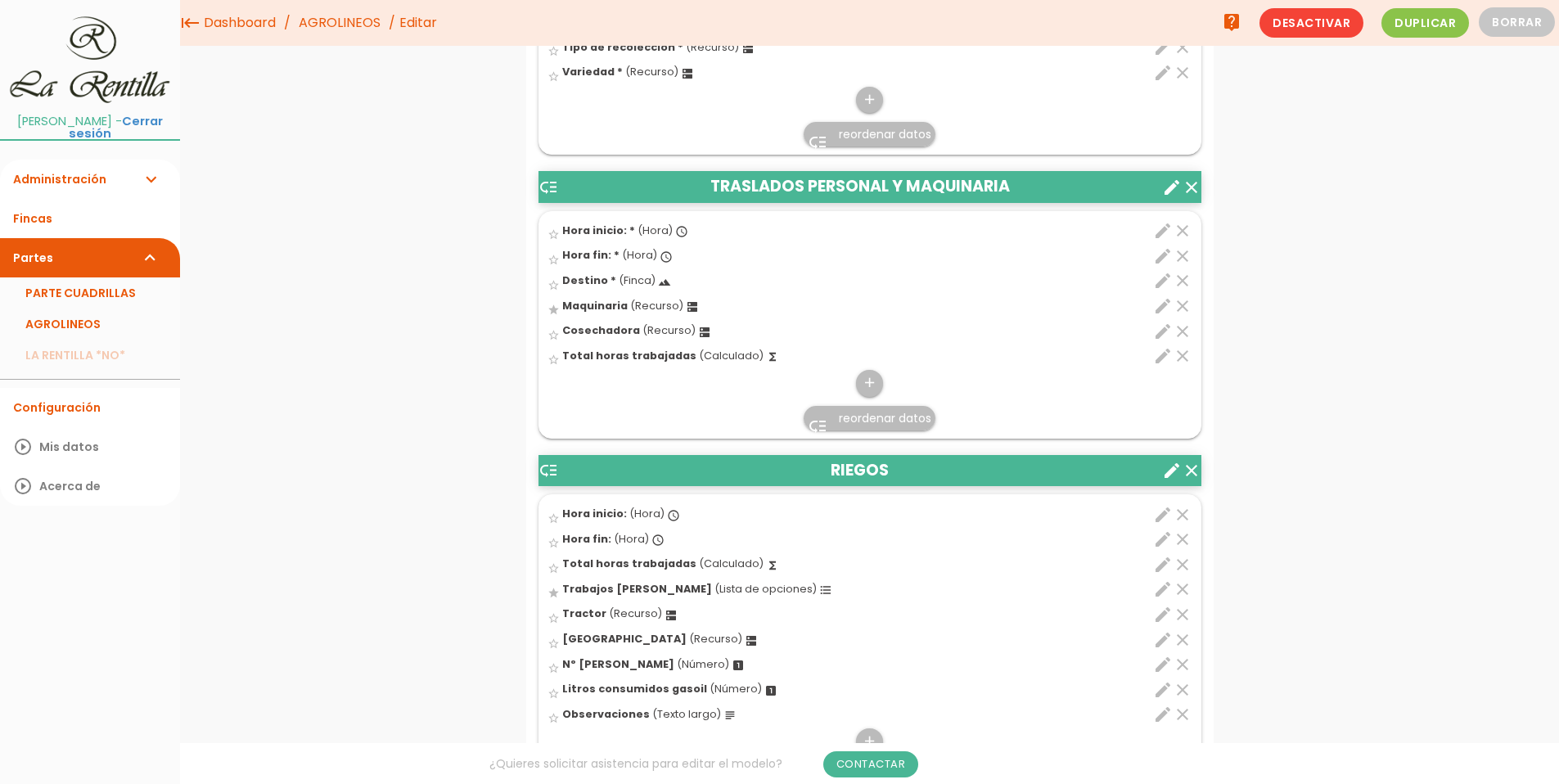
scroll to position [4254, 0]
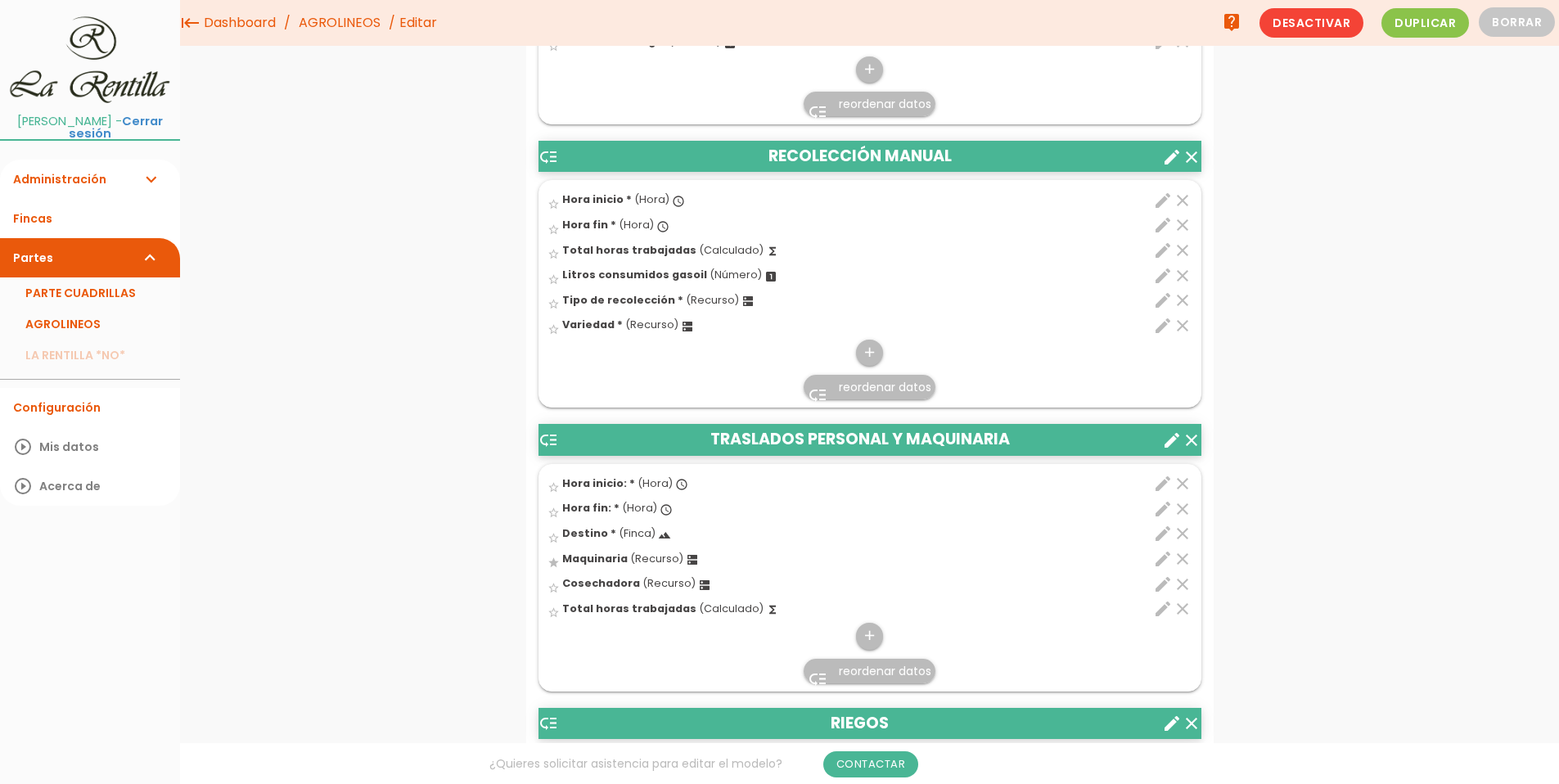
click at [1169, 445] on icon "create" at bounding box center [1172, 440] width 20 height 20
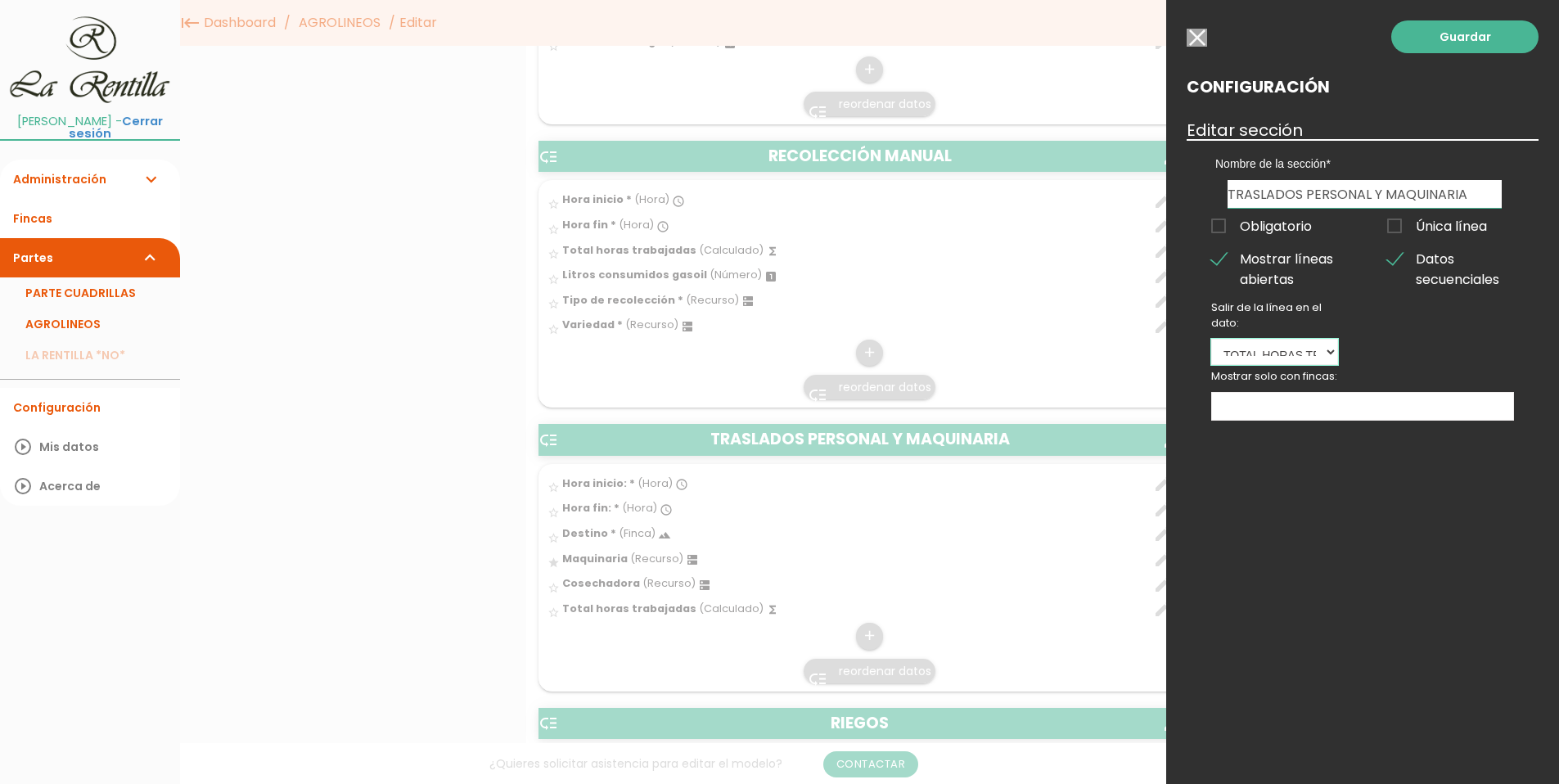
click at [1337, 351] on select "Hora inicio: Hora fin: Destino Maquinaria Cosechadora Total horas trabajadas" at bounding box center [1274, 352] width 126 height 27
select select
click at [1211, 339] on select "Hora inicio: Hora fin: Destino Maquinaria Cosechadora Total horas trabajadas" at bounding box center [1274, 352] width 126 height 27
click at [1290, 361] on select "Hora inicio: Hora fin: Destino Maquinaria Cosechadora Total horas trabajadas" at bounding box center [1274, 352] width 126 height 27
click at [1211, 339] on select "Hora inicio: Hora fin: Destino Maquinaria Cosechadora Total horas trabajadas" at bounding box center [1274, 352] width 126 height 27
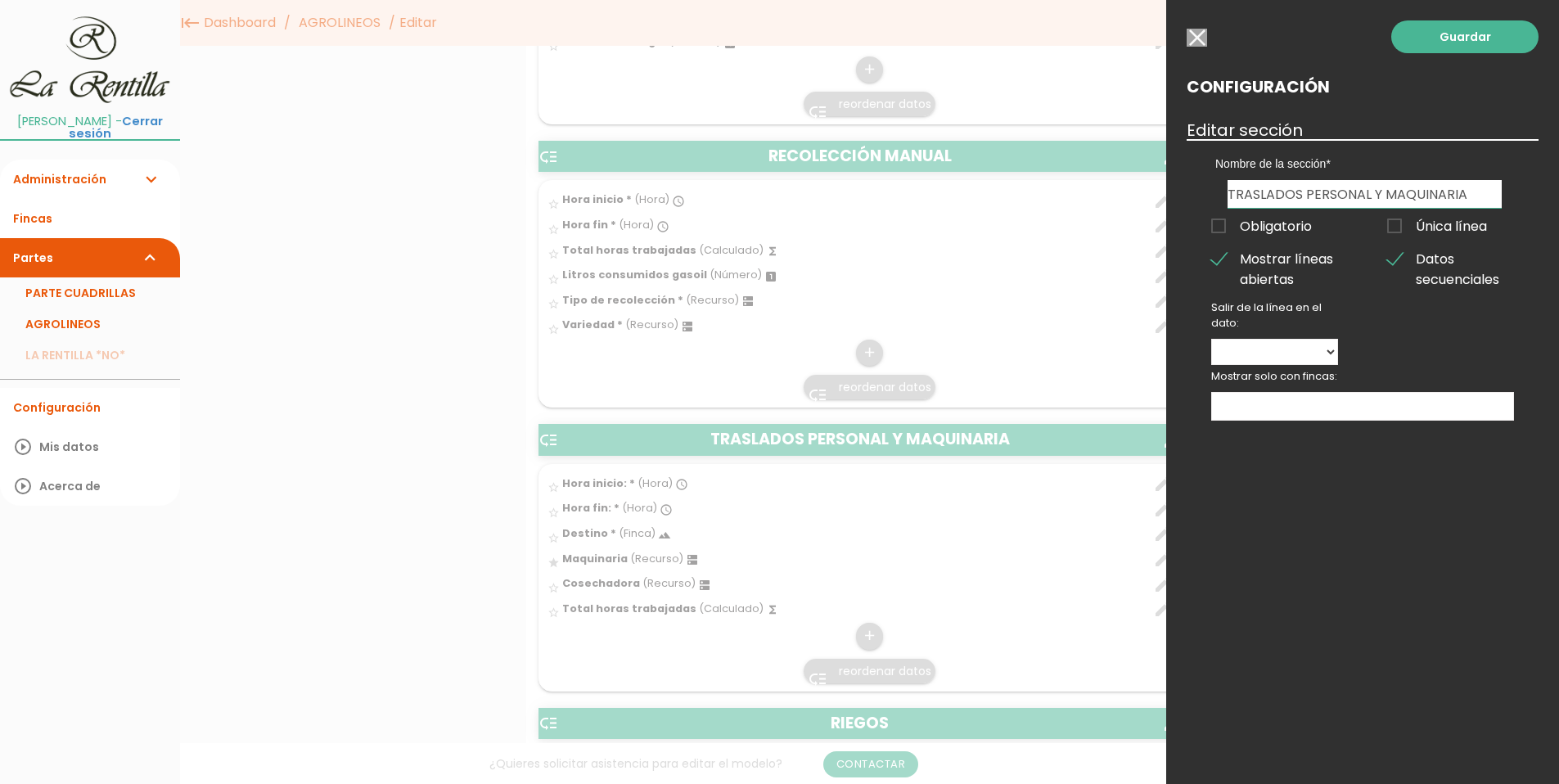
click at [1310, 489] on div "Guardar Configuración Editar sección Nombre de la sección PODA MECANICA PODA MA…" at bounding box center [1362, 392] width 393 height 784
click at [1392, 252] on span "Datos secuenciales" at bounding box center [1450, 259] width 126 height 21
click at [0, 0] on input "Datos secuenciales" at bounding box center [0, 0] width 0 height 0
click at [1455, 36] on link "Guardar" at bounding box center [1464, 37] width 147 height 33
